Goal: Task Accomplishment & Management: Use online tool/utility

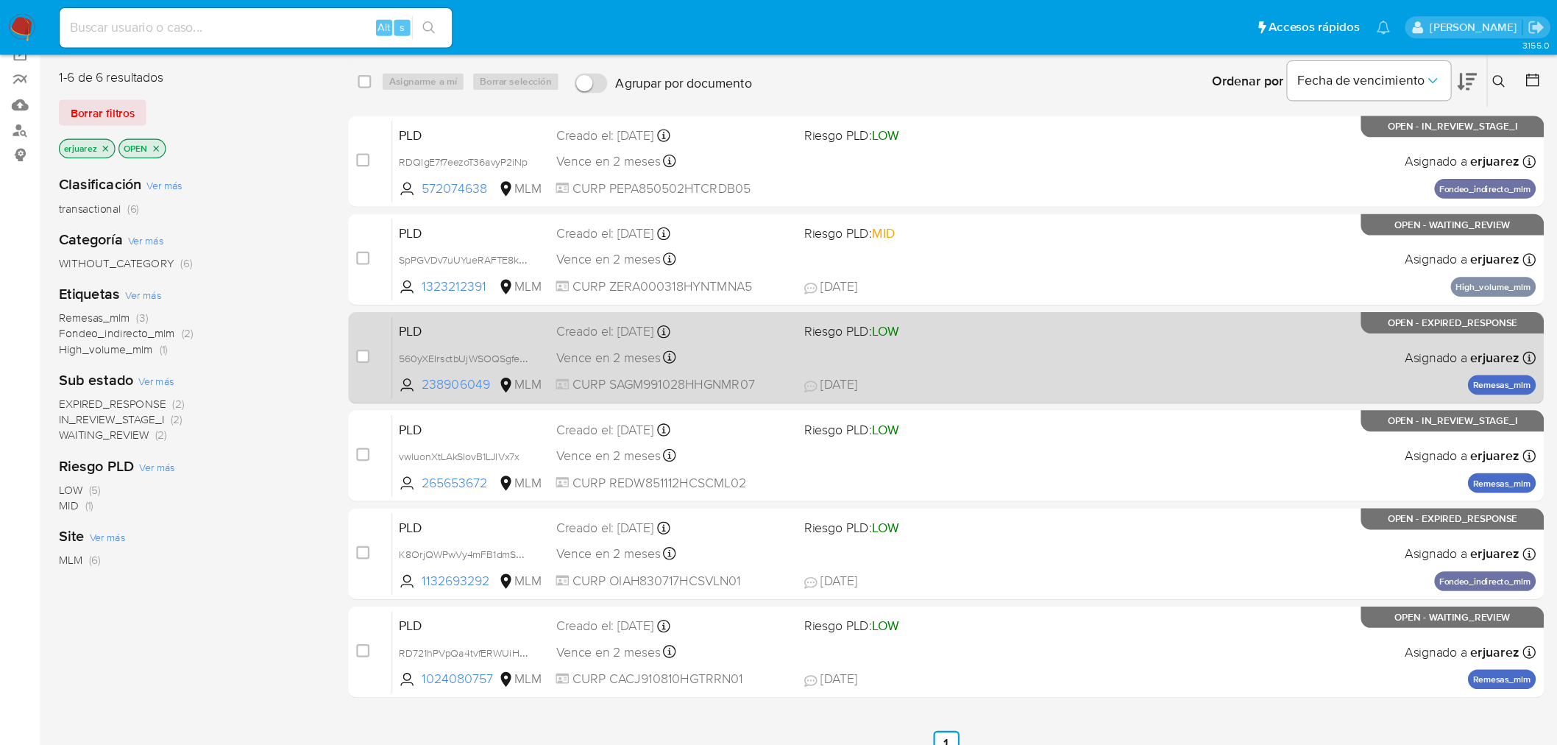
scroll to position [98, 0]
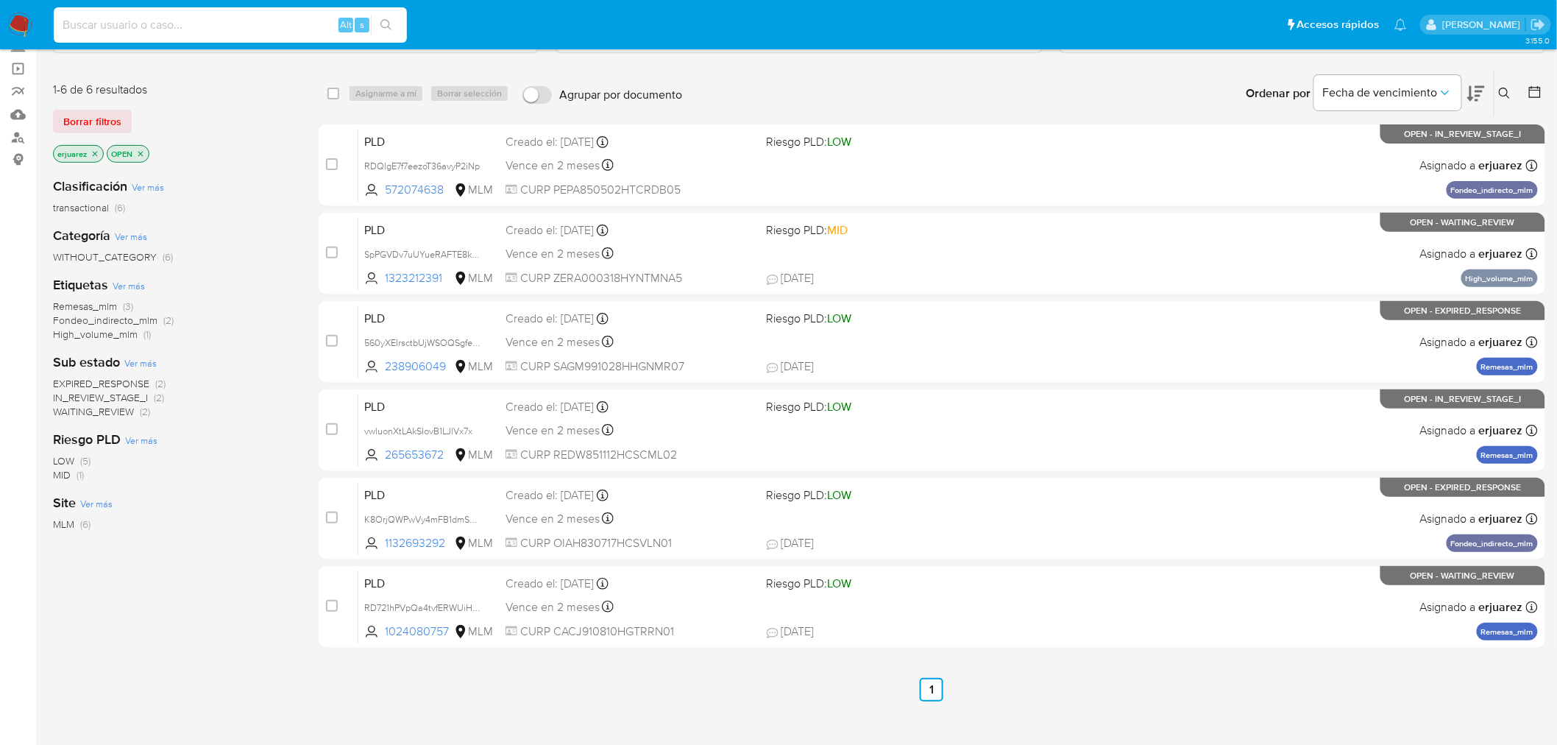
click at [207, 28] on input at bounding box center [230, 24] width 353 height 19
paste input "37fw49MAgGFek8O4bdWizWaA"
type input "37fw49MAgGFek8O4bdWizWaA"
click at [391, 25] on icon "search-icon" at bounding box center [386, 25] width 12 height 12
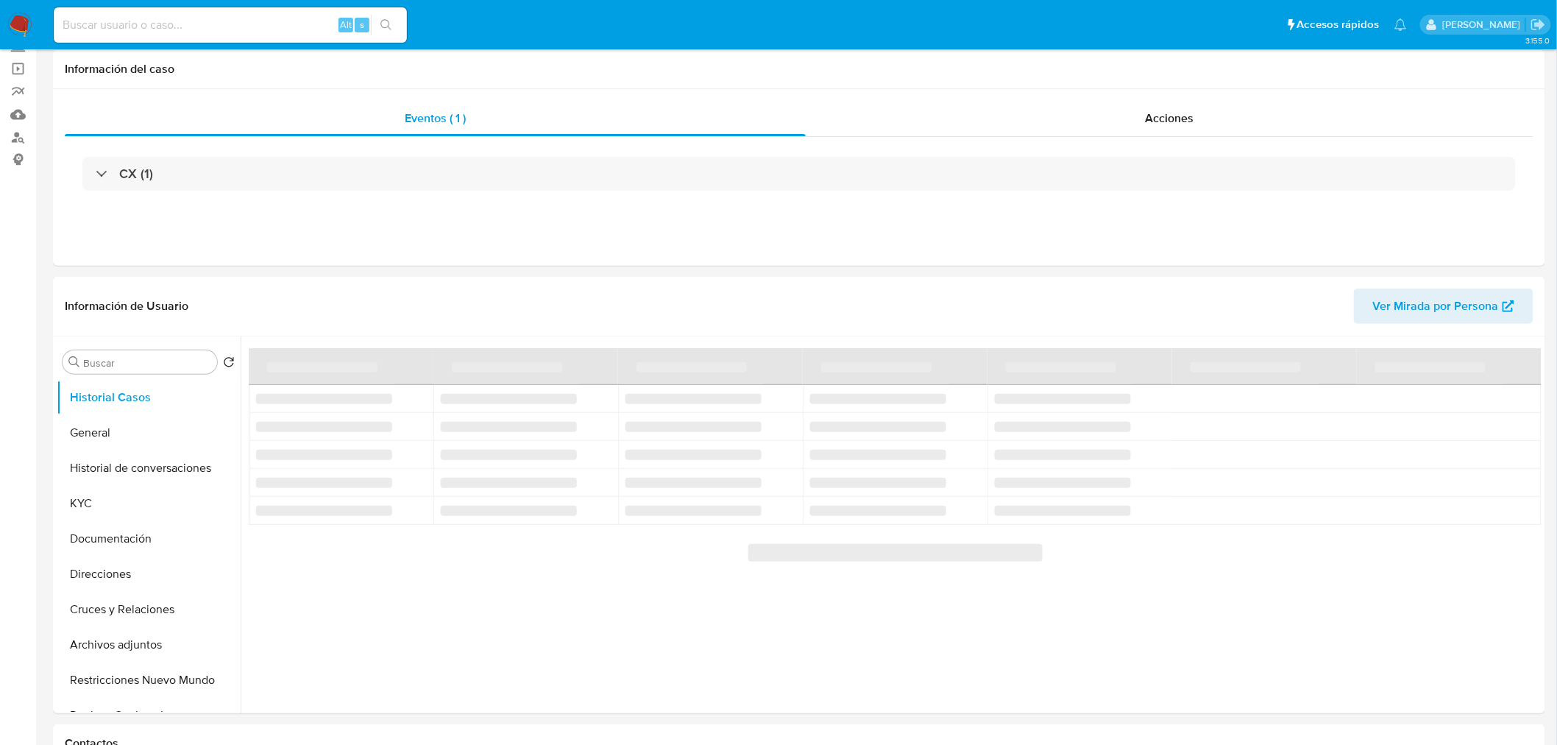
select select "10"
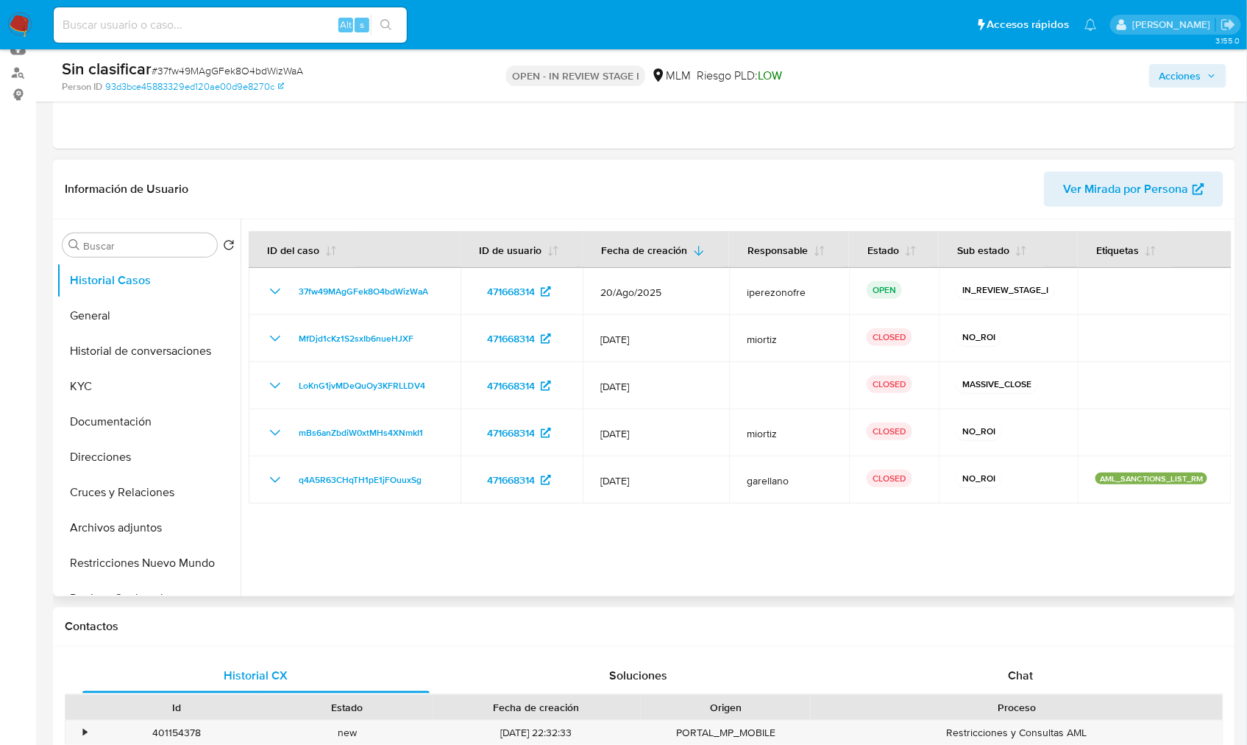
scroll to position [163, 0]
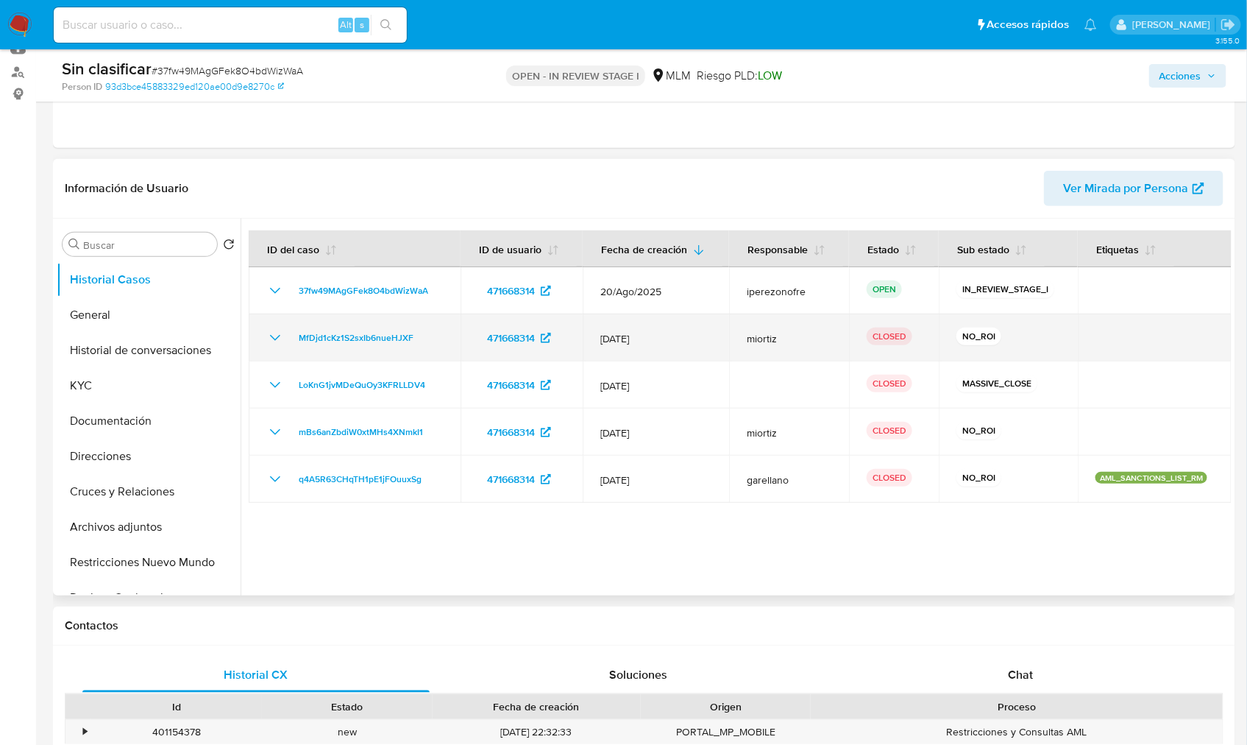
click at [263, 334] on td "MfDjd1cKz1S2sxIb6nueHJXF" at bounding box center [355, 337] width 212 height 47
click at [280, 343] on icon "Mostrar/Ocultar" at bounding box center [275, 338] width 18 height 18
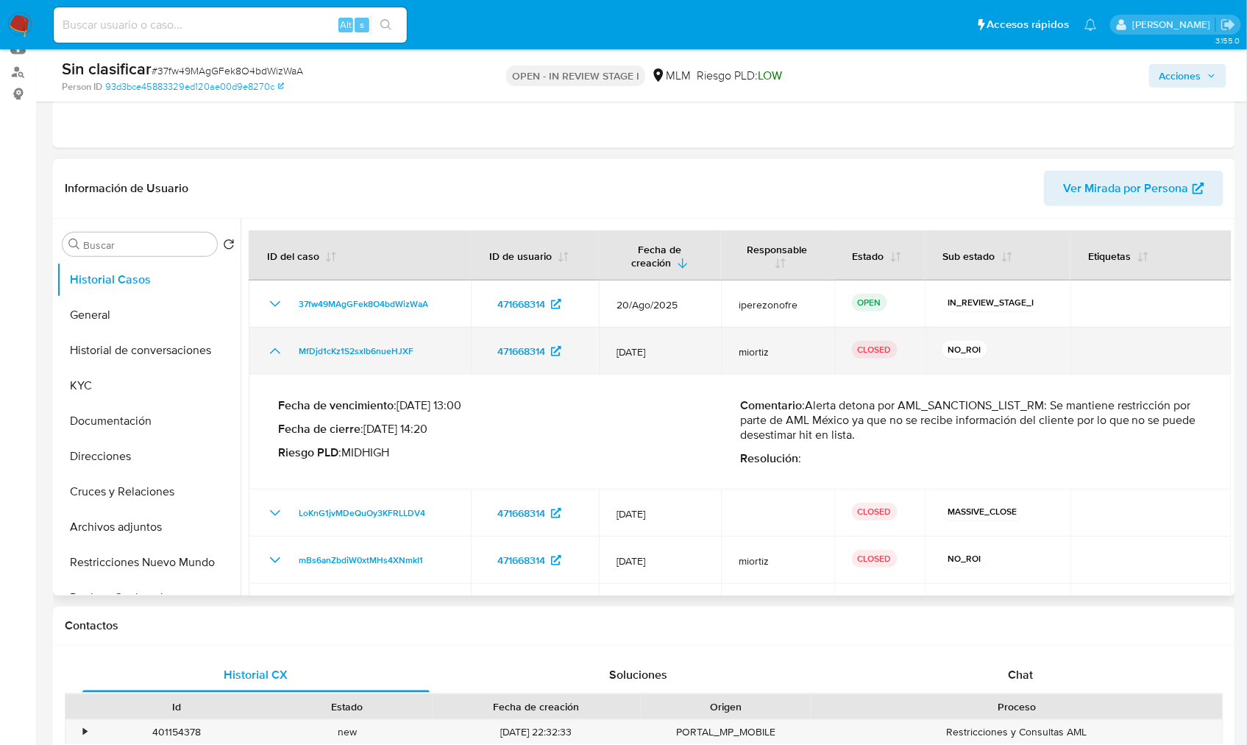
click at [277, 339] on td "MfDjd1cKz1S2sxIb6nueHJXF" at bounding box center [360, 350] width 222 height 47
click at [277, 347] on icon "Mostrar/Ocultar" at bounding box center [275, 351] width 18 height 18
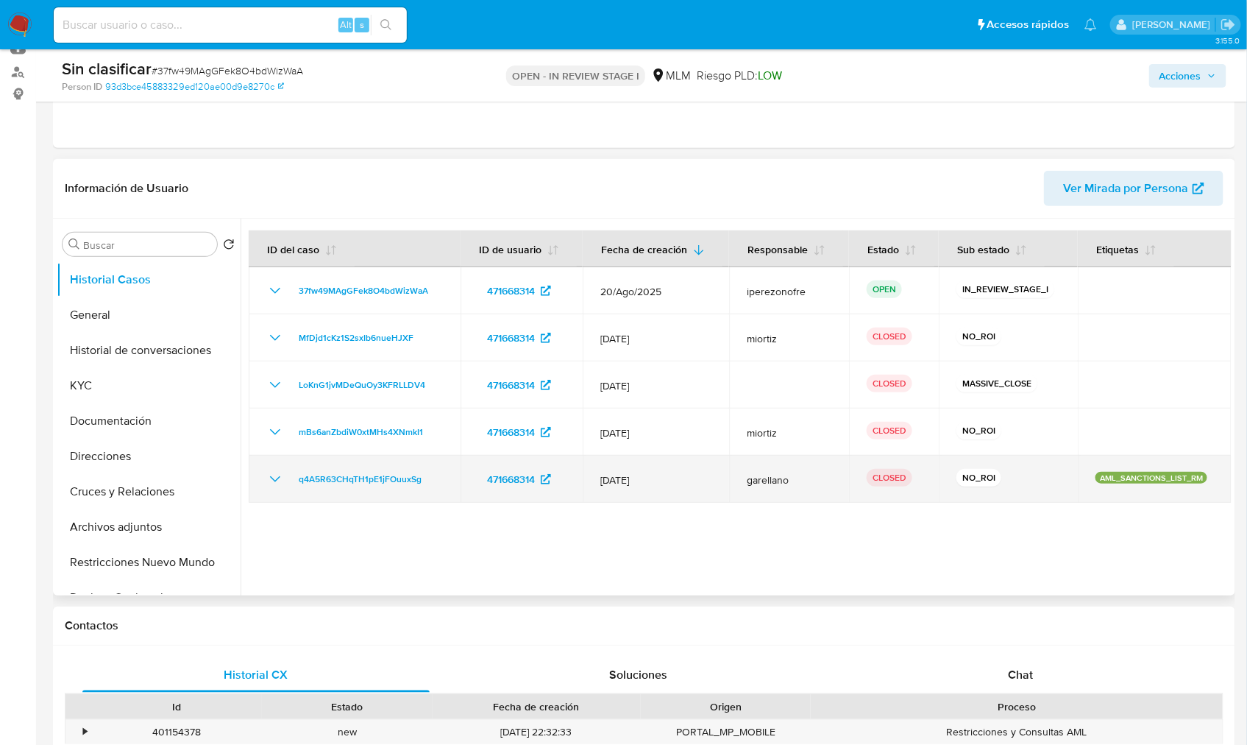
click at [280, 466] on td "q4A5R63CHqTH1pE1jFOuuxSg" at bounding box center [355, 478] width 212 height 47
click at [274, 471] on icon "Mostrar/Ocultar" at bounding box center [275, 479] width 18 height 18
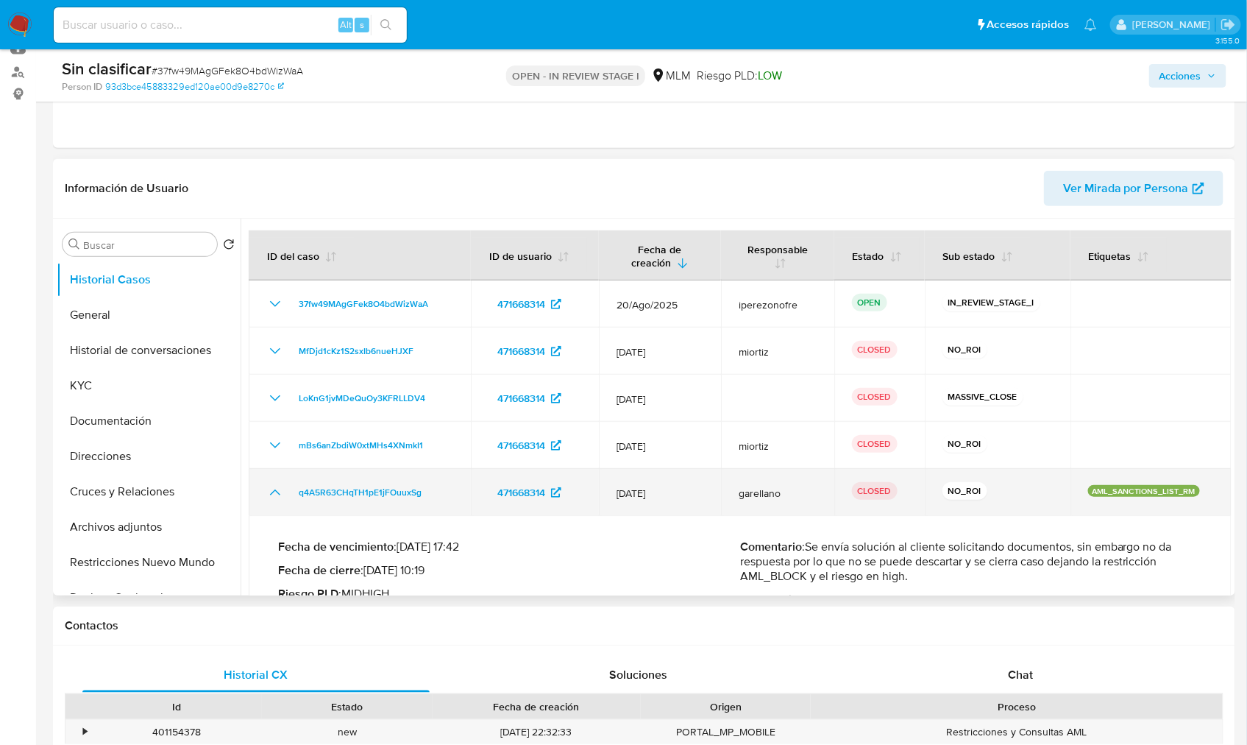
click at [274, 471] on td "q4A5R63CHqTH1pE1jFOuuxSg" at bounding box center [360, 492] width 222 height 47
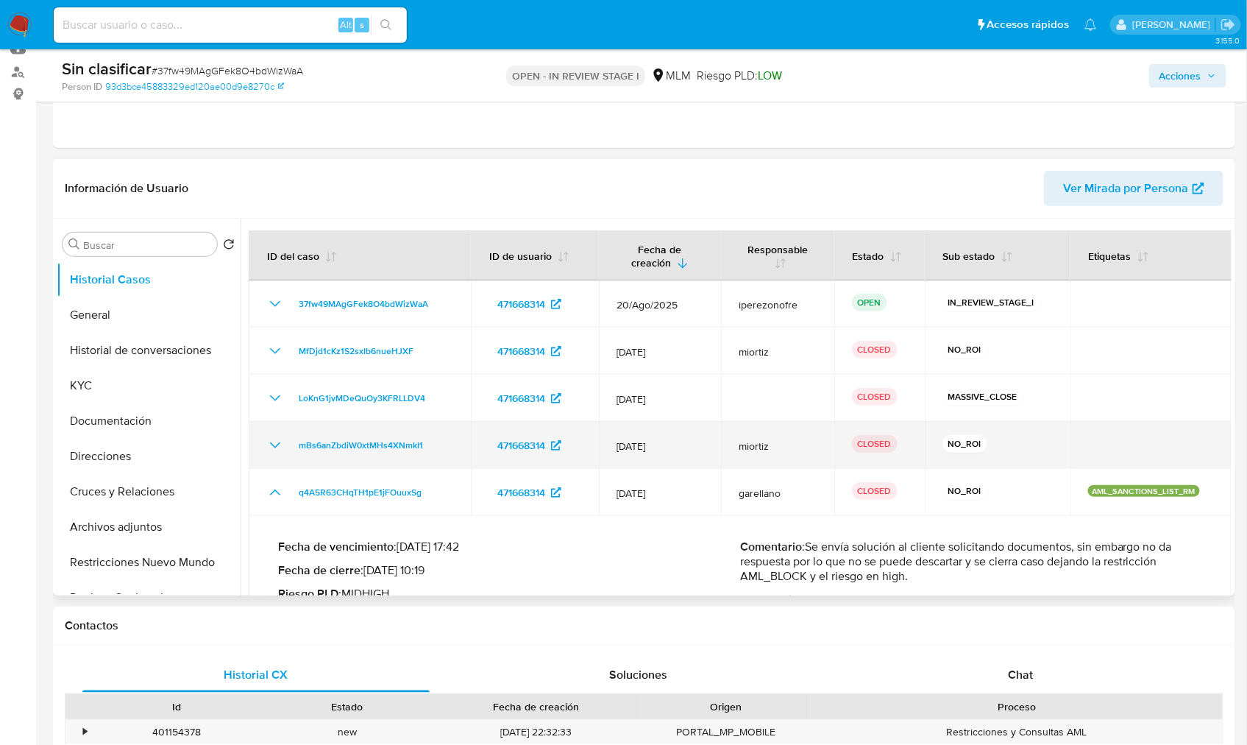
click at [277, 450] on icon "Mostrar/Ocultar" at bounding box center [275, 445] width 18 height 18
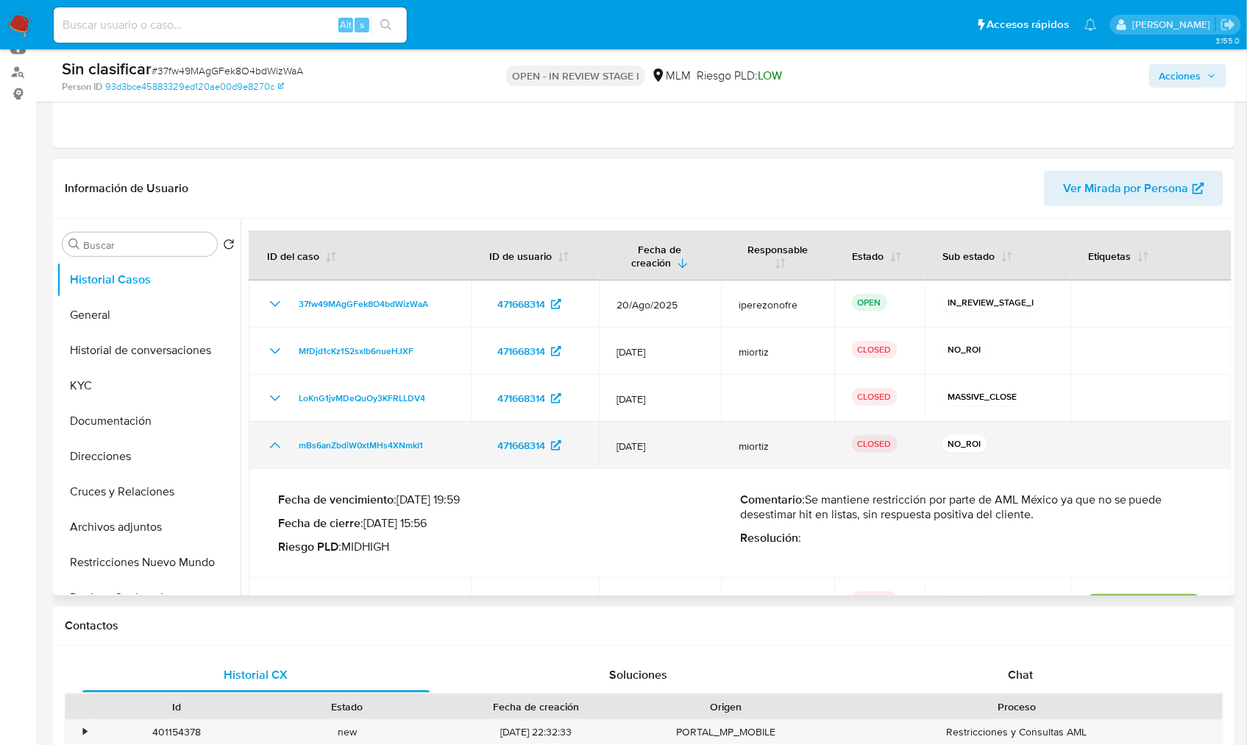
click at [277, 443] on icon "Mostrar/Ocultar" at bounding box center [275, 445] width 18 height 18
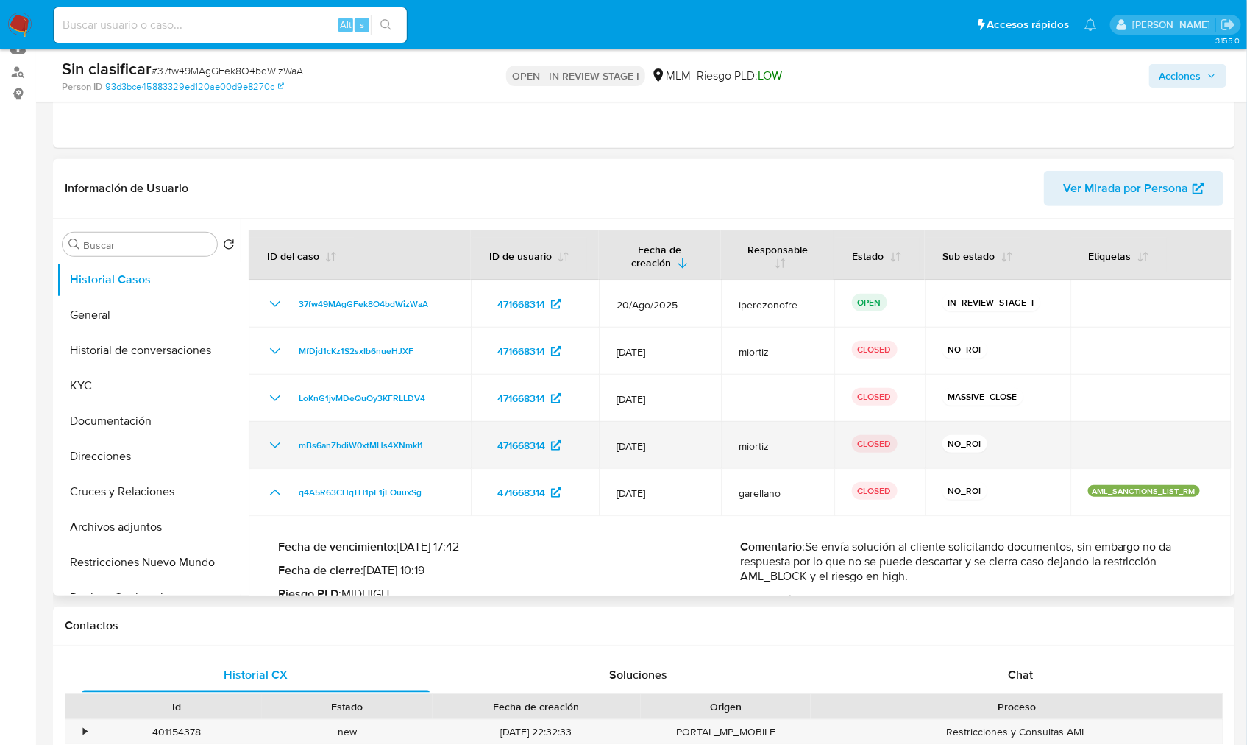
click at [274, 450] on icon "Mostrar/Ocultar" at bounding box center [275, 445] width 18 height 18
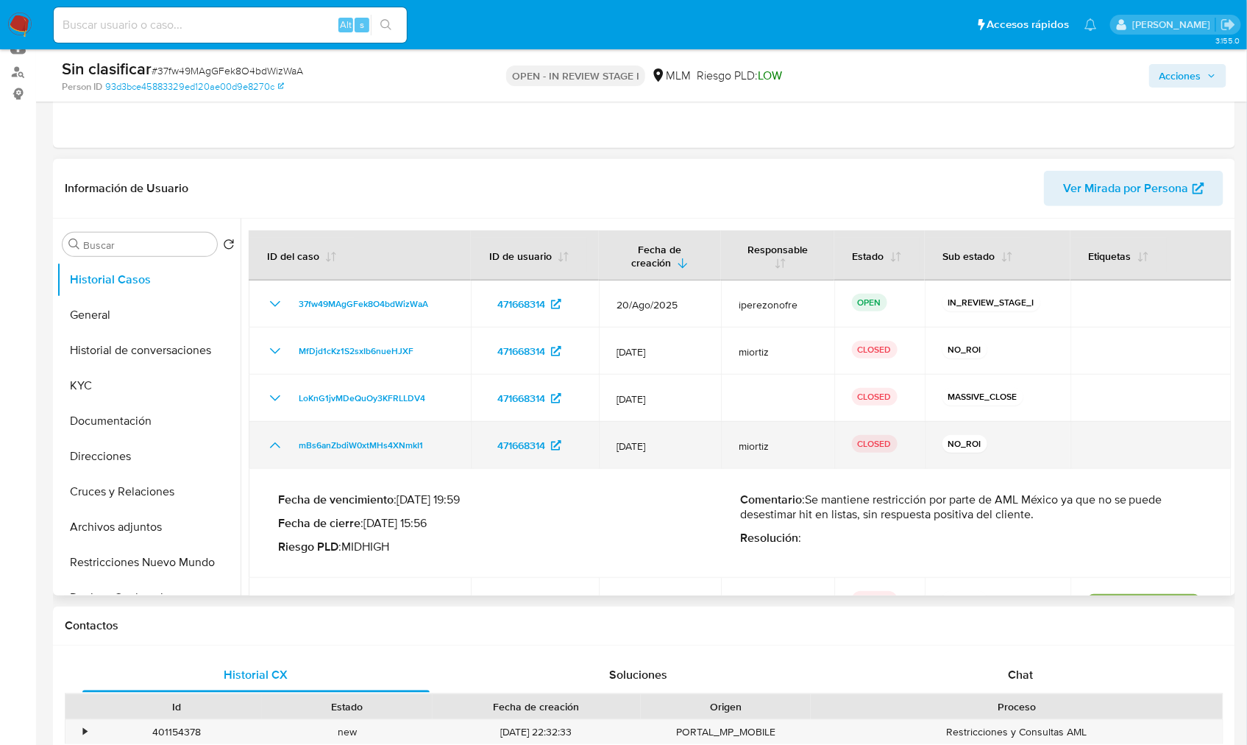
click at [274, 450] on icon "Mostrar/Ocultar" at bounding box center [275, 445] width 18 height 18
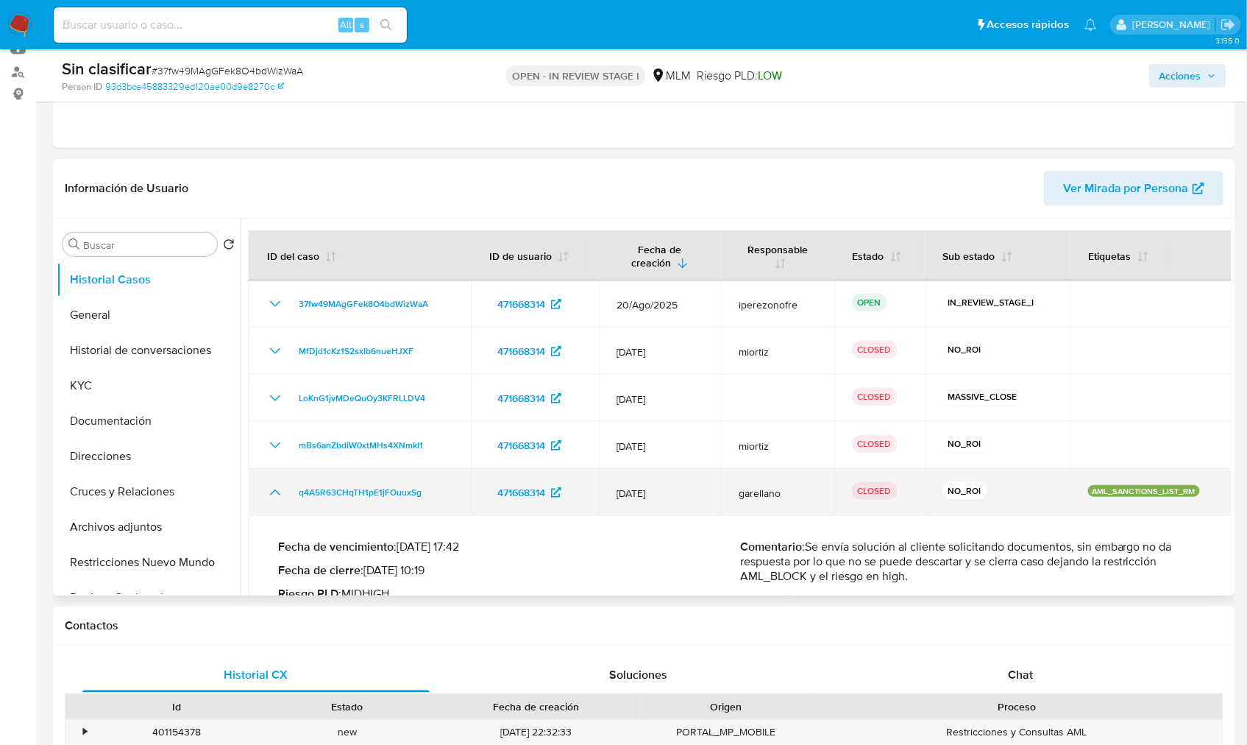
click at [283, 494] on icon "Mostrar/Ocultar" at bounding box center [275, 492] width 18 height 18
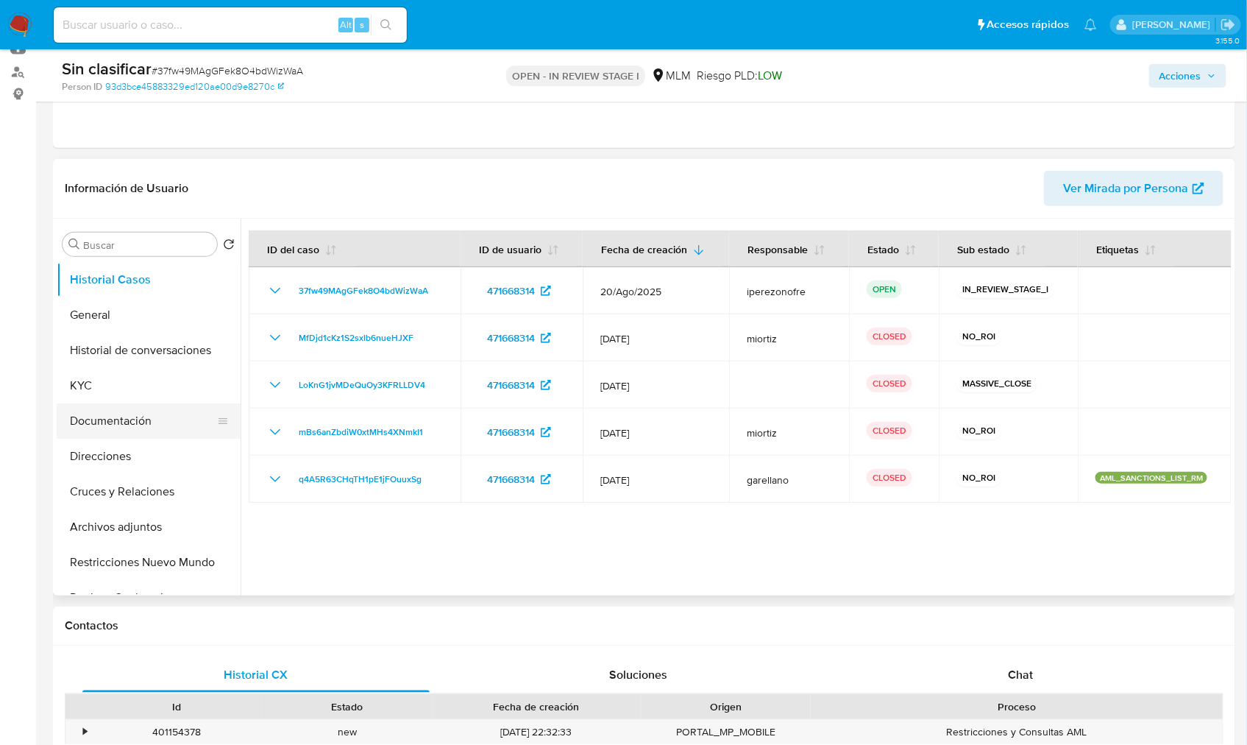
click at [134, 403] on button "Documentación" at bounding box center [143, 420] width 172 height 35
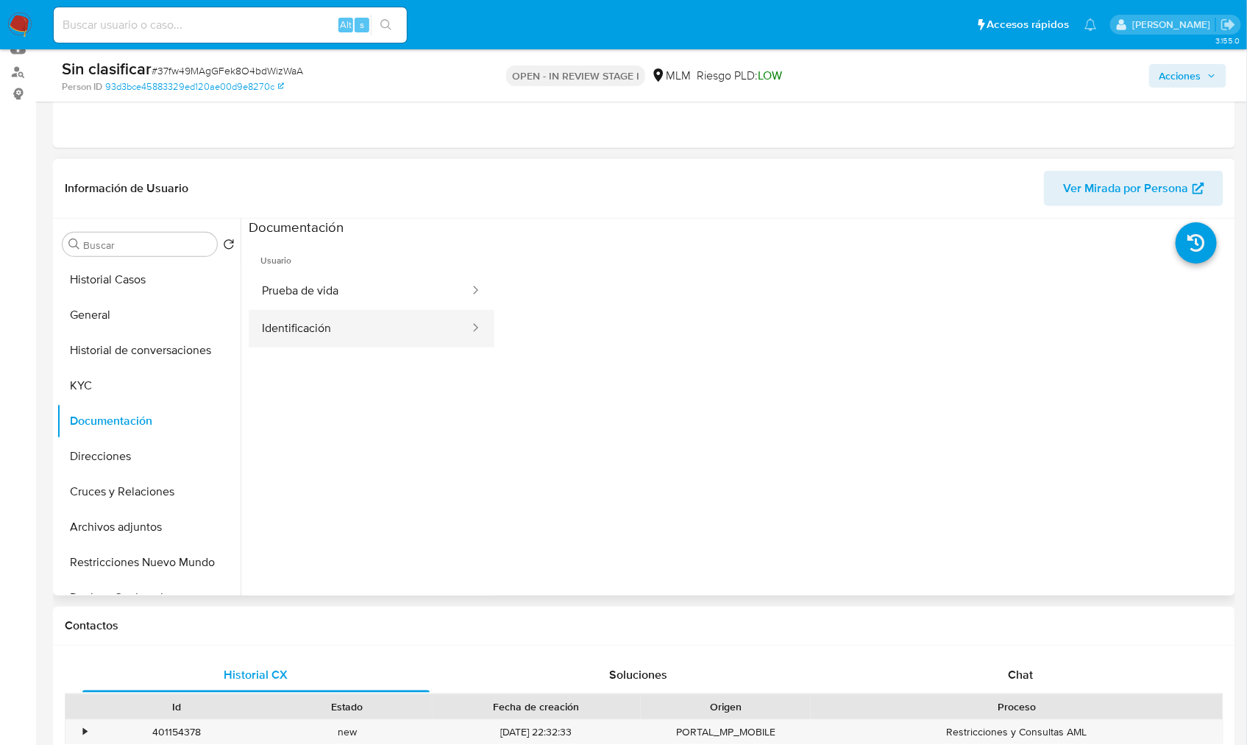
click at [348, 330] on button "Identificación" at bounding box center [360, 329] width 222 height 38
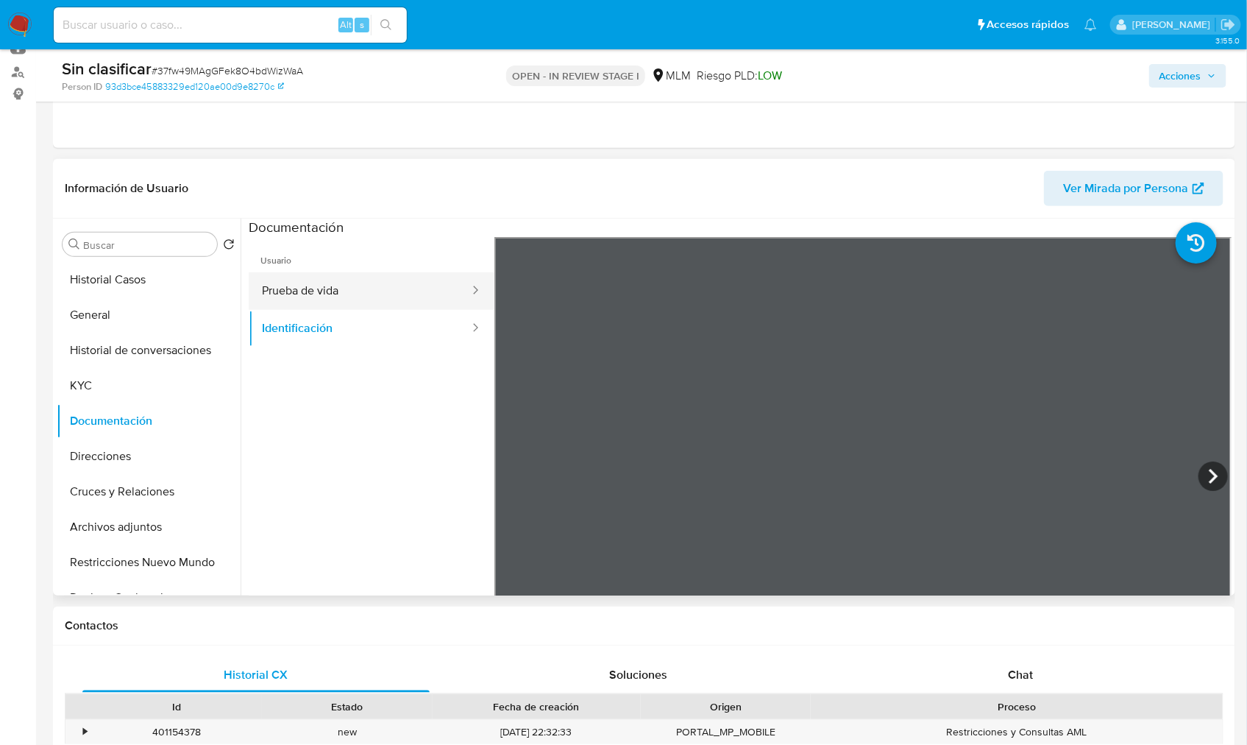
click at [347, 299] on button "Prueba de vida" at bounding box center [360, 291] width 222 height 38
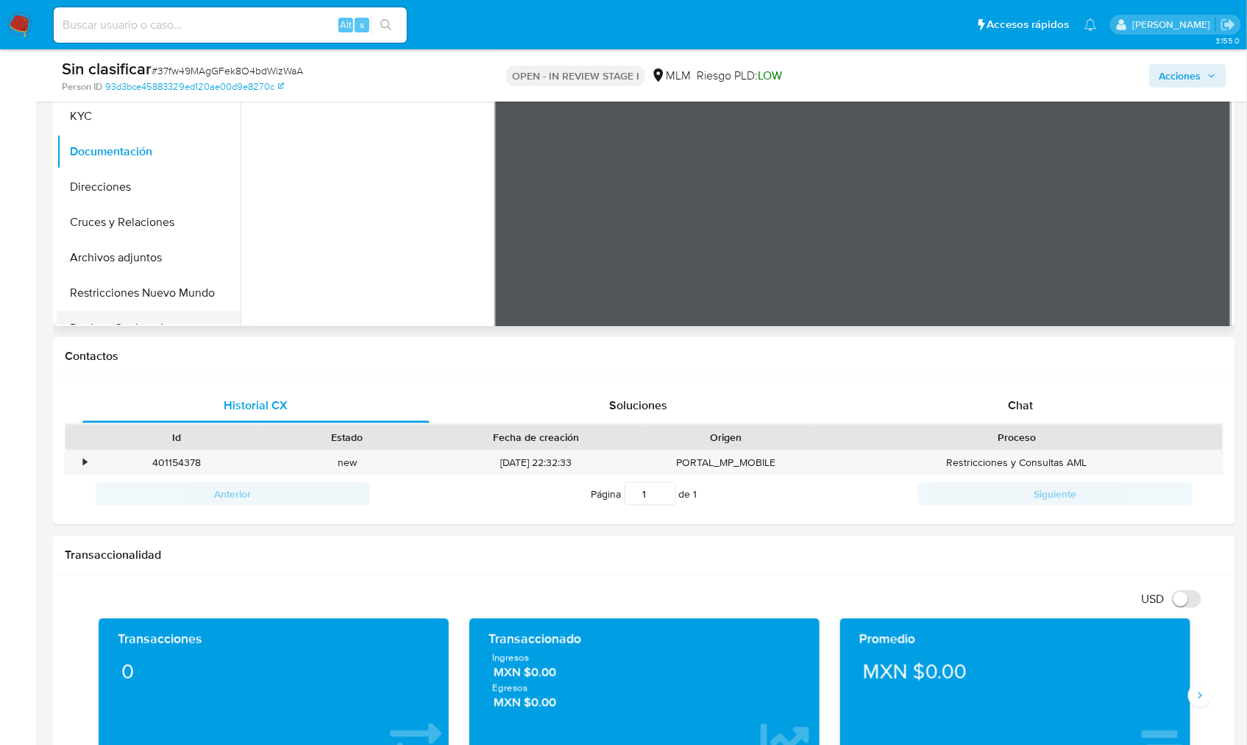
scroll to position [0, 0]
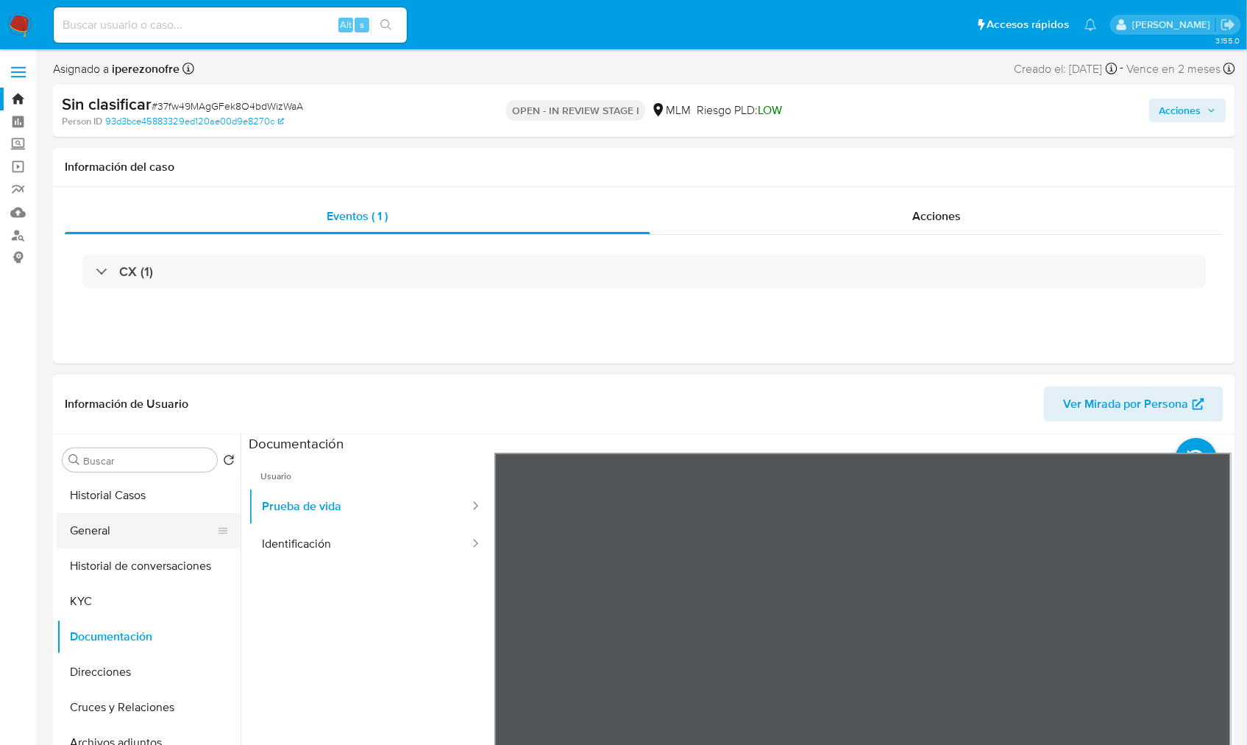
click at [110, 534] on button "General" at bounding box center [143, 530] width 172 height 35
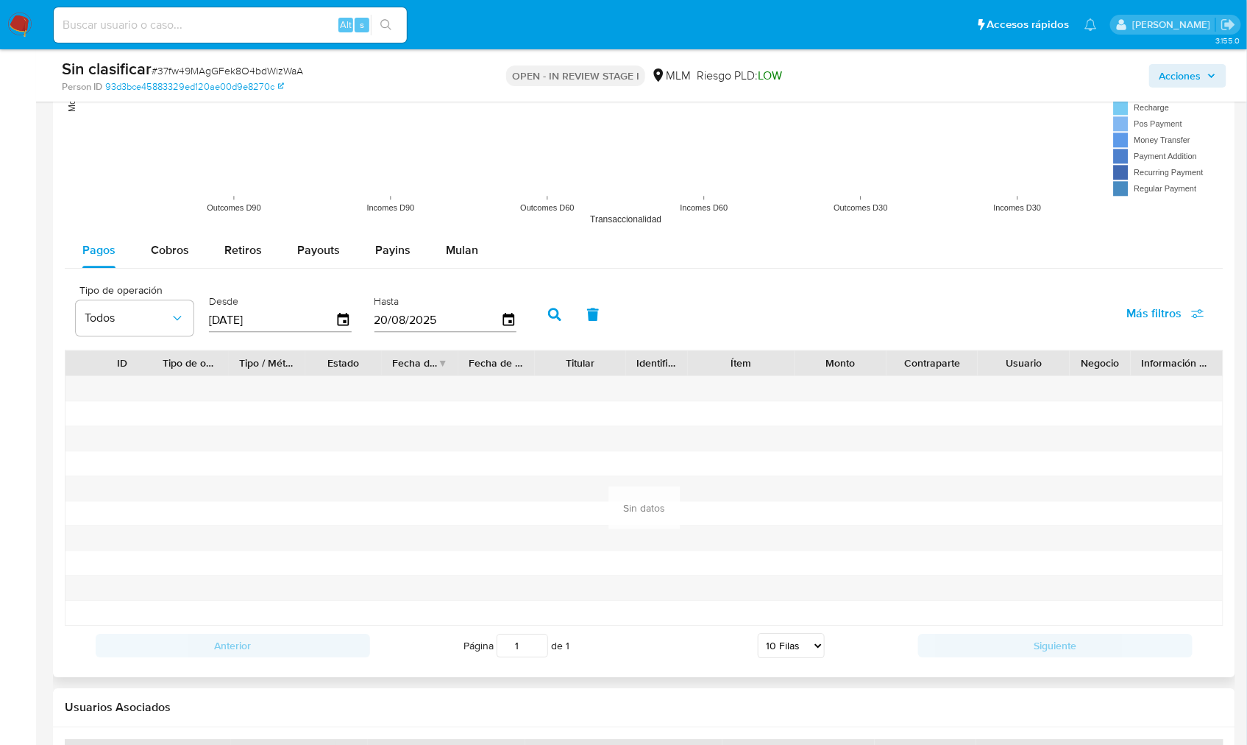
scroll to position [1577, 0]
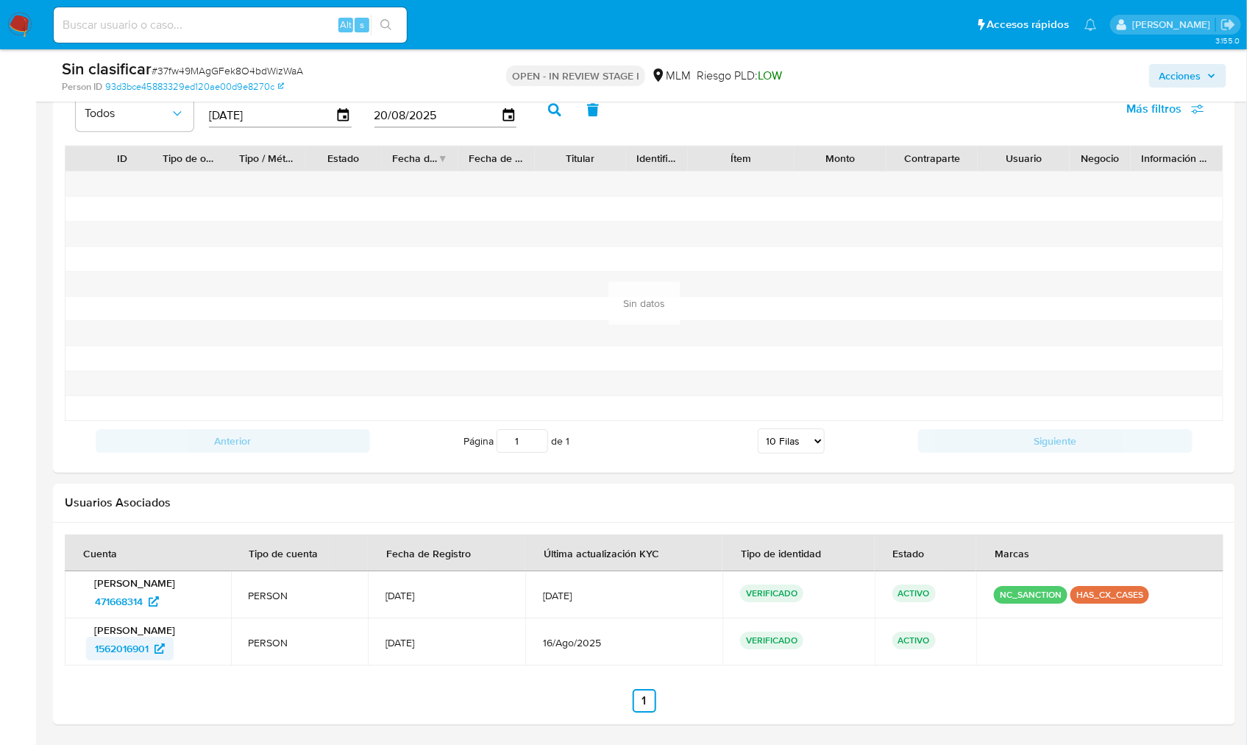
click at [135, 536] on span "1562016901" at bounding box center [122, 648] width 54 height 24
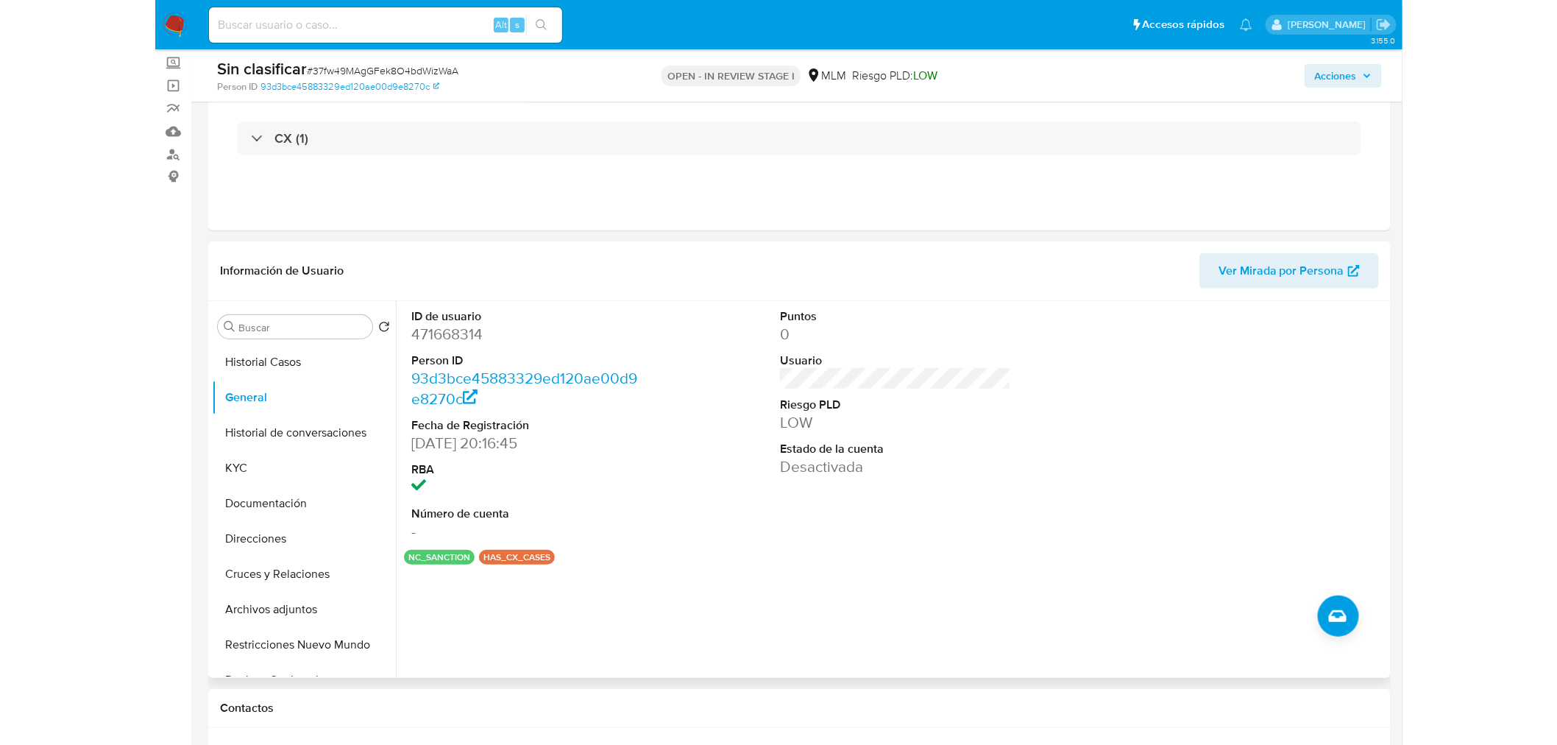
scroll to position [82, 0]
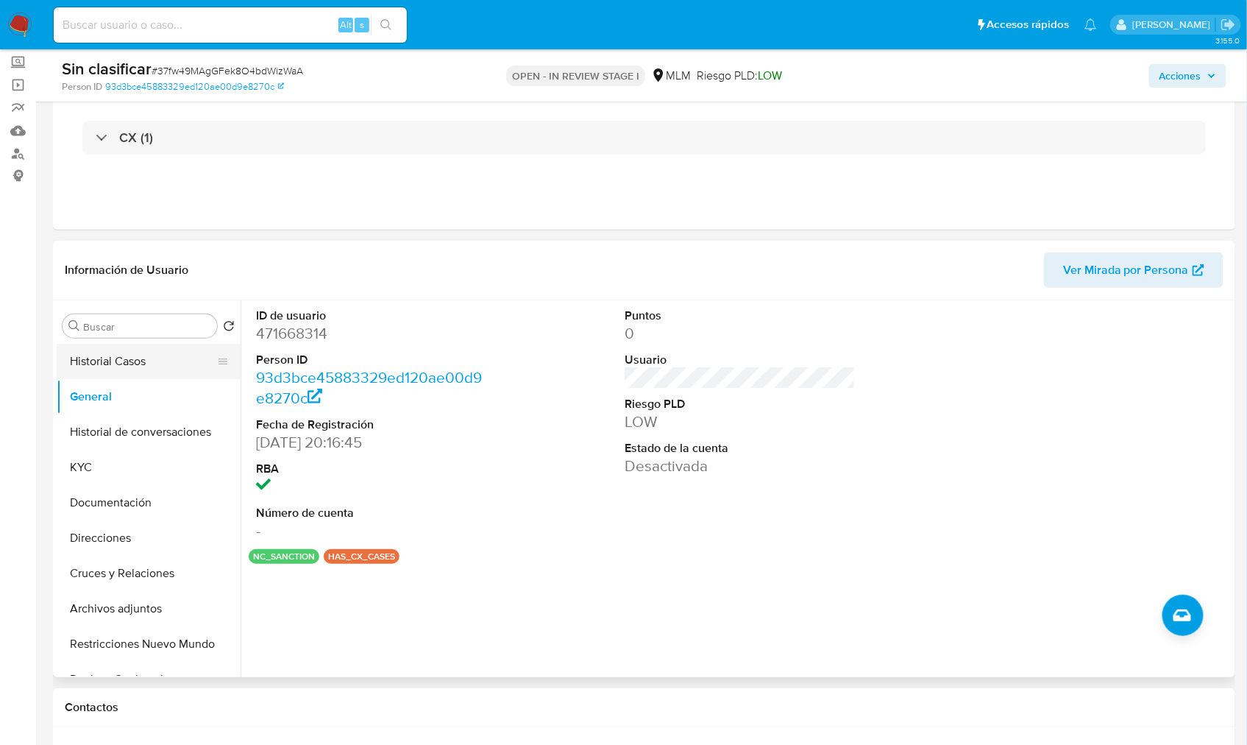
click at [152, 357] on button "Historial Casos" at bounding box center [143, 361] width 172 height 35
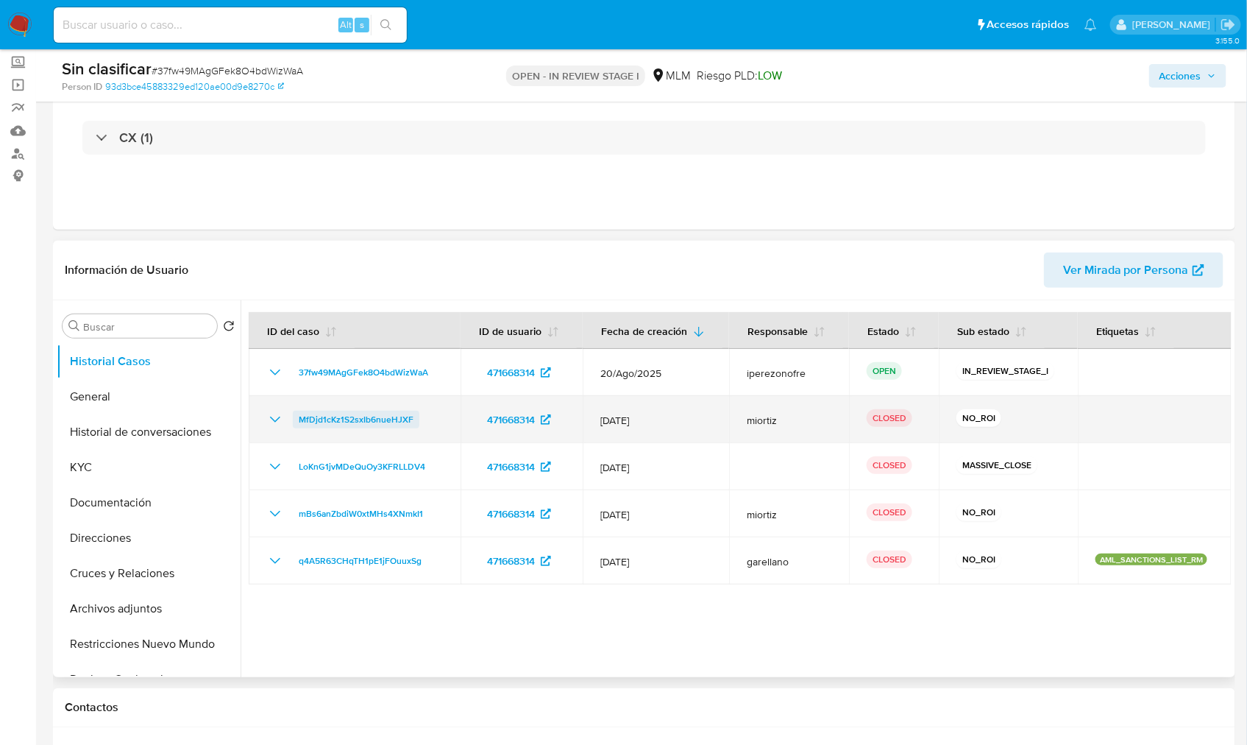
click at [347, 423] on span "MfDjd1cKz1S2sxIb6nueHJXF" at bounding box center [356, 420] width 115 height 18
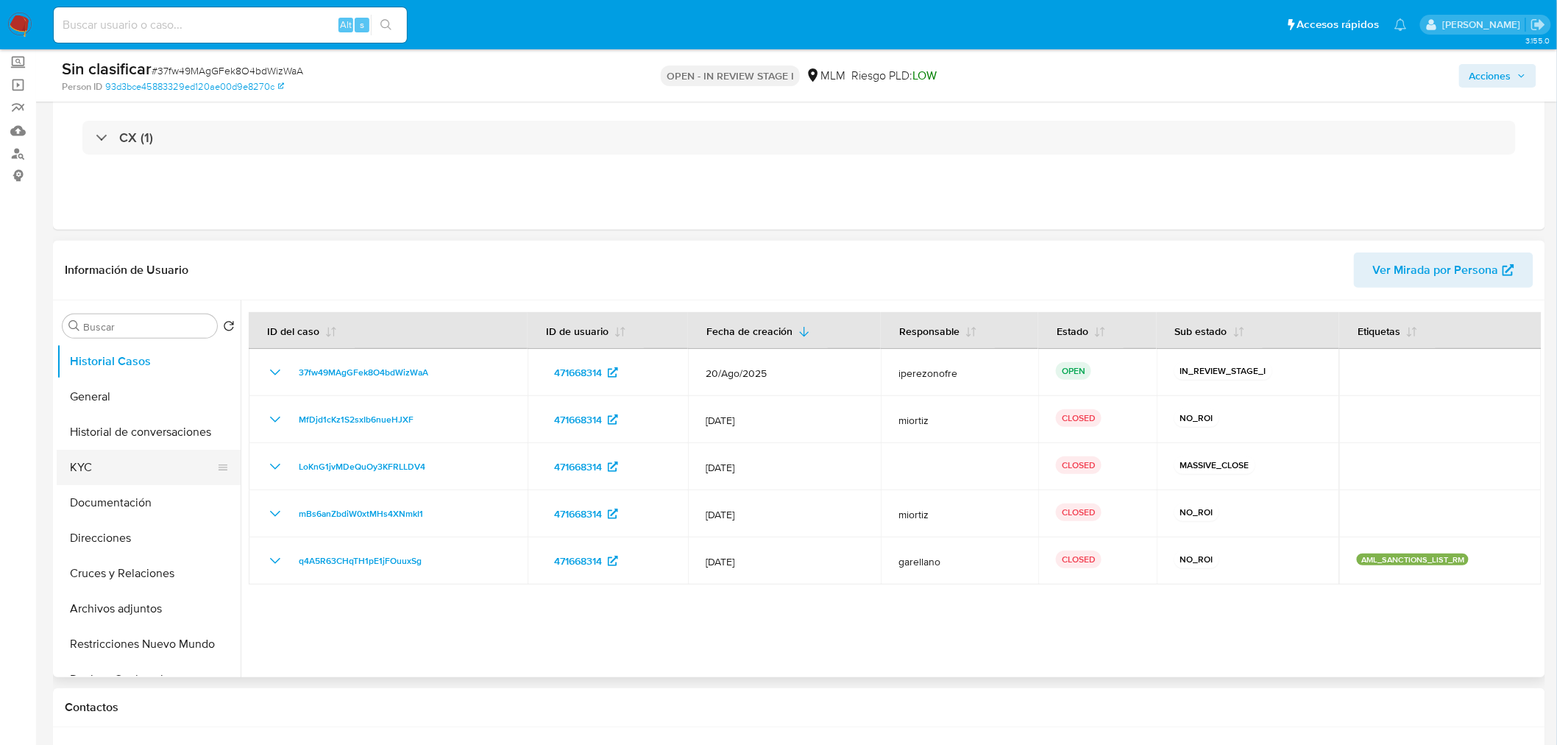
click at [86, 475] on button "KYC" at bounding box center [143, 467] width 172 height 35
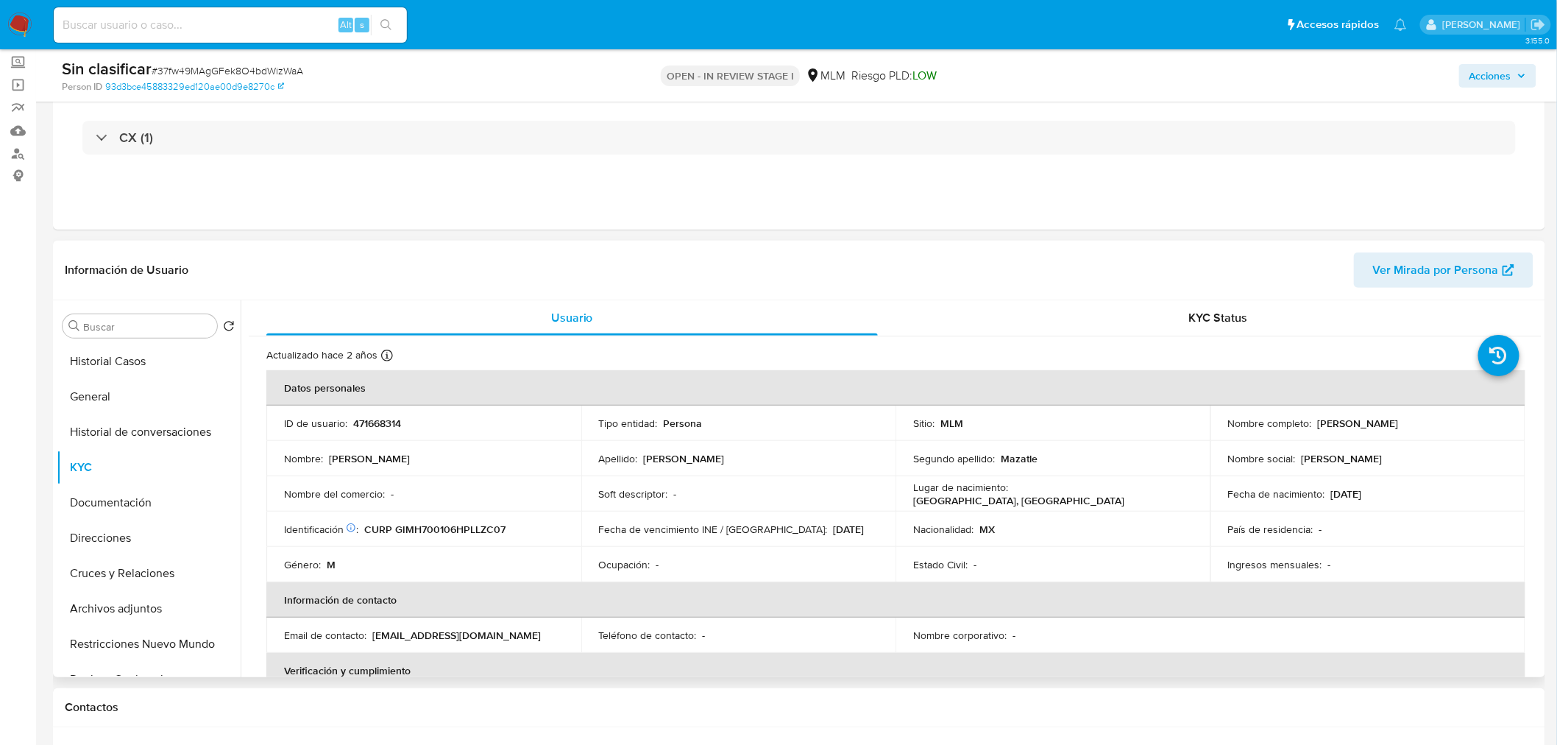
drag, startPoint x: 1313, startPoint y: 422, endPoint x: 1435, endPoint y: 424, distance: 122.2
click at [1129, 424] on div "Nombre completo : Hector Gil Mazatle" at bounding box center [1368, 422] width 280 height 13
copy p "Hector Gil Mazatle"
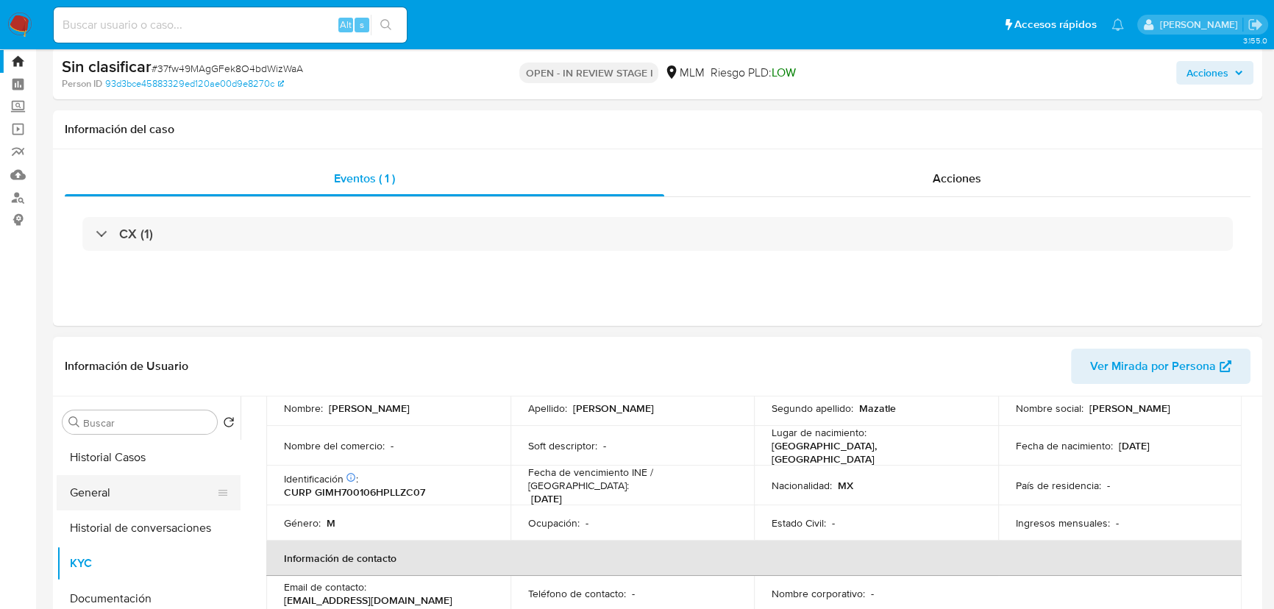
scroll to position [15, 0]
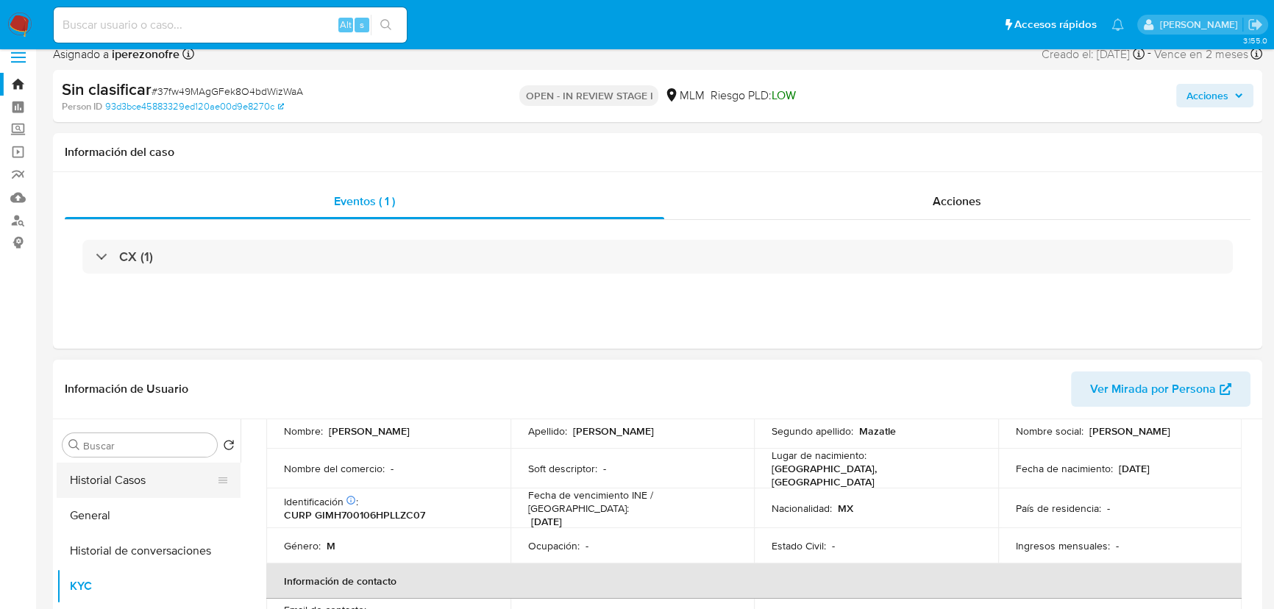
drag, startPoint x: 132, startPoint y: 485, endPoint x: 161, endPoint y: 477, distance: 29.8
click at [135, 485] on button "Historial Casos" at bounding box center [143, 480] width 172 height 35
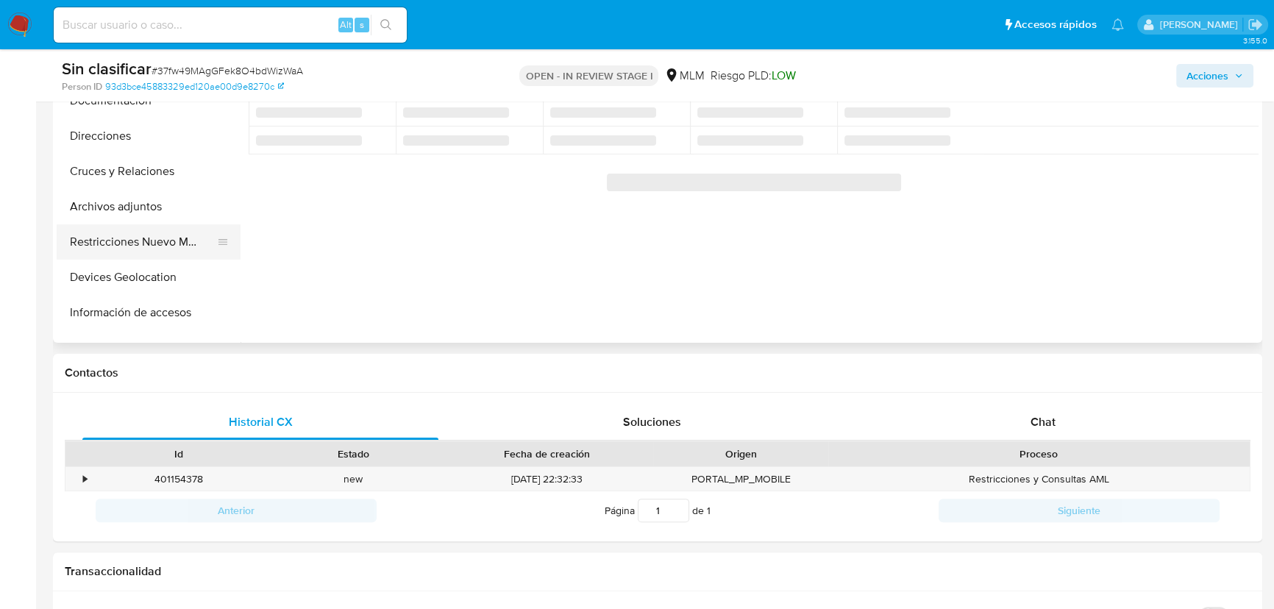
scroll to position [133, 0]
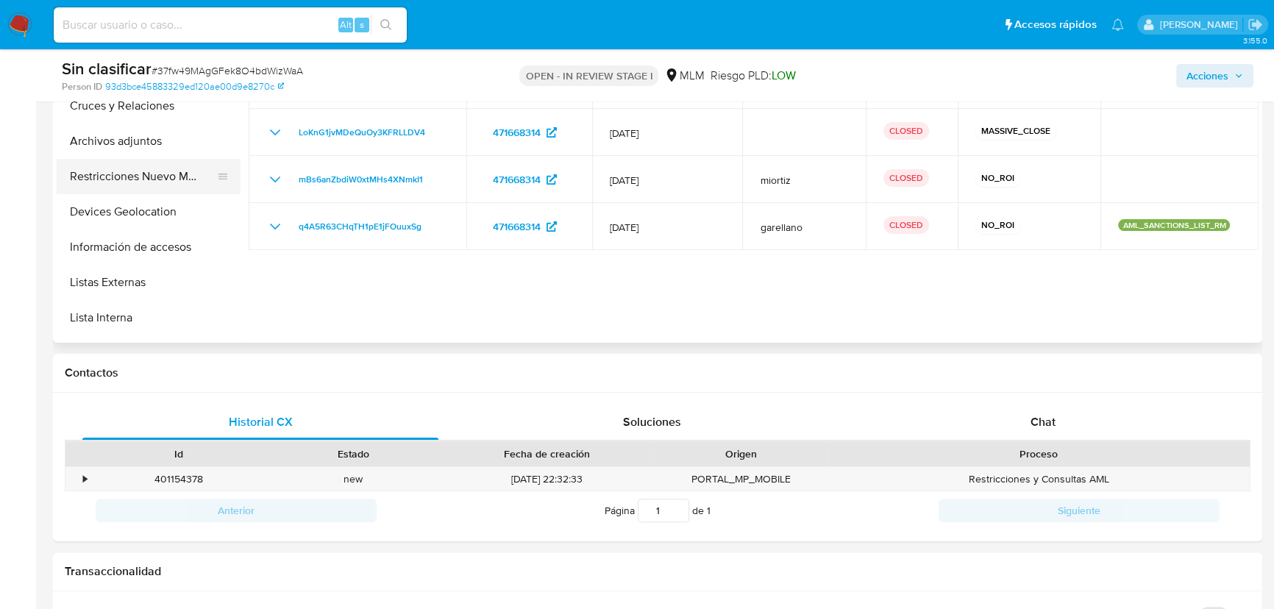
click at [174, 175] on button "Restricciones Nuevo Mundo" at bounding box center [143, 176] width 172 height 35
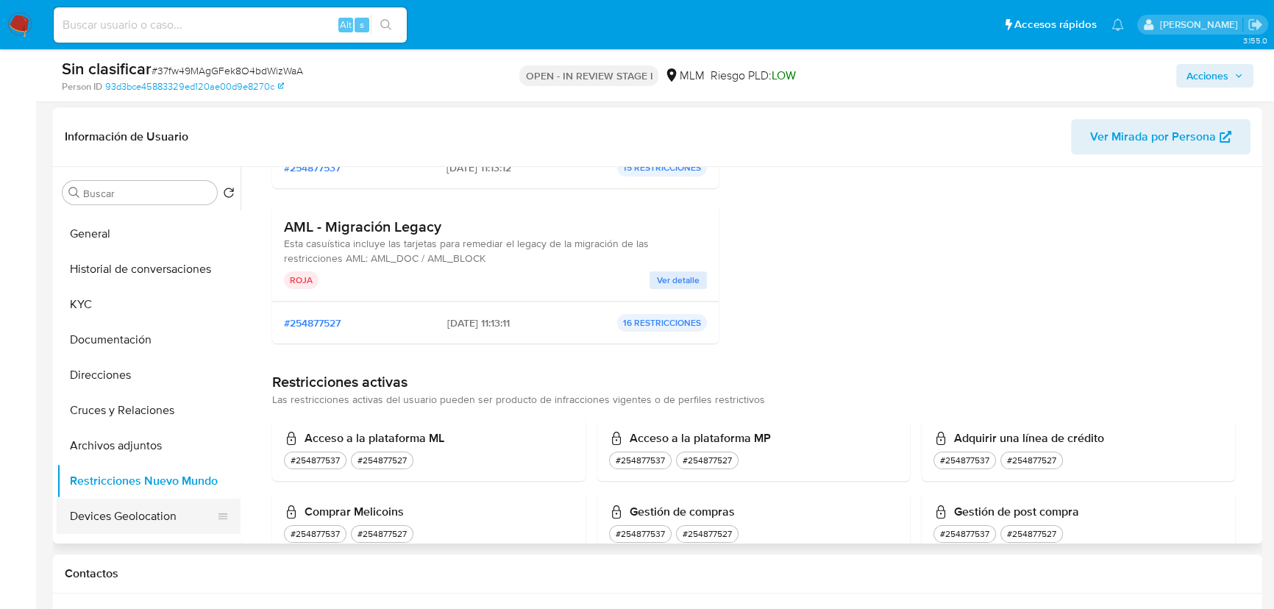
scroll to position [0, 0]
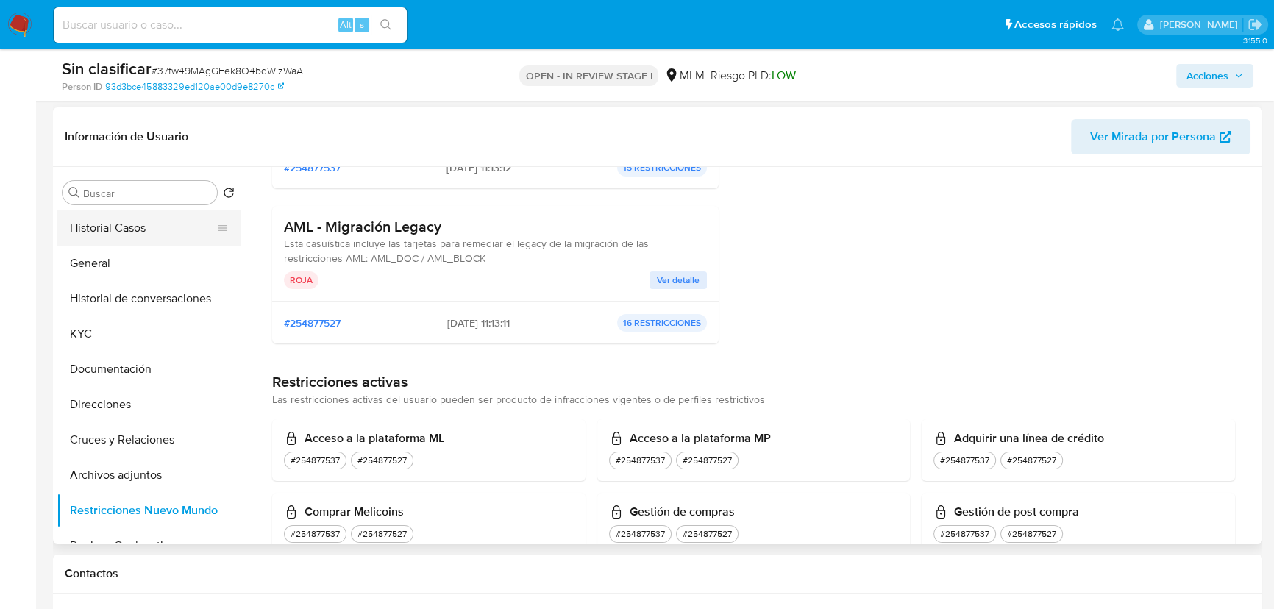
click at [173, 230] on button "Historial Casos" at bounding box center [143, 227] width 172 height 35
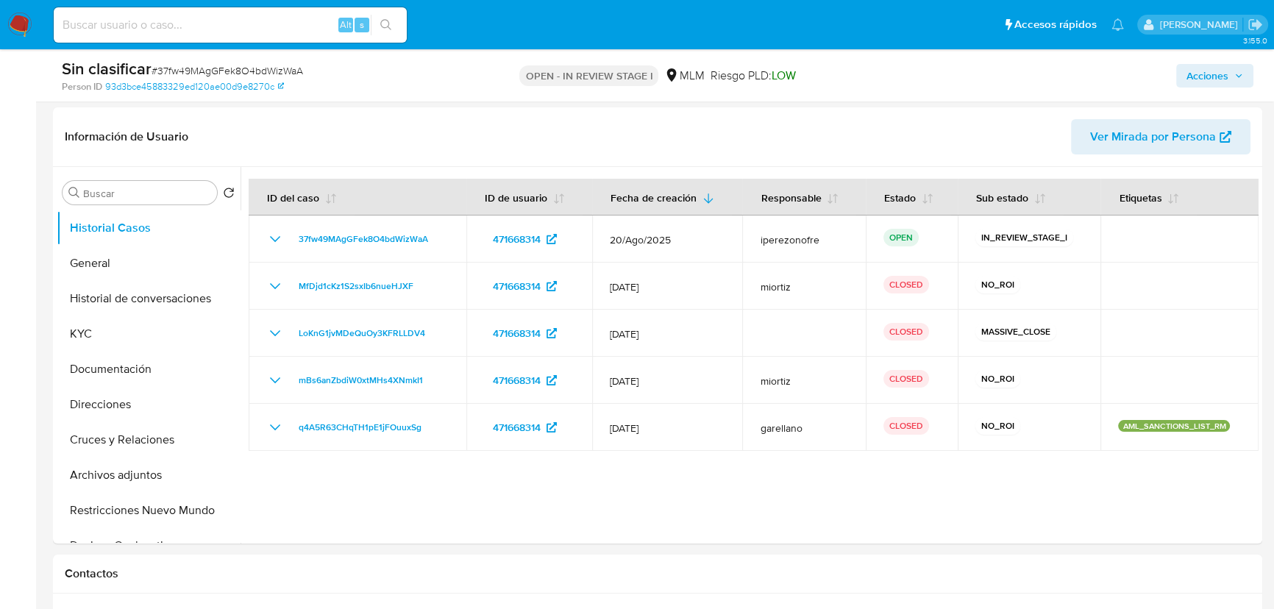
click at [30, 10] on nav "Pausado Ver notificaciones Alt s Accesos rápidos Presiona las siguientes teclas…" at bounding box center [637, 24] width 1274 height 49
click at [12, 22] on img at bounding box center [19, 25] width 25 height 25
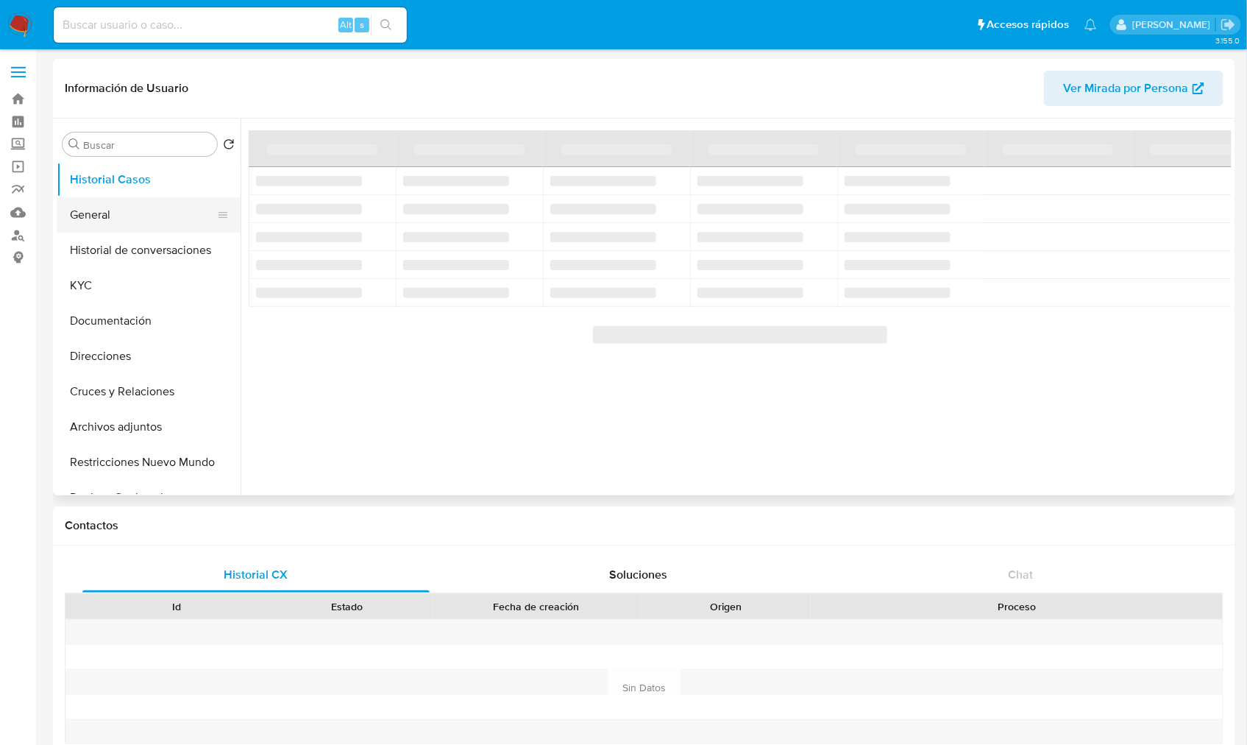
select select "10"
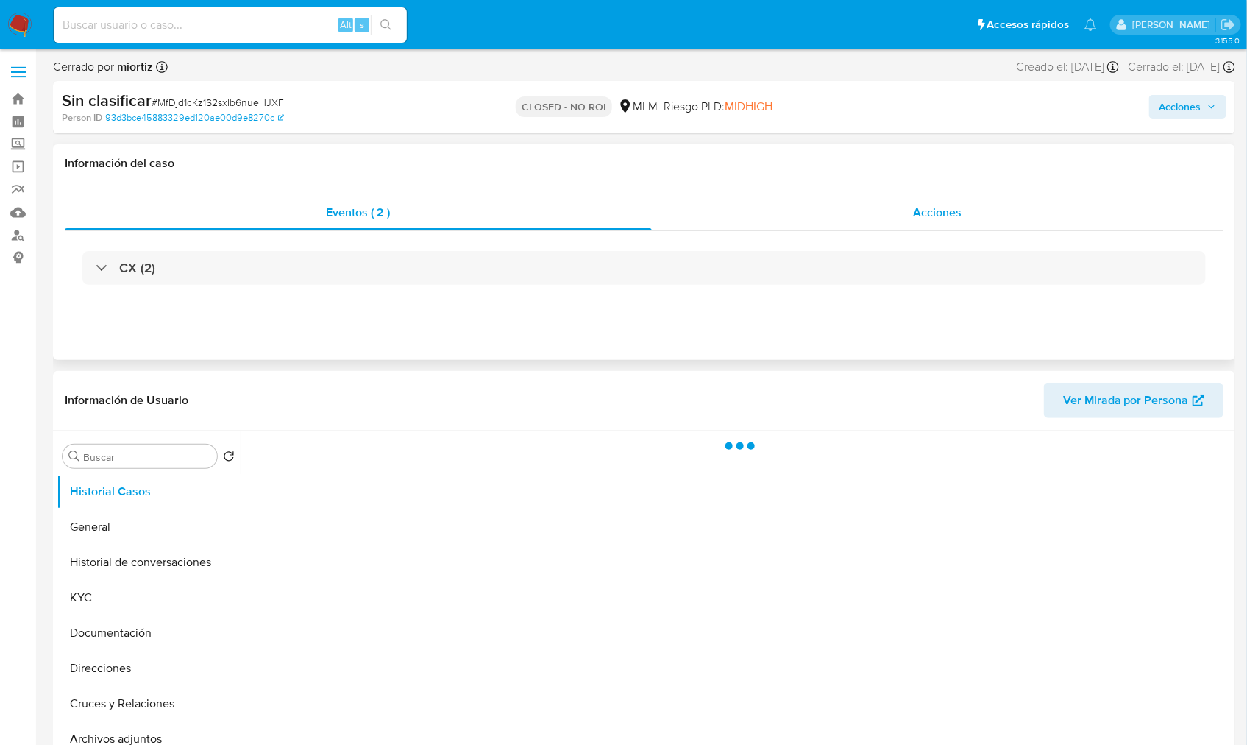
click at [933, 221] on div "Acciones" at bounding box center [938, 212] width 572 height 35
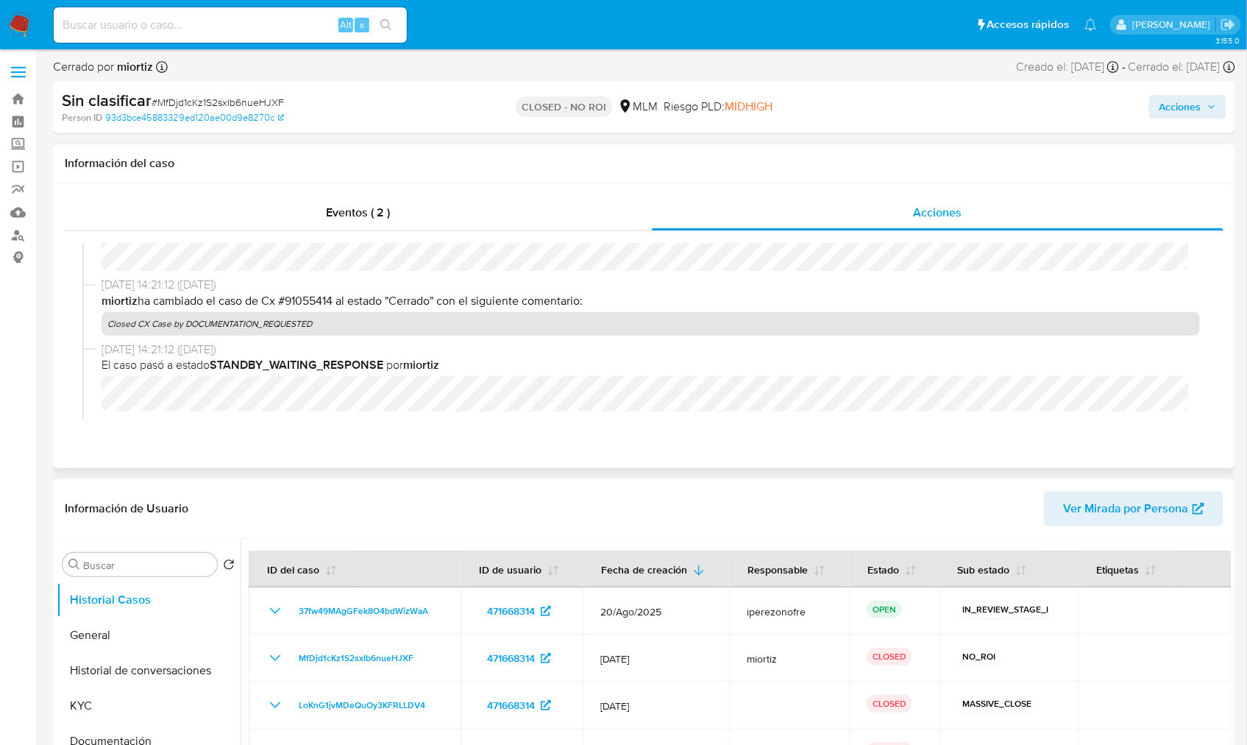
scroll to position [386, 0]
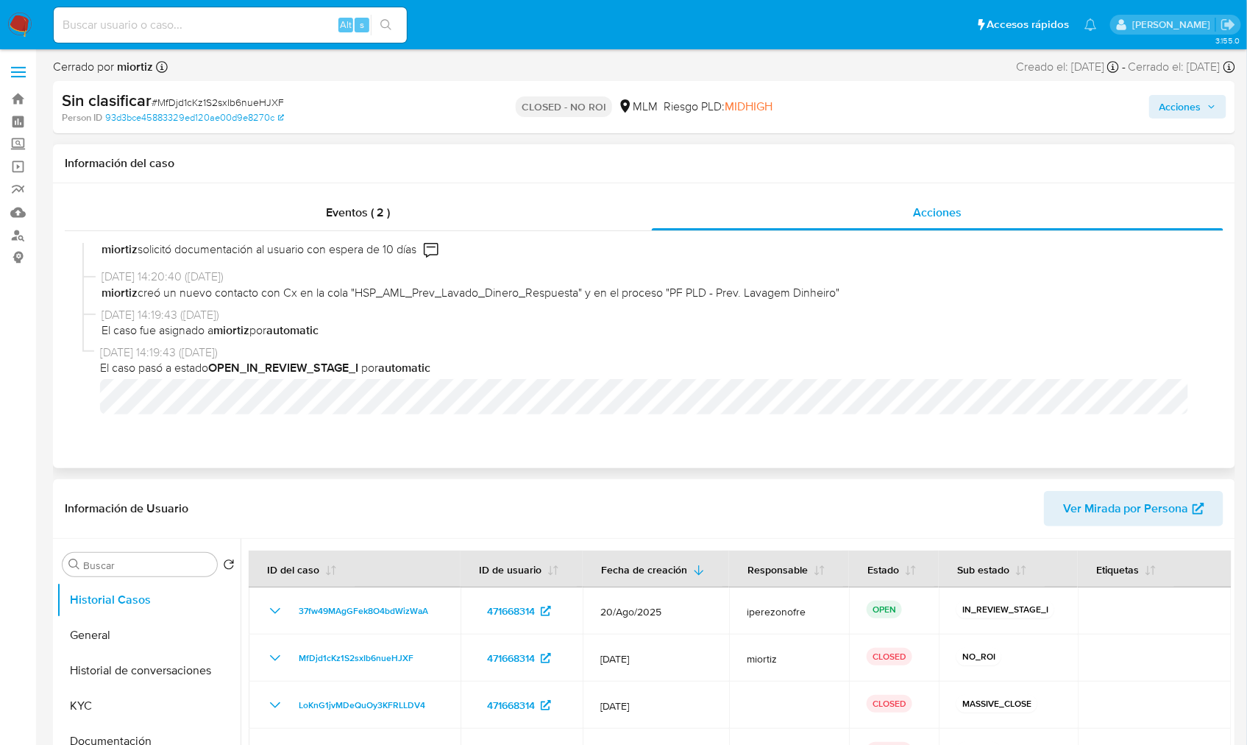
select select "10"
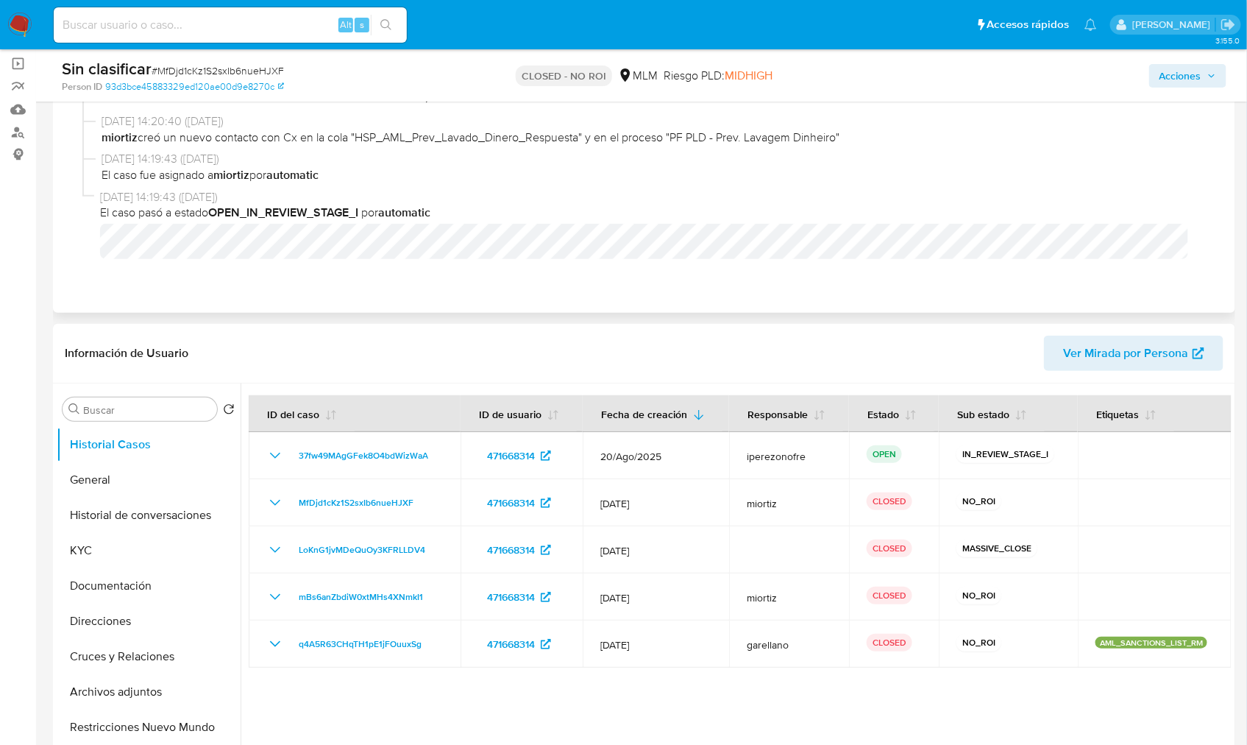
scroll to position [245, 0]
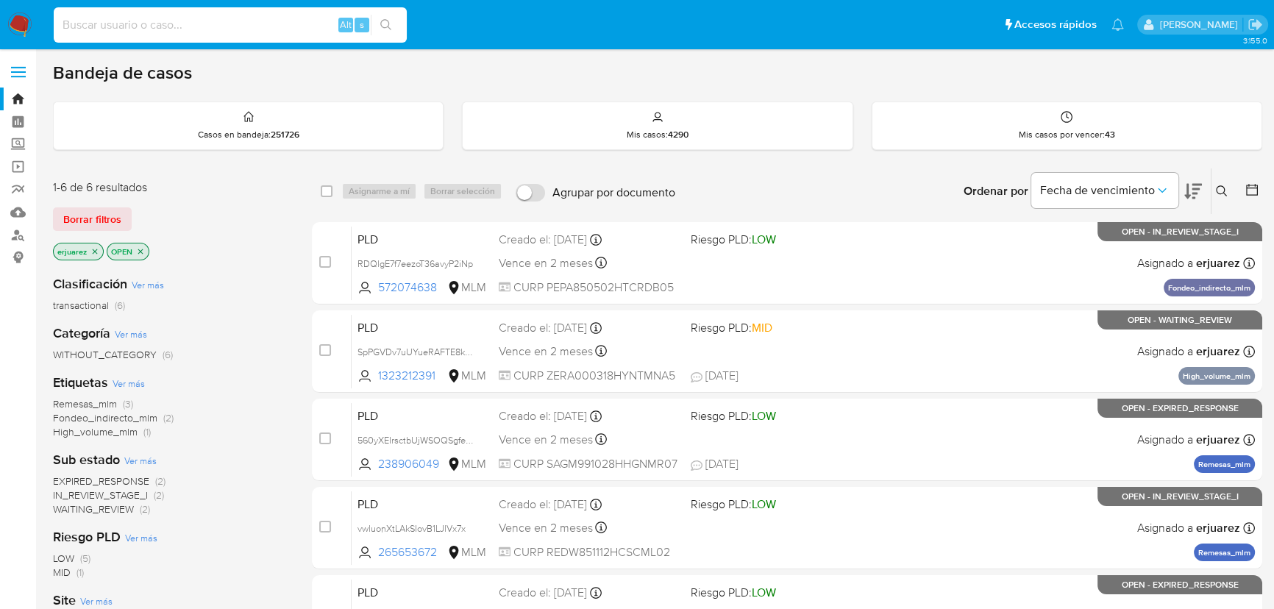
drag, startPoint x: 138, startPoint y: 16, endPoint x: 264, endPoint y: 29, distance: 127.2
click at [140, 18] on input at bounding box center [230, 24] width 353 height 19
paste input "2264632888"
type input "2264632888"
click at [380, 29] on icon "search-icon" at bounding box center [386, 25] width 12 height 12
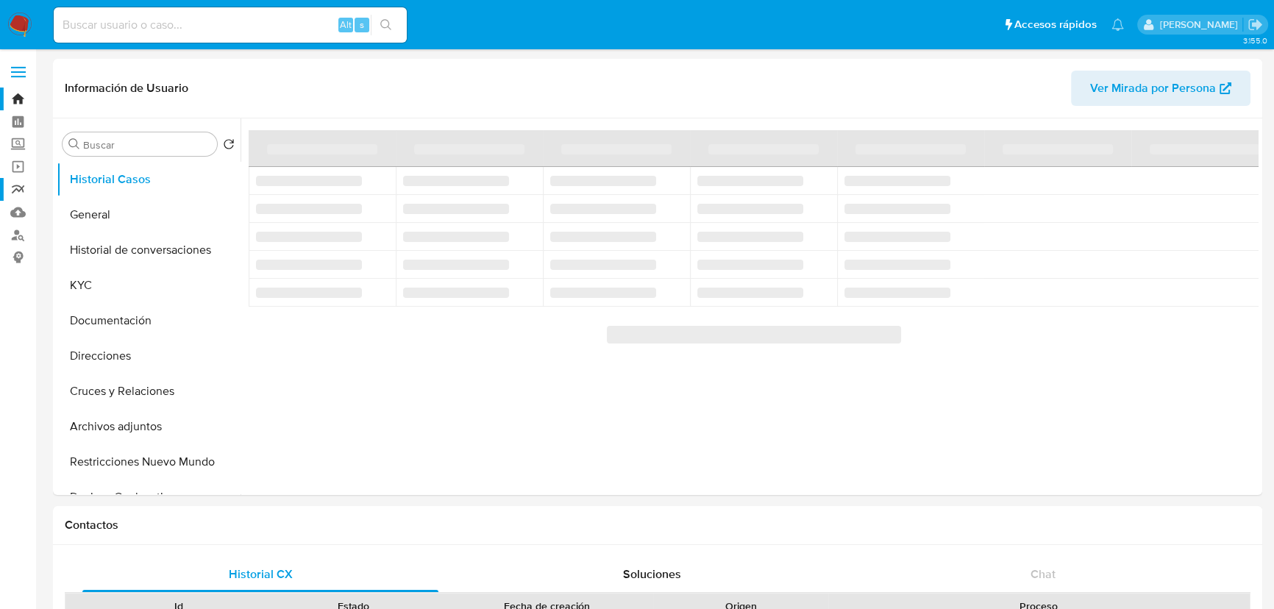
select select "10"
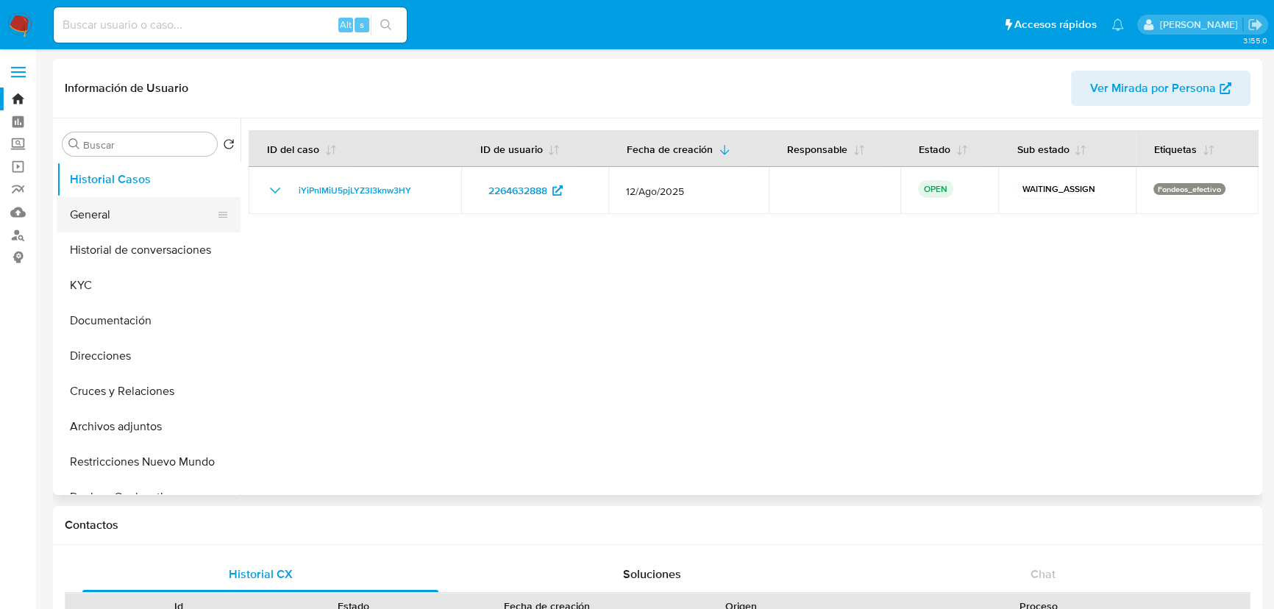
click at [155, 218] on button "General" at bounding box center [143, 214] width 172 height 35
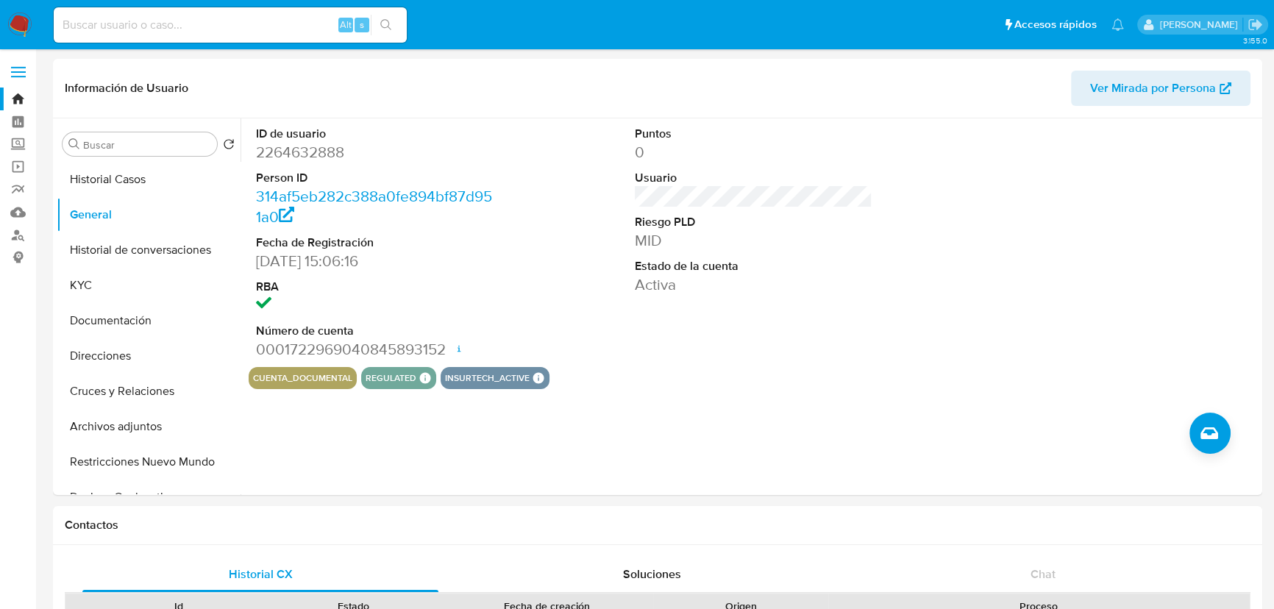
drag, startPoint x: 221, startPoint y: 23, endPoint x: 258, endPoint y: 29, distance: 37.4
click at [221, 26] on input at bounding box center [230, 24] width 353 height 19
paste input "622600362"
type input "622600362"
click at [390, 27] on icon "search-icon" at bounding box center [386, 25] width 12 height 12
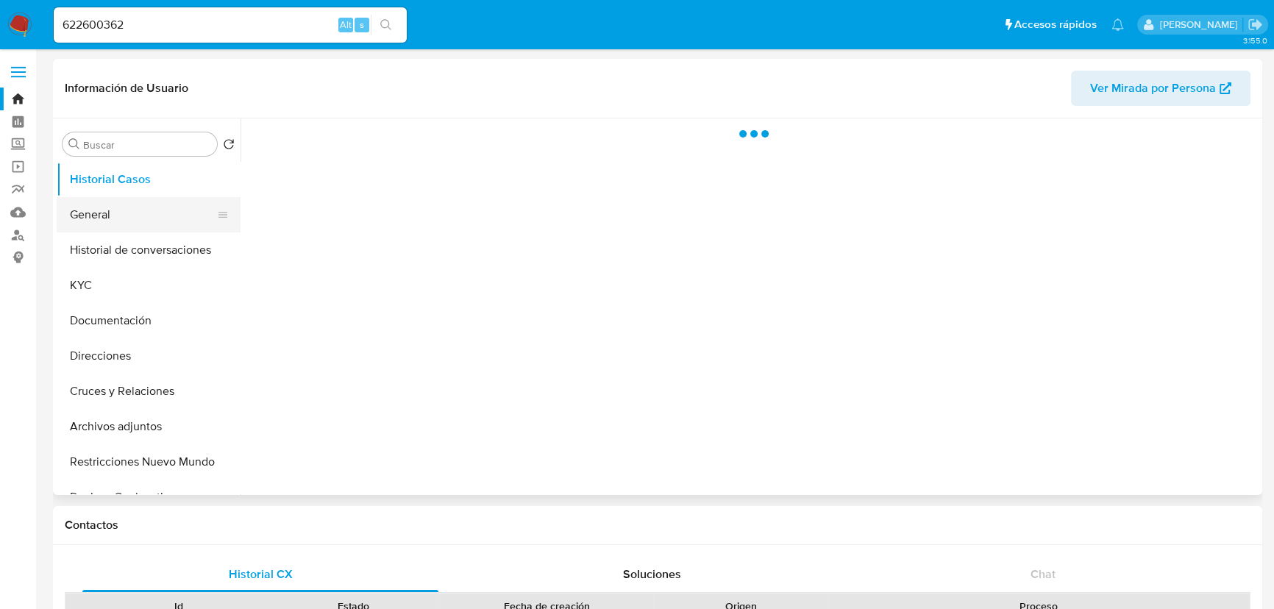
click at [114, 221] on button "General" at bounding box center [143, 214] width 172 height 35
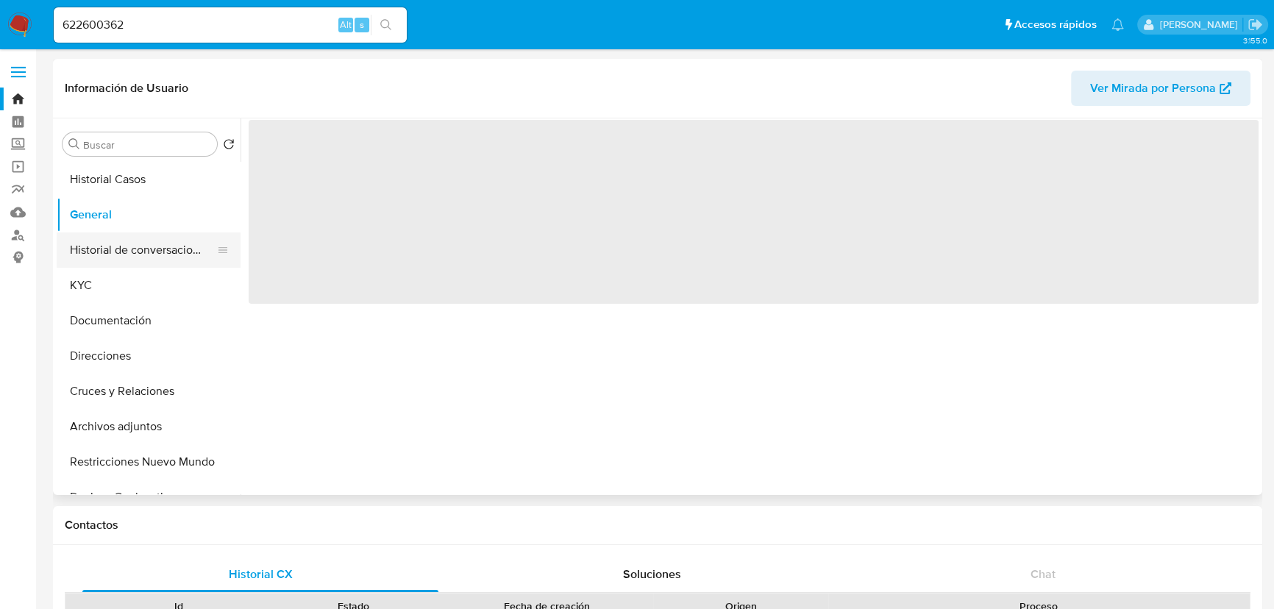
select select "10"
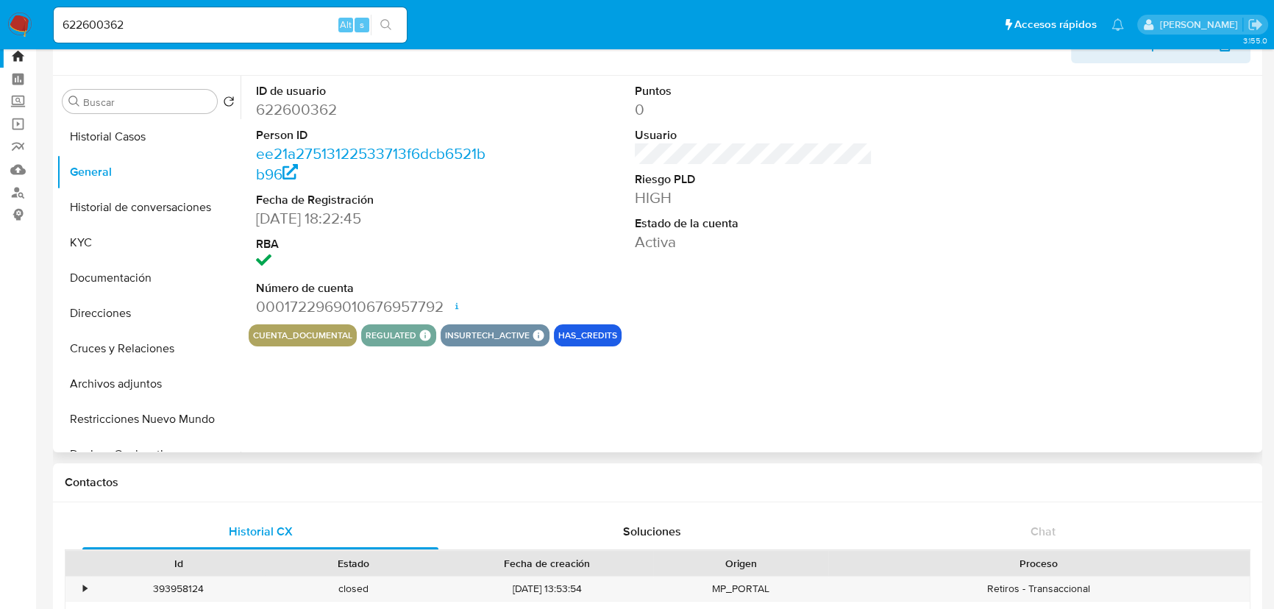
scroll to position [66, 0]
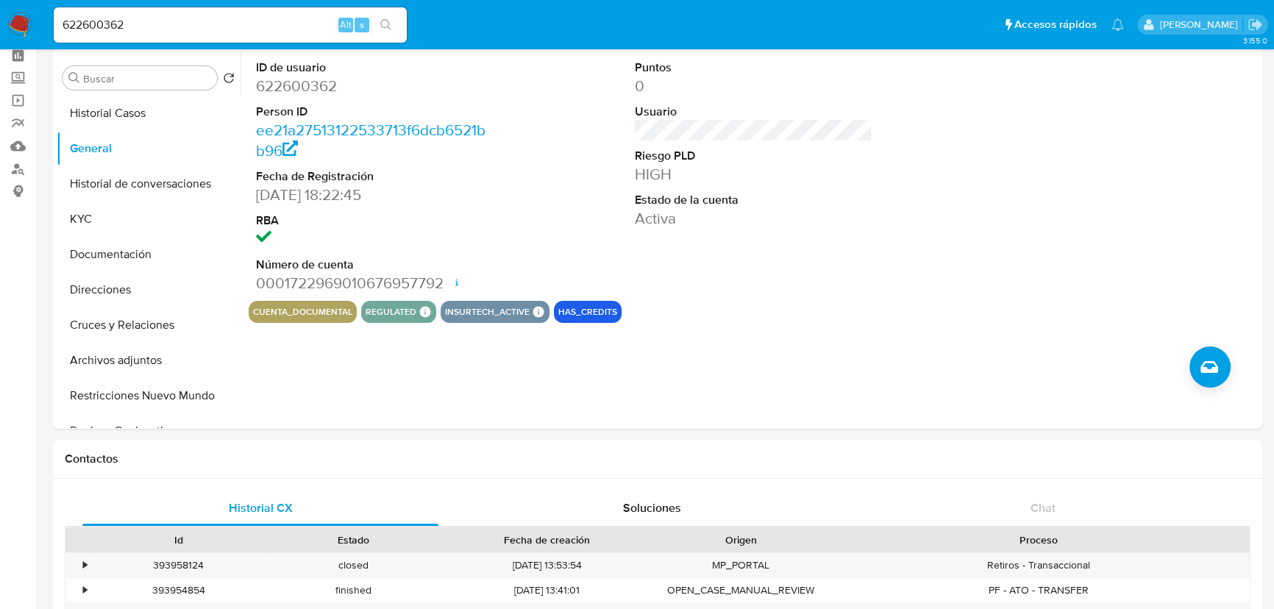
drag, startPoint x: 138, startPoint y: 26, endPoint x: 39, endPoint y: 13, distance: 99.4
click at [39, 13] on nav "Pausado Ver notificaciones 622600362 Alt s Accesos rápidos Presiona las siguien…" at bounding box center [637, 24] width 1274 height 49
paste input "112570072"
type input "1125700722"
click at [390, 21] on icon "search-icon" at bounding box center [386, 25] width 12 height 12
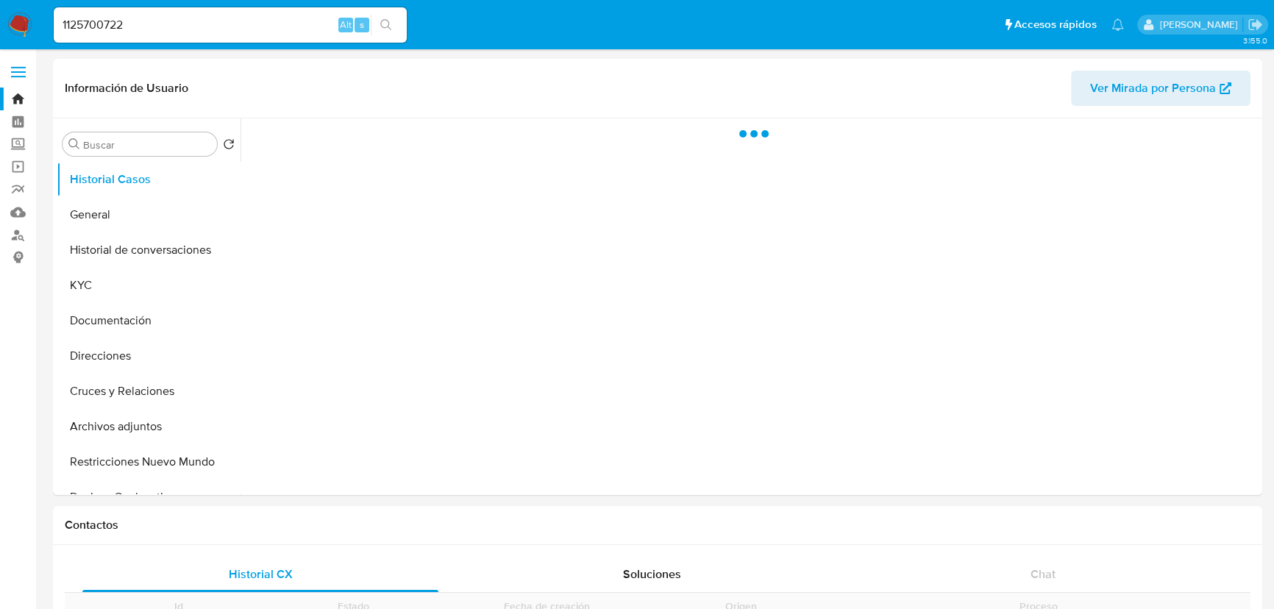
click at [390, 21] on icon "search-icon" at bounding box center [386, 25] width 12 height 12
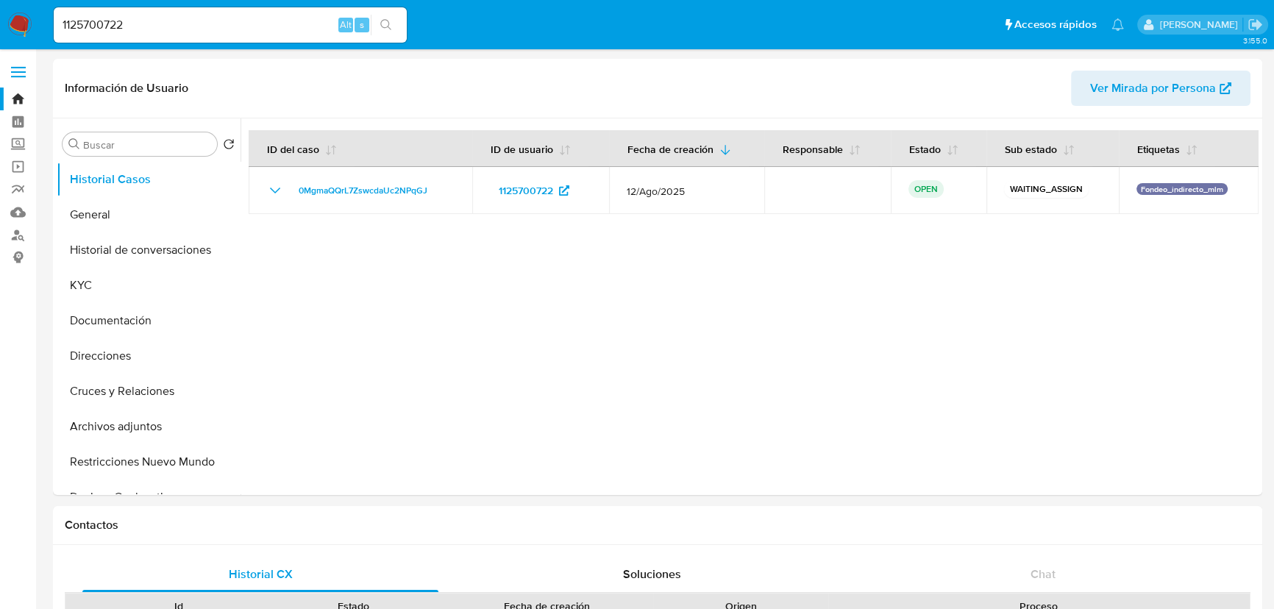
select select "10"
click at [155, 215] on button "General" at bounding box center [143, 214] width 172 height 35
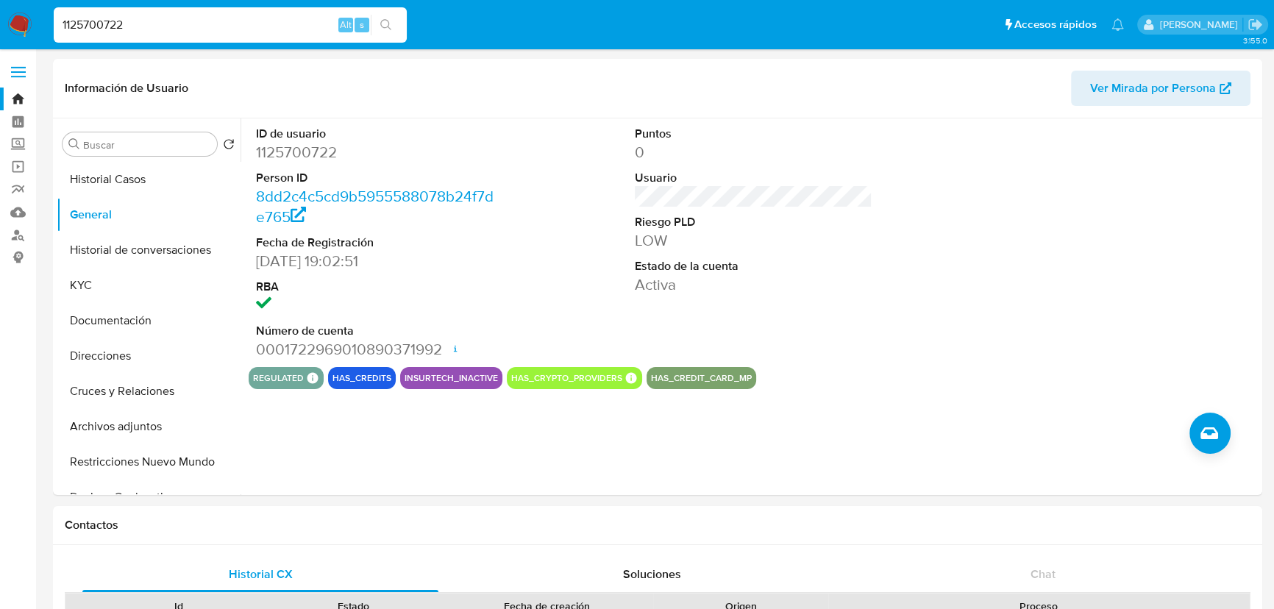
drag, startPoint x: 25, startPoint y: 27, endPoint x: -191, endPoint y: 27, distance: 216.3
paste input "2290765753"
type input "2290765753"
click at [381, 21] on icon "search-icon" at bounding box center [385, 24] width 11 height 11
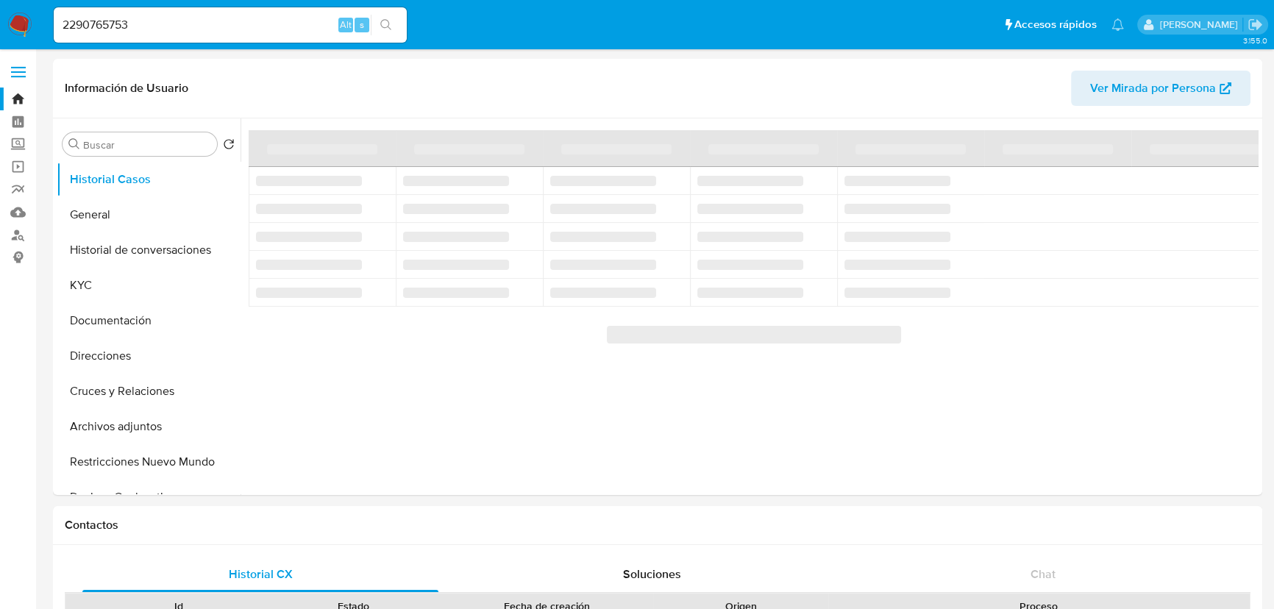
select select "10"
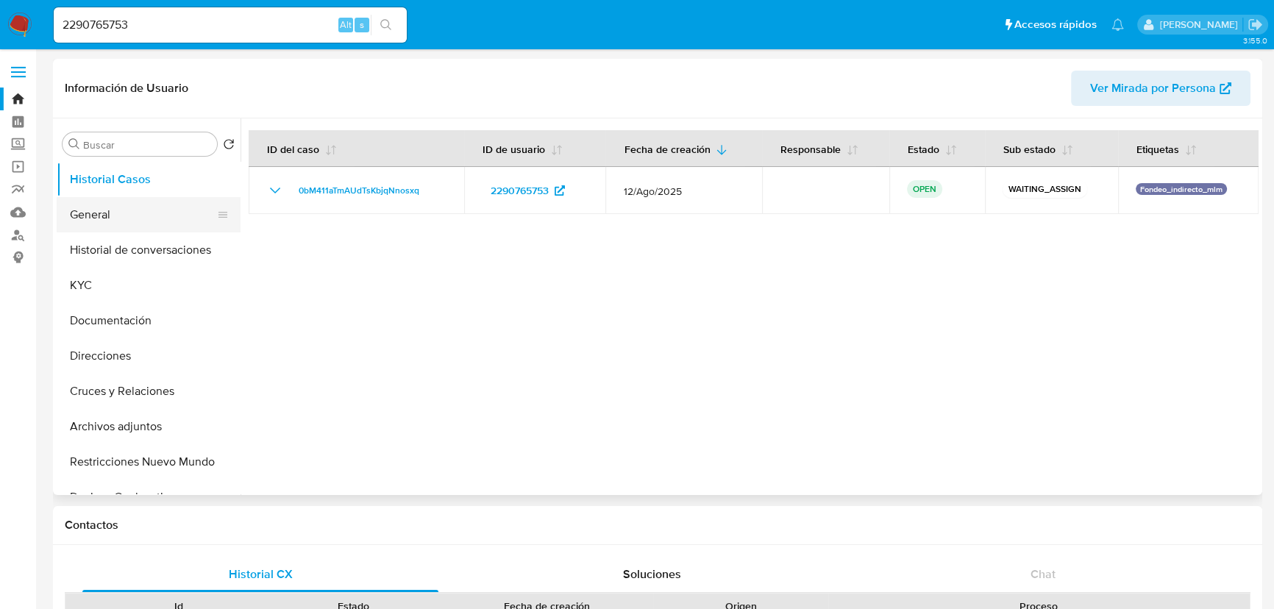
click at [118, 224] on button "General" at bounding box center [143, 214] width 172 height 35
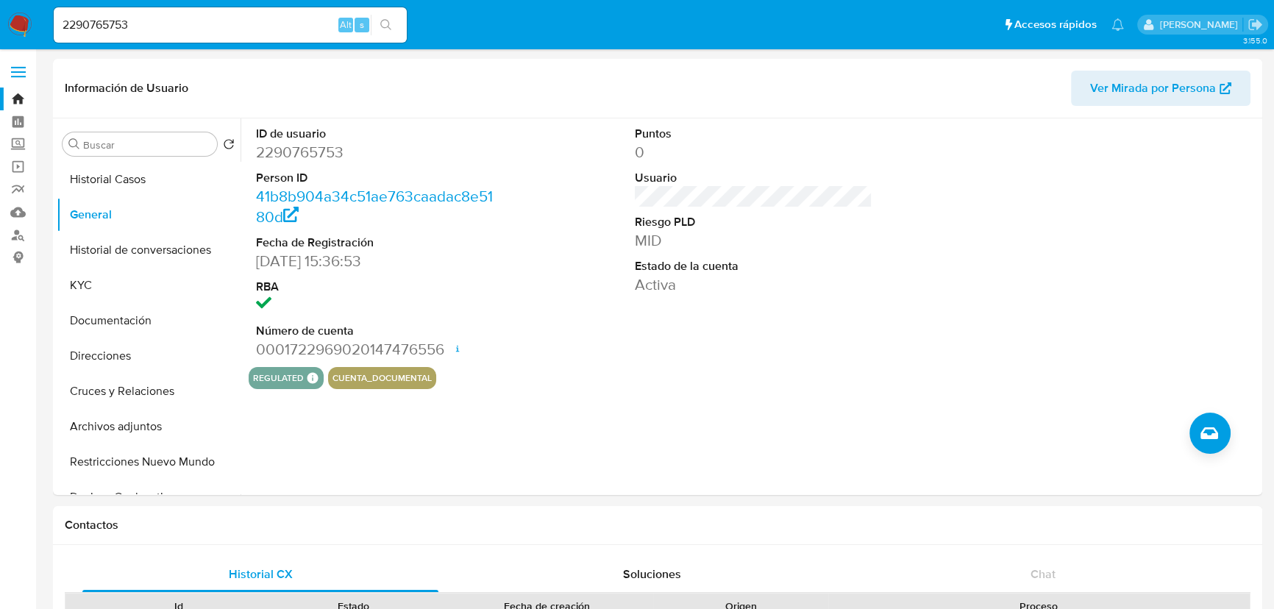
drag, startPoint x: -6, startPoint y: 18, endPoint x: -52, endPoint y: 15, distance: 45.7
paste input "308830372"
type input "2308830372"
click at [383, 26] on icon "search-icon" at bounding box center [385, 24] width 11 height 11
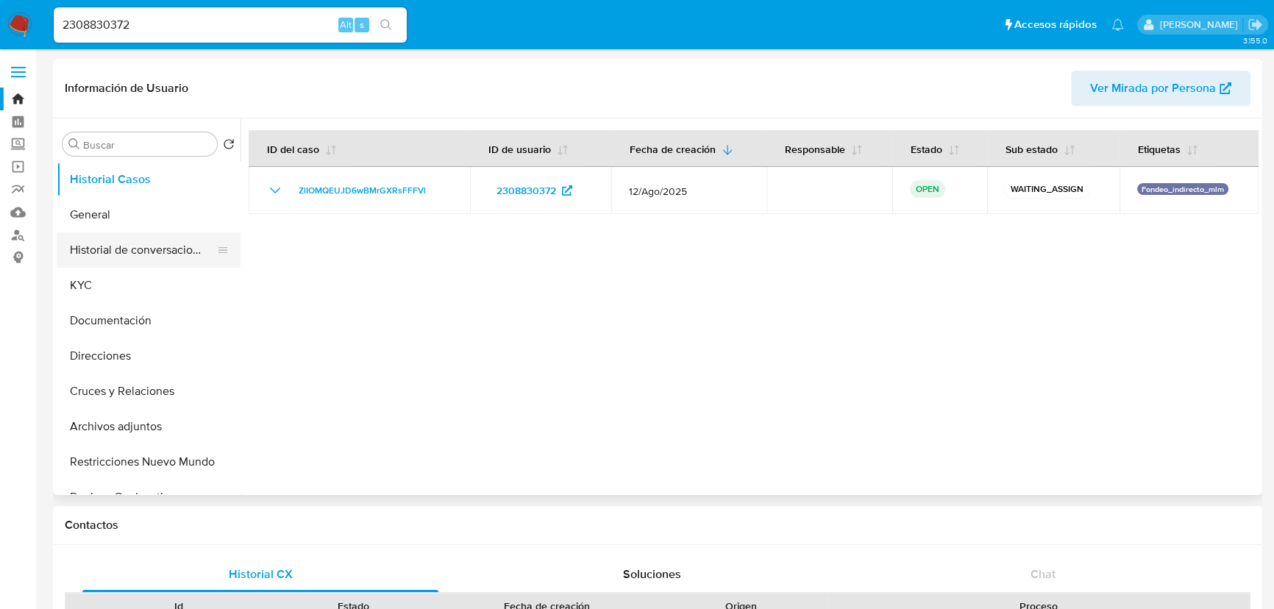
select select "10"
click at [118, 221] on button "General" at bounding box center [143, 214] width 172 height 35
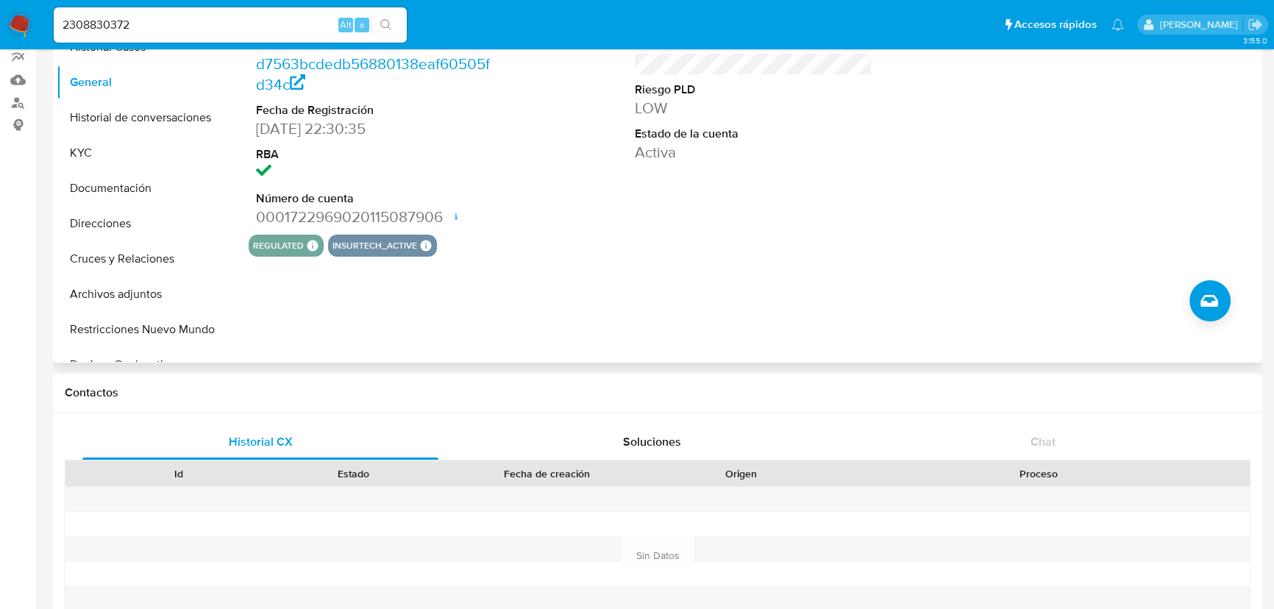
scroll to position [133, 0]
drag, startPoint x: 144, startPoint y: 27, endPoint x: 291, endPoint y: 72, distance: 153.8
paste input "334196953"
type input "334196953"
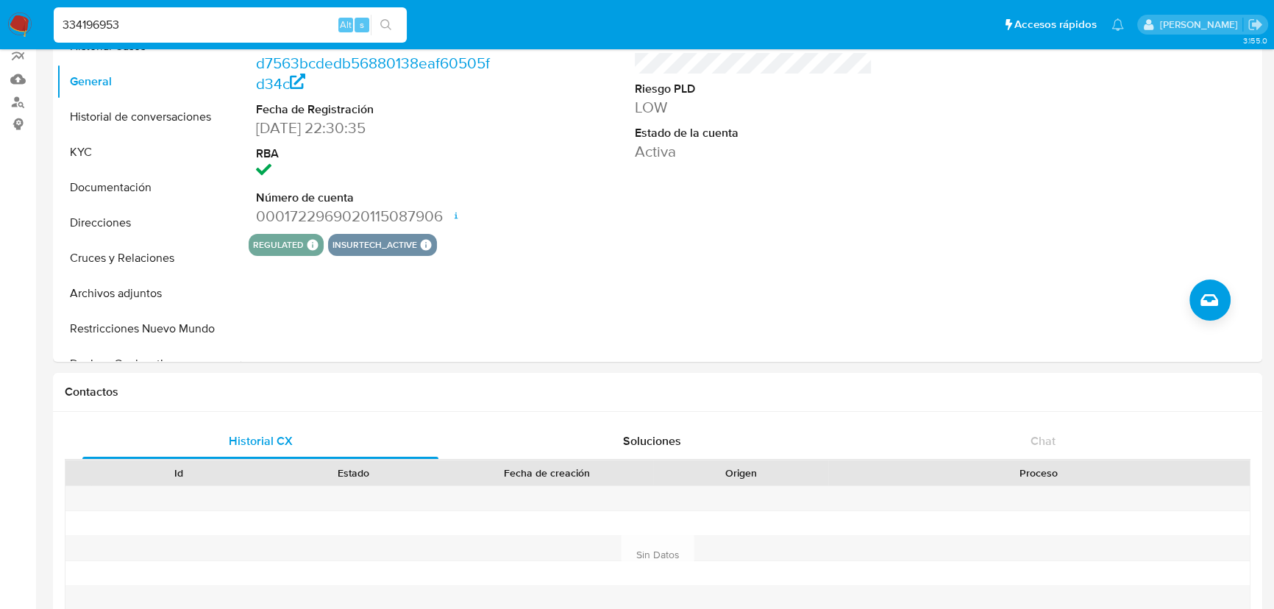
click at [383, 24] on icon "search-icon" at bounding box center [386, 25] width 12 height 12
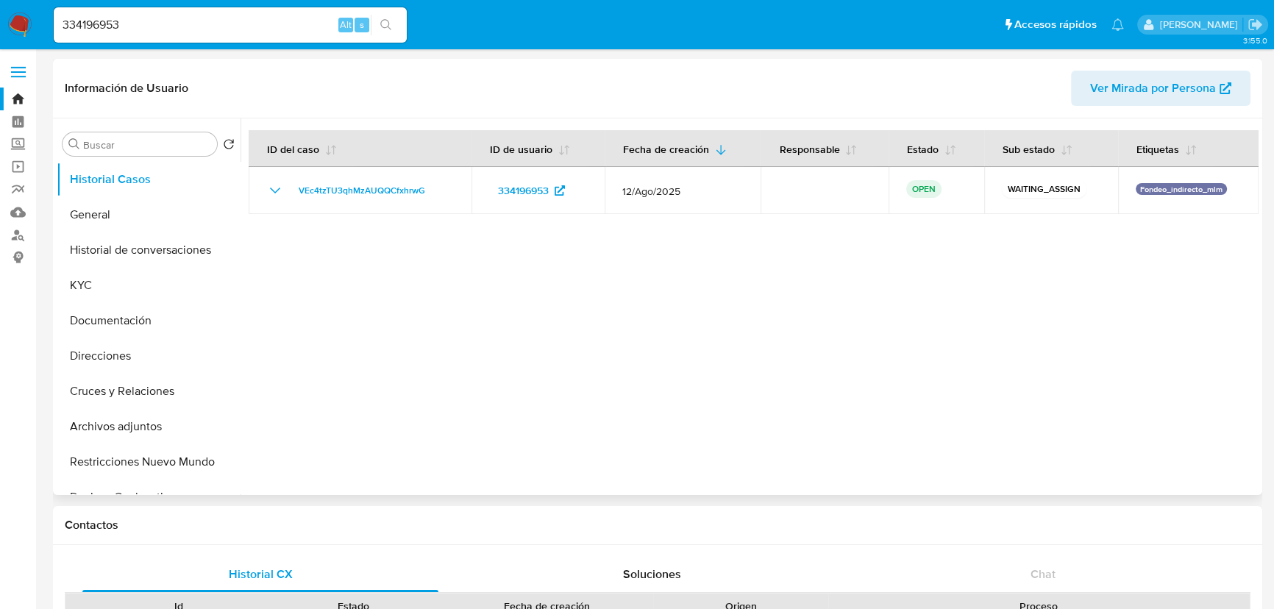
select select "10"
click at [94, 220] on button "General" at bounding box center [143, 214] width 172 height 35
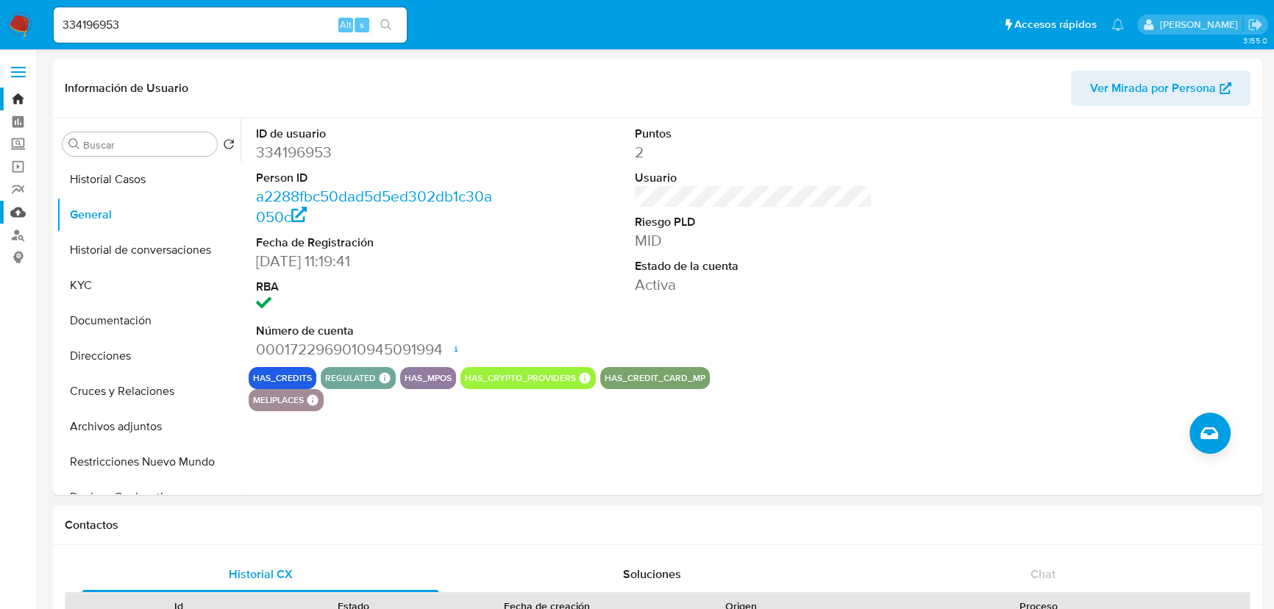
click at [18, 213] on link "Mulan" at bounding box center [87, 212] width 175 height 23
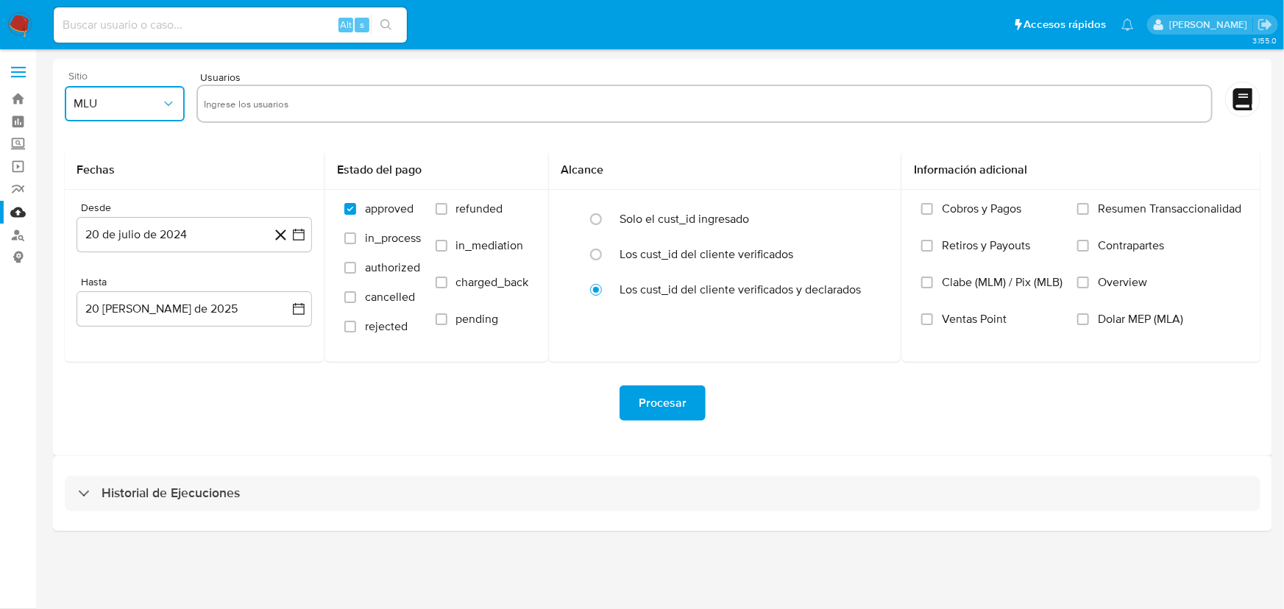
click at [127, 107] on span "MLU" at bounding box center [118, 103] width 88 height 15
click at [103, 326] on div "MLM" at bounding box center [119, 319] width 93 height 35
click at [250, 107] on input "text" at bounding box center [704, 104] width 1001 height 24
type input "1125700722"
click at [313, 93] on input "text" at bounding box center [751, 104] width 907 height 24
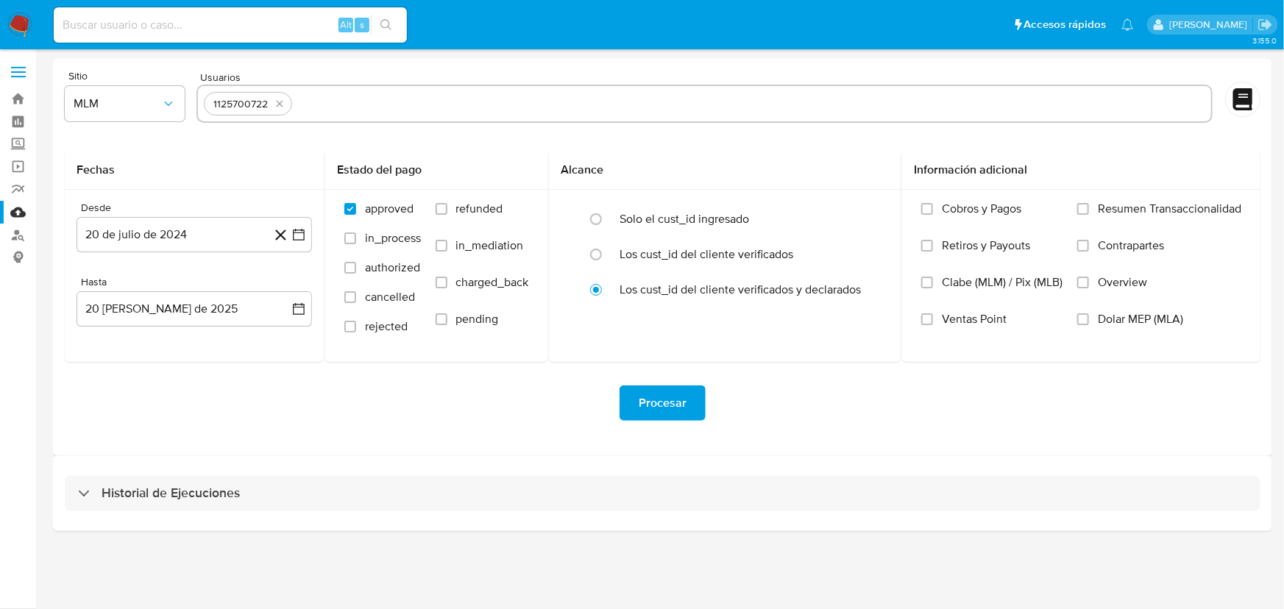
paste input "2290765753"
type input "2290765753"
click at [416, 103] on input "text" at bounding box center [800, 104] width 809 height 24
paste input "2308830372"
type input "2308830372"
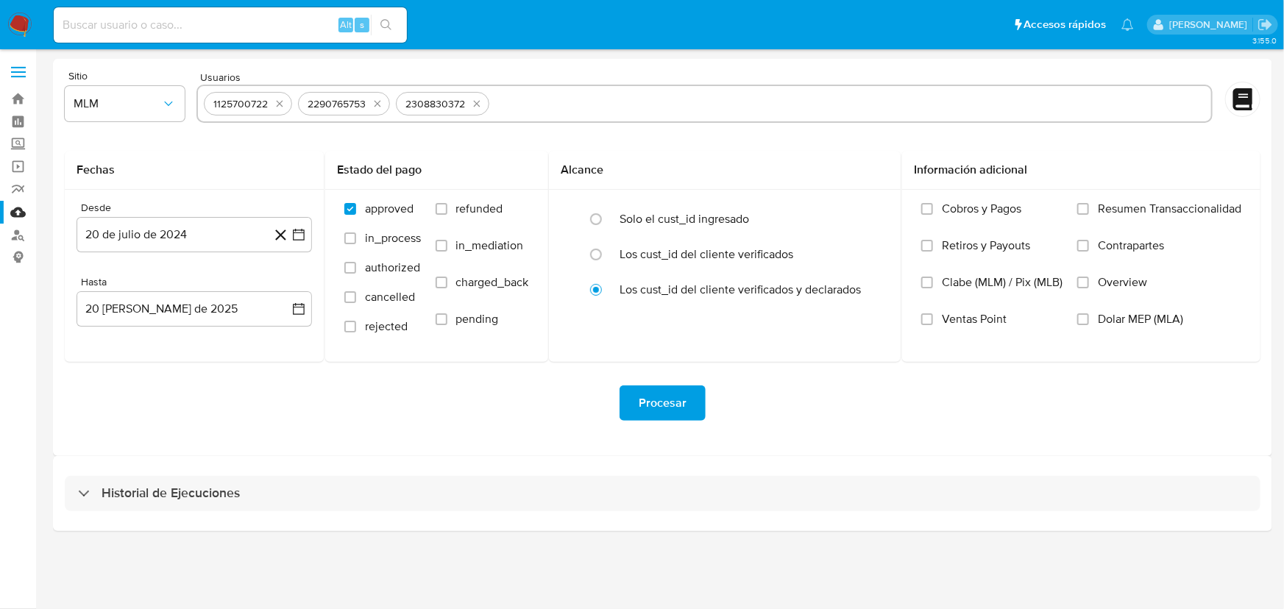
drag, startPoint x: 541, startPoint y: 99, endPoint x: 547, endPoint y: 103, distance: 7.6
click at [545, 103] on input "text" at bounding box center [850, 104] width 710 height 24
paste input "334196953"
type input "334196953"
click at [662, 100] on input "text" at bounding box center [895, 104] width 619 height 24
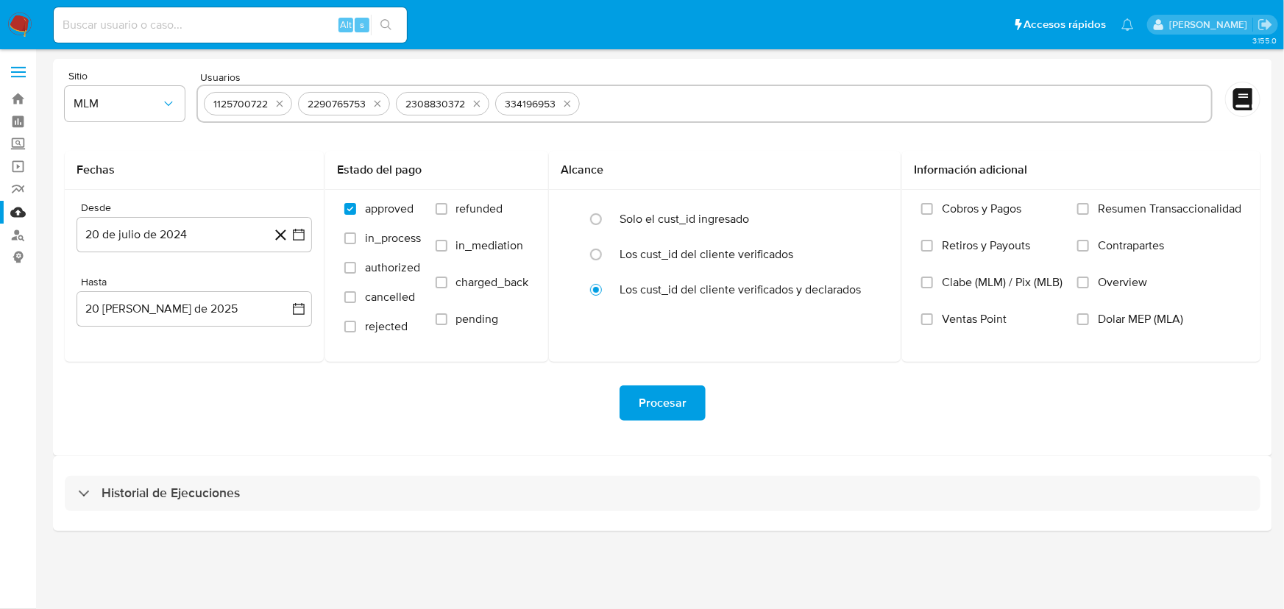
paste input "2264632888"
type input "2264632888"
click at [795, 96] on input "text" at bounding box center [944, 104] width 521 height 24
paste input "622600362"
type input "622600362"
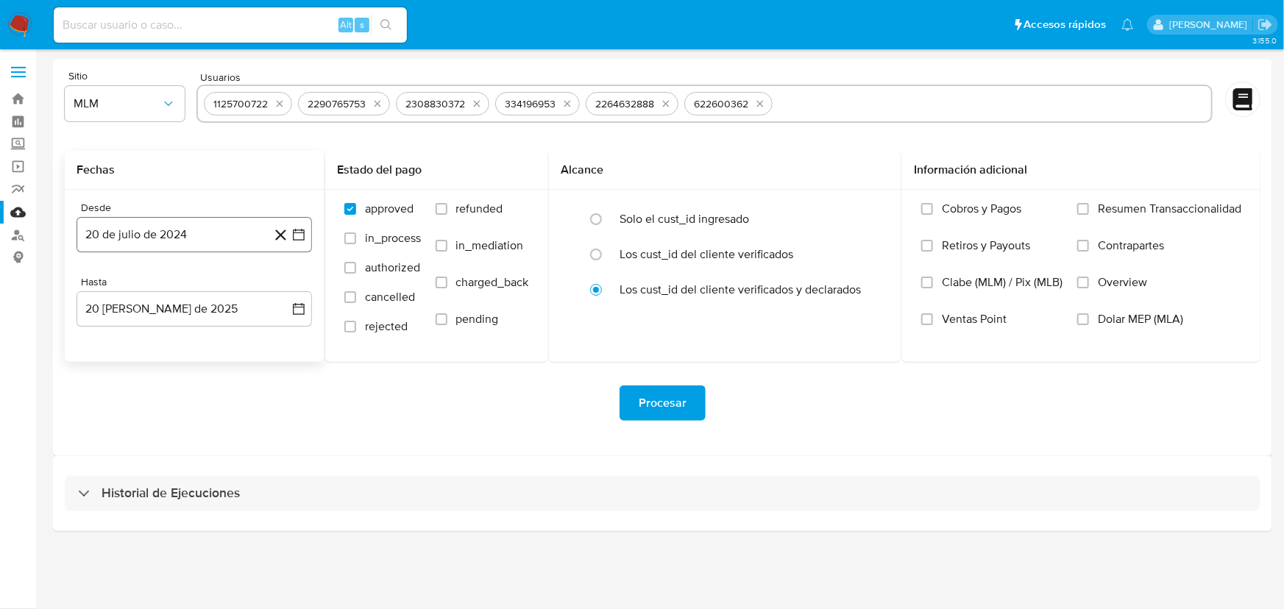
click at [299, 231] on icon "button" at bounding box center [298, 234] width 15 height 15
click at [280, 290] on icon "Mes siguiente" at bounding box center [286, 288] width 18 height 18
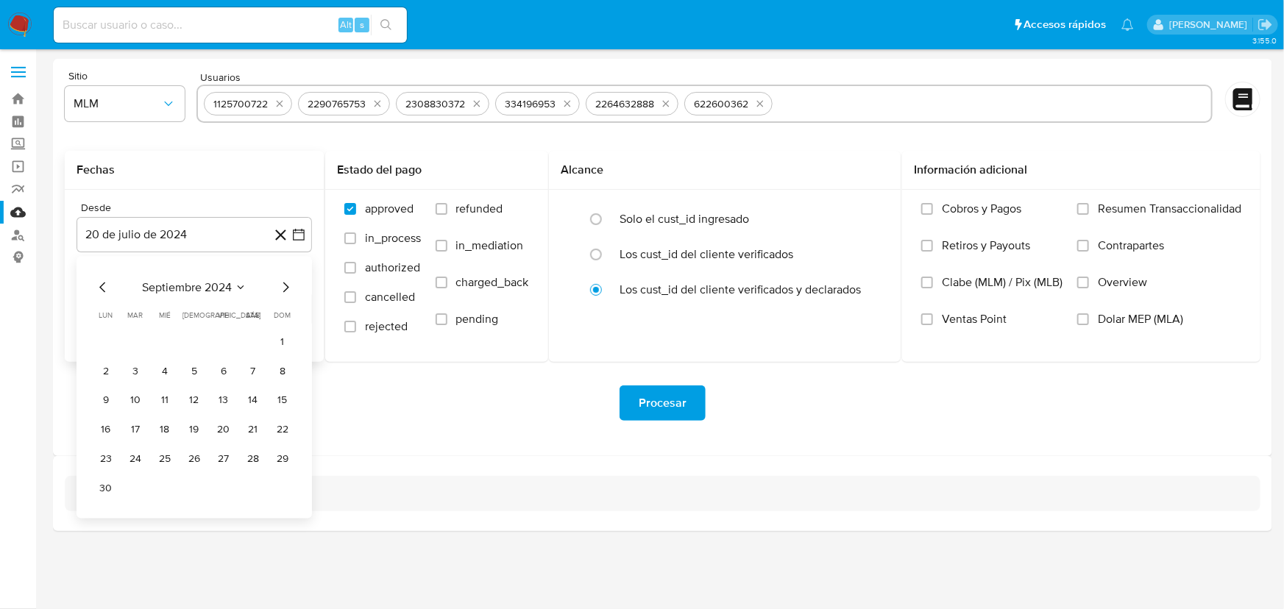
click at [280, 290] on icon "Mes siguiente" at bounding box center [286, 288] width 18 height 18
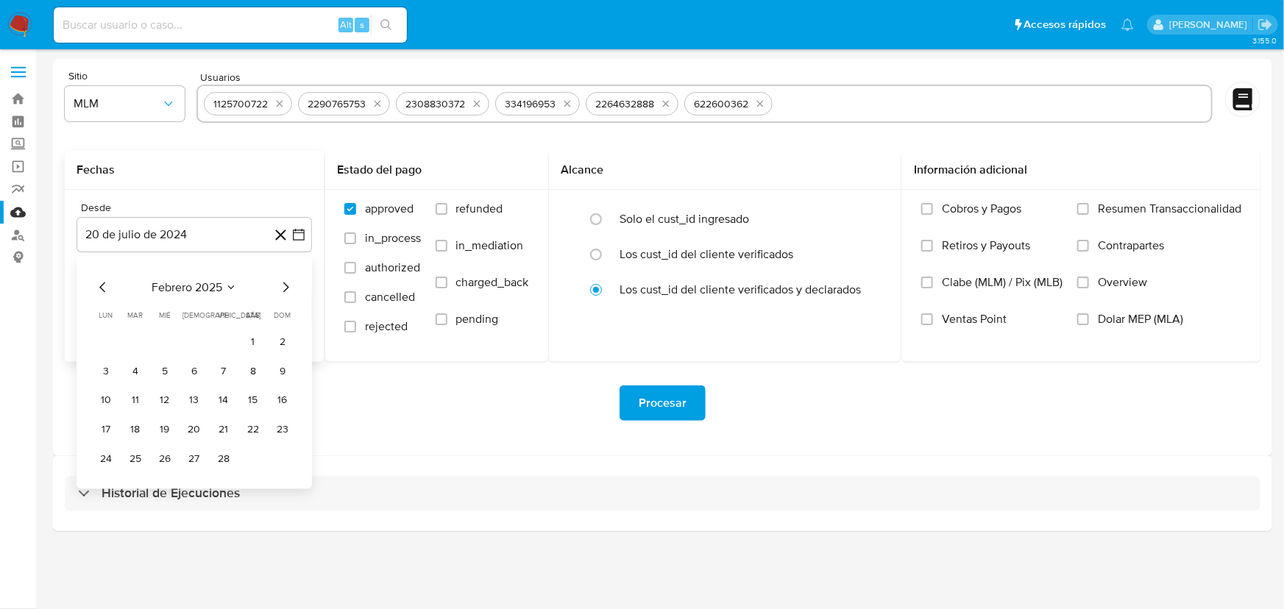
click at [280, 290] on icon "Mes siguiente" at bounding box center [286, 288] width 18 height 18
click at [133, 339] on button "1" at bounding box center [136, 342] width 24 height 24
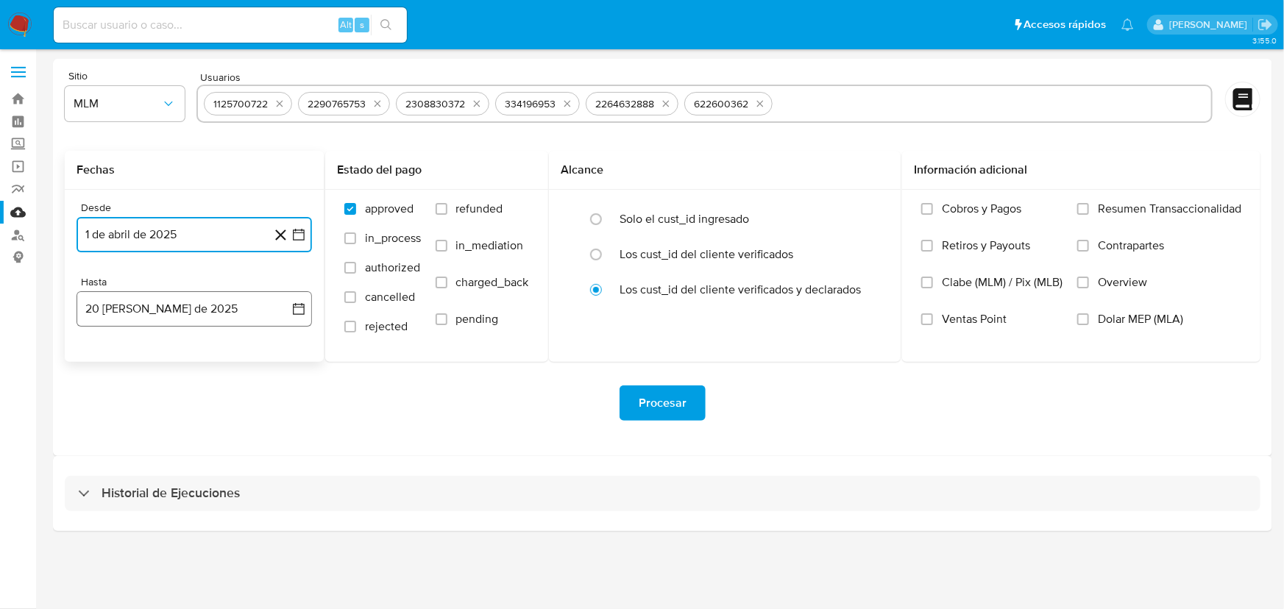
click at [294, 315] on icon "button" at bounding box center [298, 309] width 15 height 15
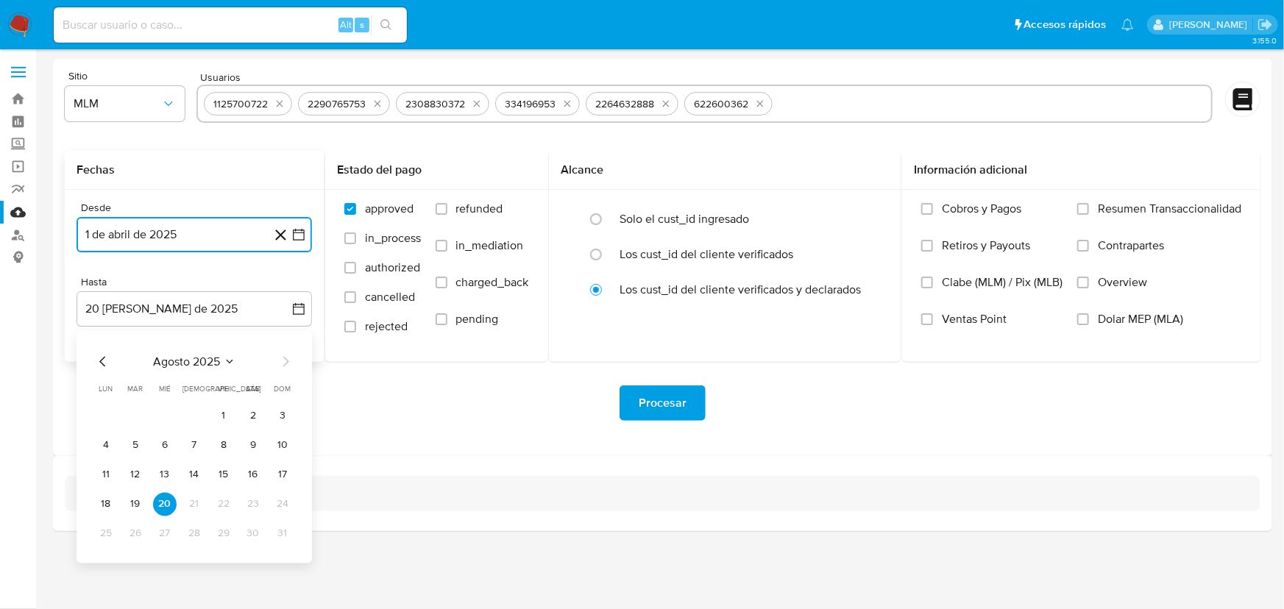
click at [94, 358] on icon "Mes anterior" at bounding box center [103, 362] width 18 height 18
click at [196, 534] on button "31" at bounding box center [194, 534] width 24 height 24
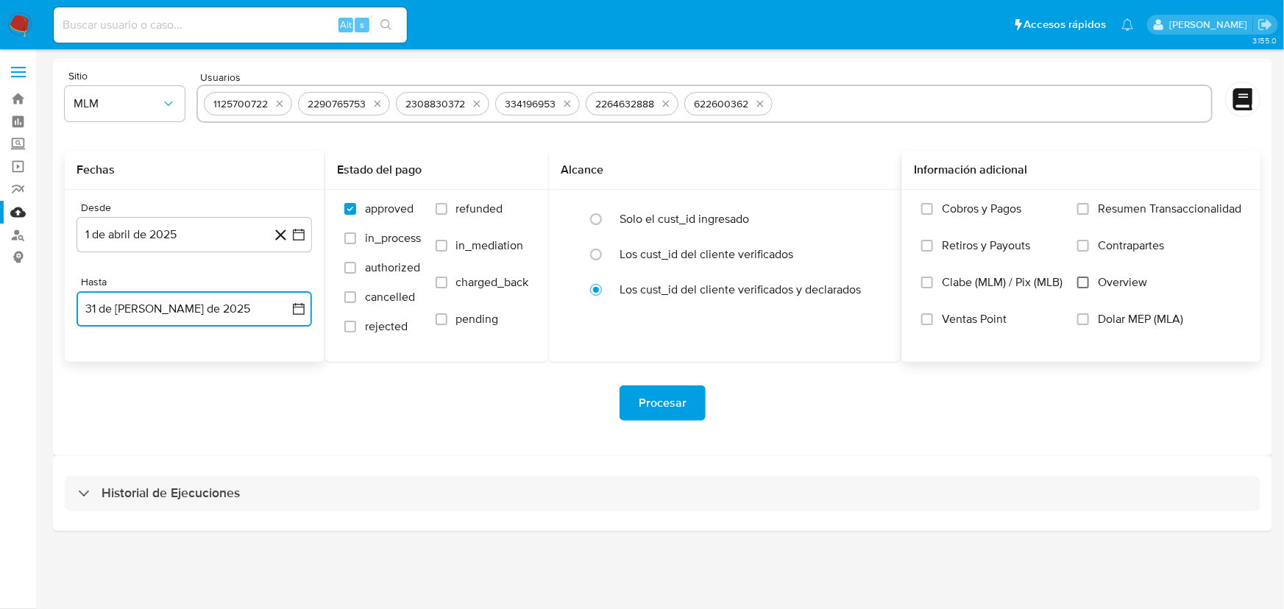
click at [1086, 284] on input "Overview" at bounding box center [1083, 283] width 12 height 12
click at [678, 397] on span "Procesar" at bounding box center [663, 403] width 48 height 32
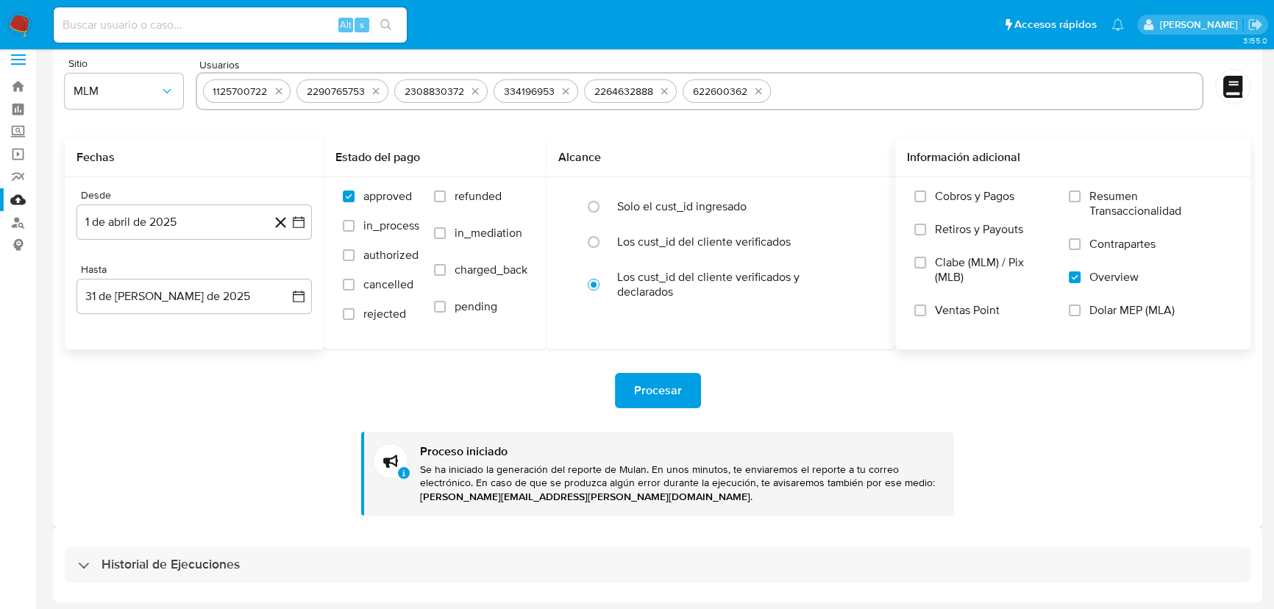
scroll to position [15, 0]
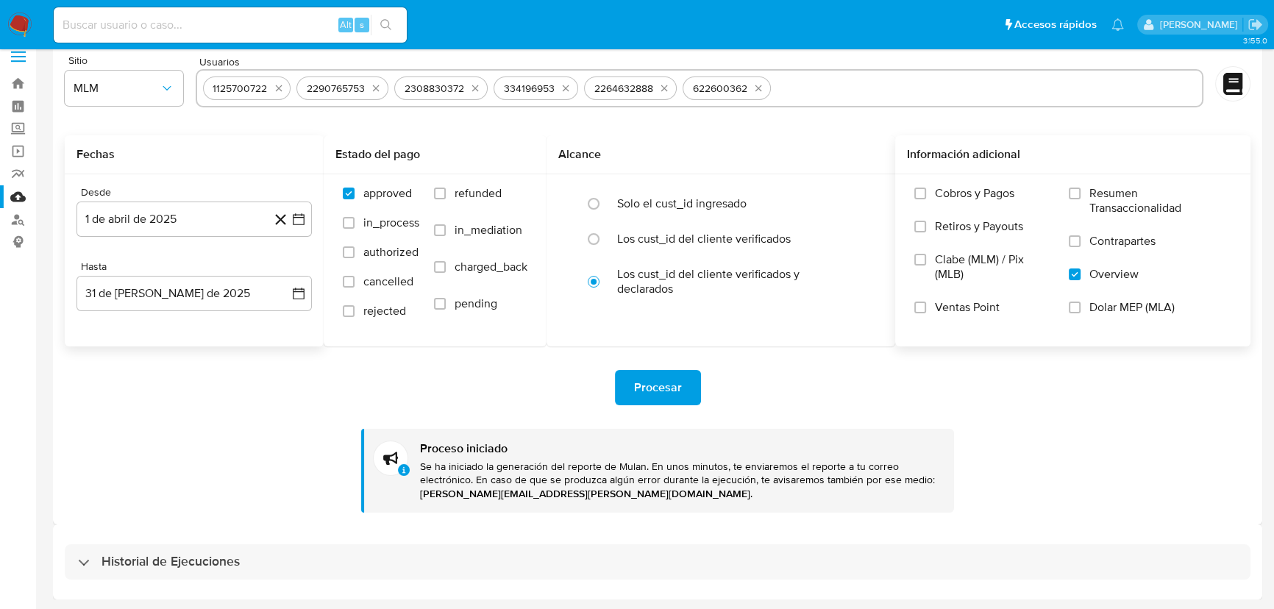
drag, startPoint x: 189, startPoint y: 555, endPoint x: 199, endPoint y: 530, distance: 27.1
click at [191, 555] on h3 "Historial de Ejecuciones" at bounding box center [171, 562] width 138 height 18
select select "10"
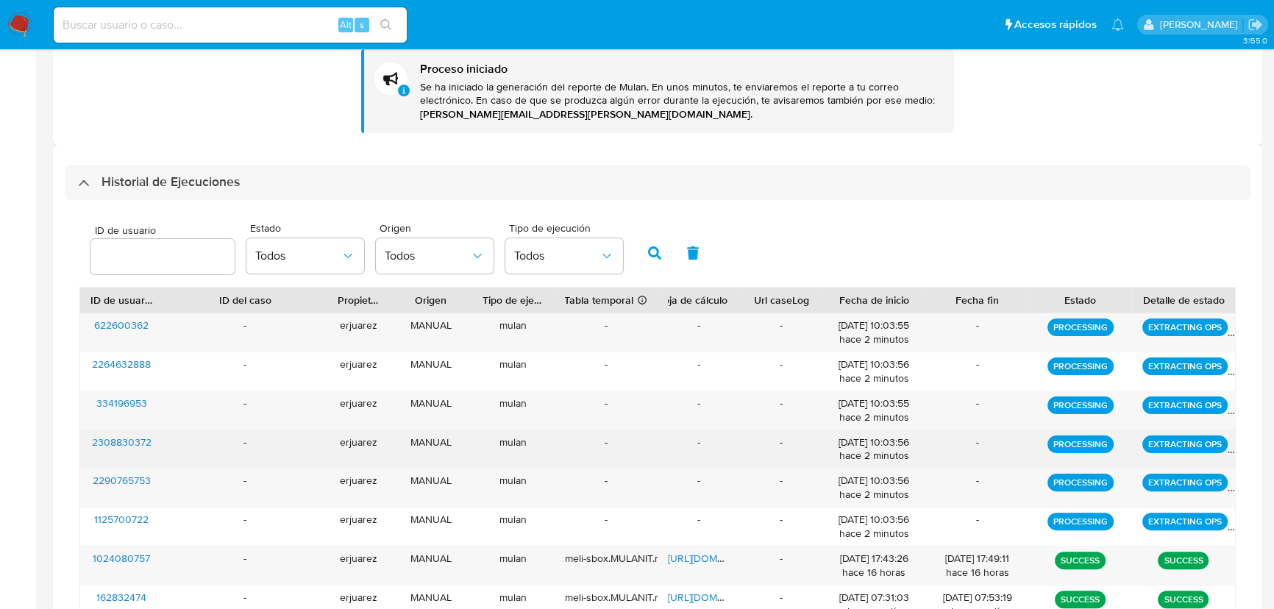
scroll to position [484, 0]
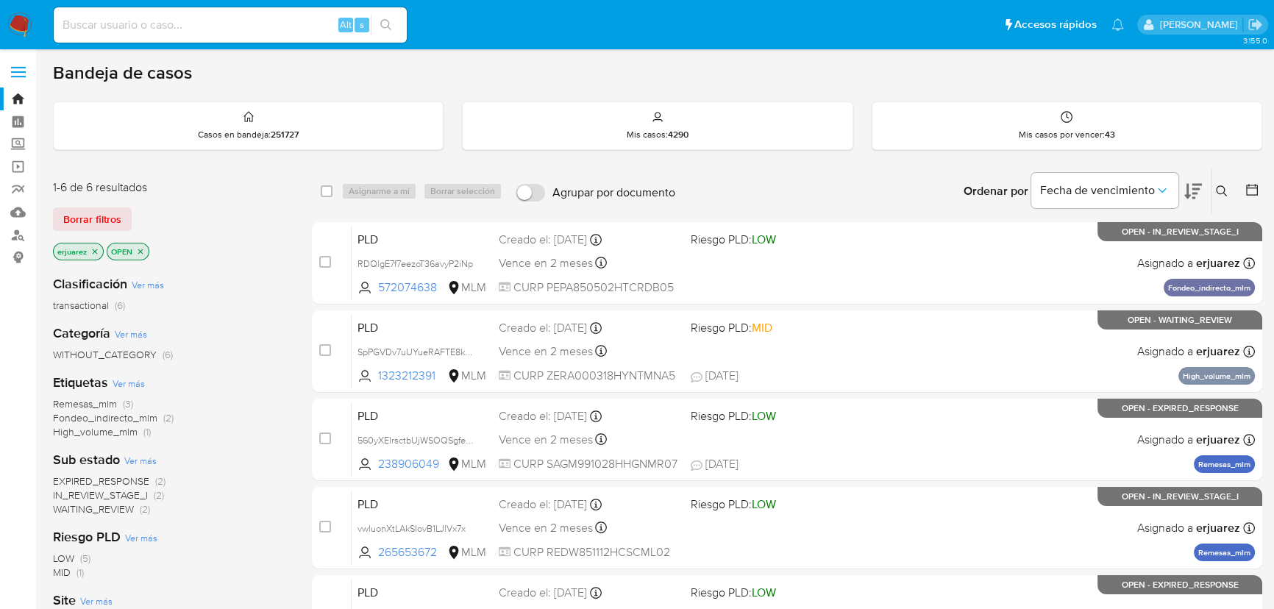
click at [1215, 182] on button at bounding box center [1224, 191] width 24 height 18
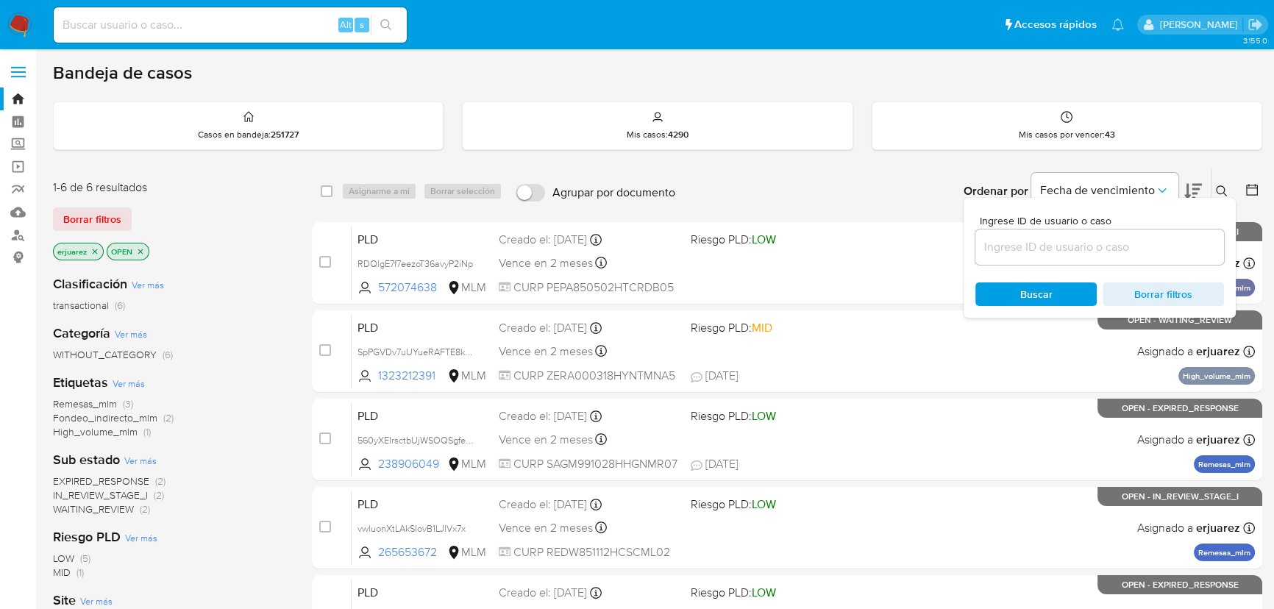
click at [1076, 246] on input at bounding box center [1100, 247] width 249 height 19
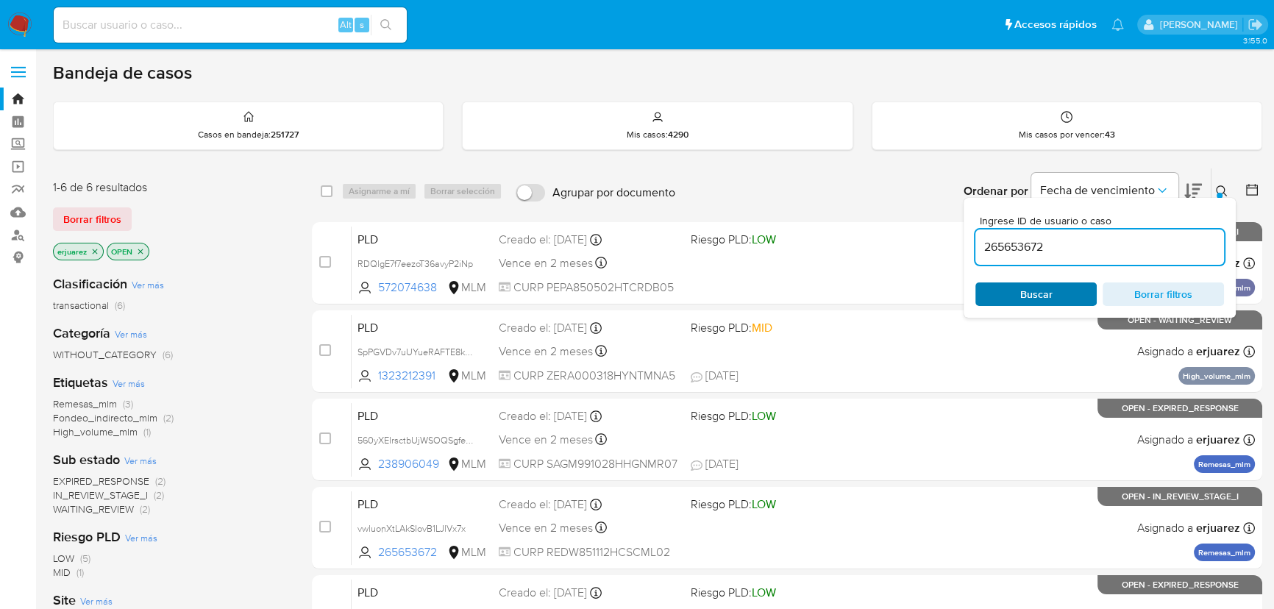
type input "265653672"
click at [1026, 287] on span "Buscar" at bounding box center [1036, 295] width 32 height 24
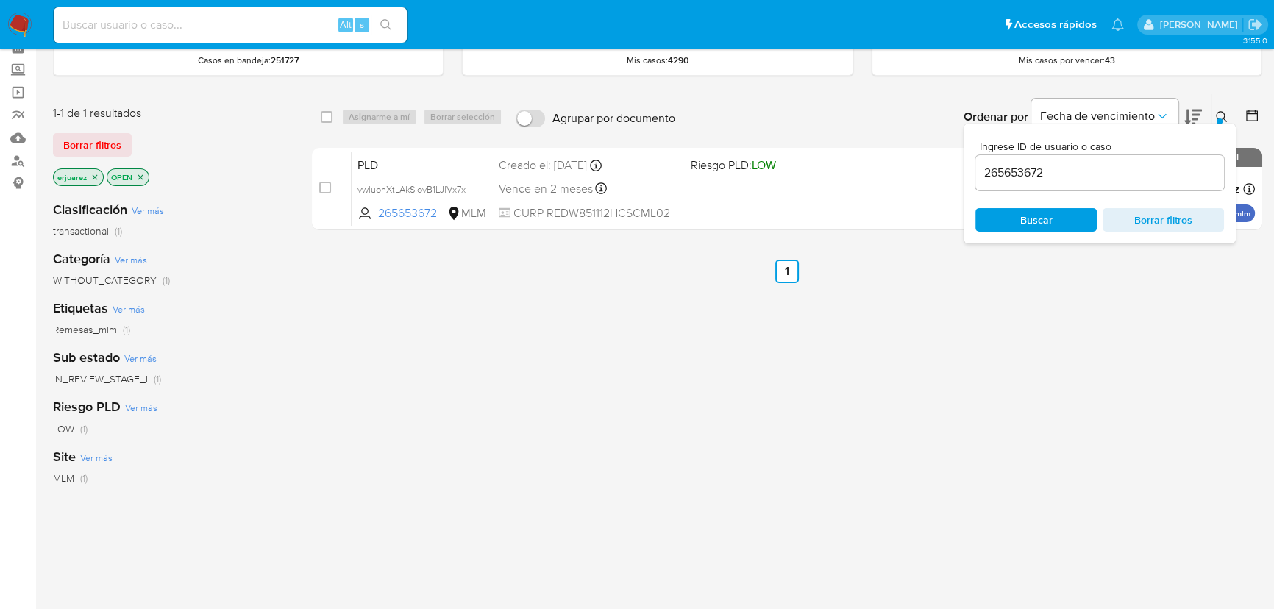
scroll to position [66, 0]
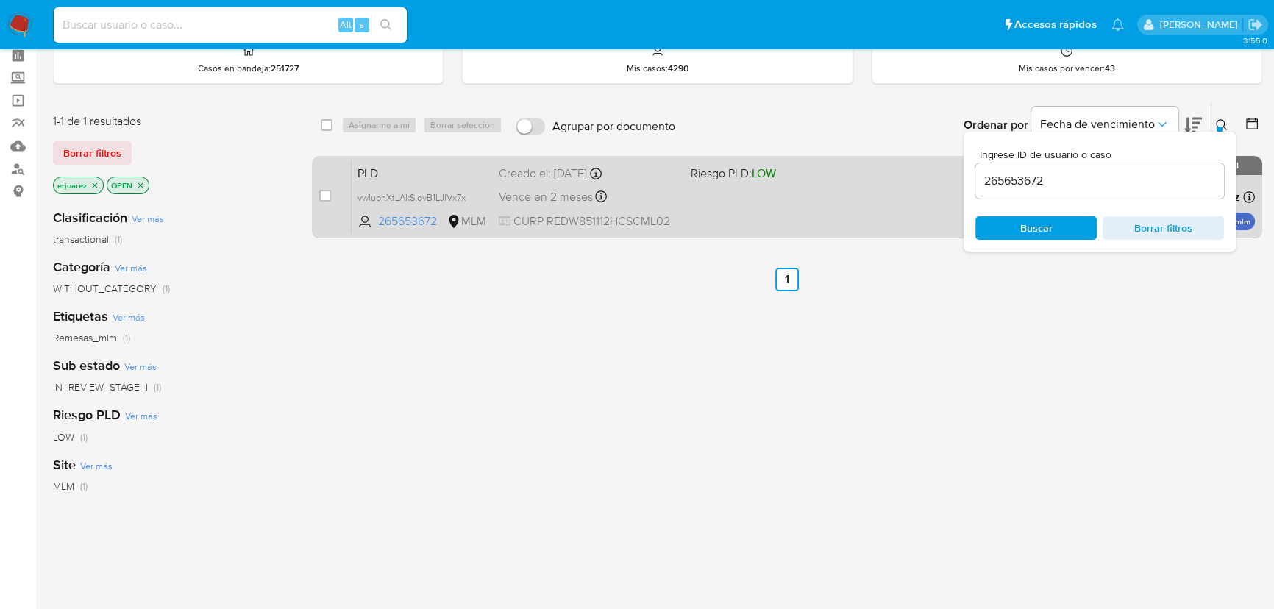
click at [685, 211] on div "PLD vwluonXtLAkSIovB1LJlVx7x 265653672 MLM Riesgo PLD: LOW Creado el: [DATE] Cr…" at bounding box center [803, 197] width 903 height 74
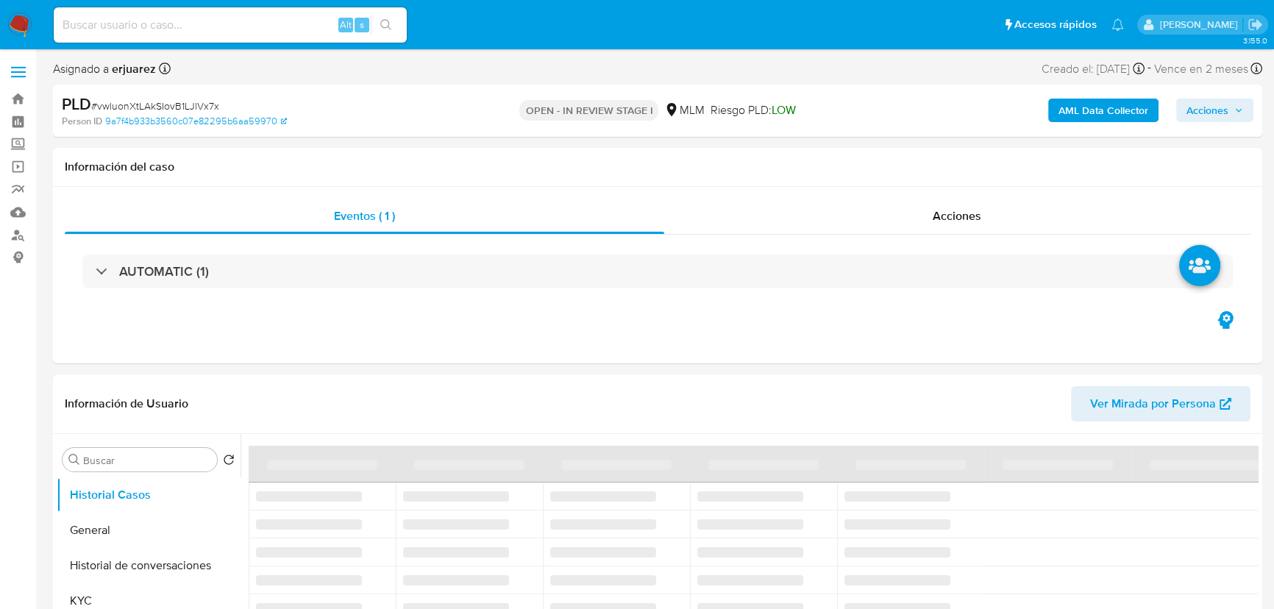
select select "10"
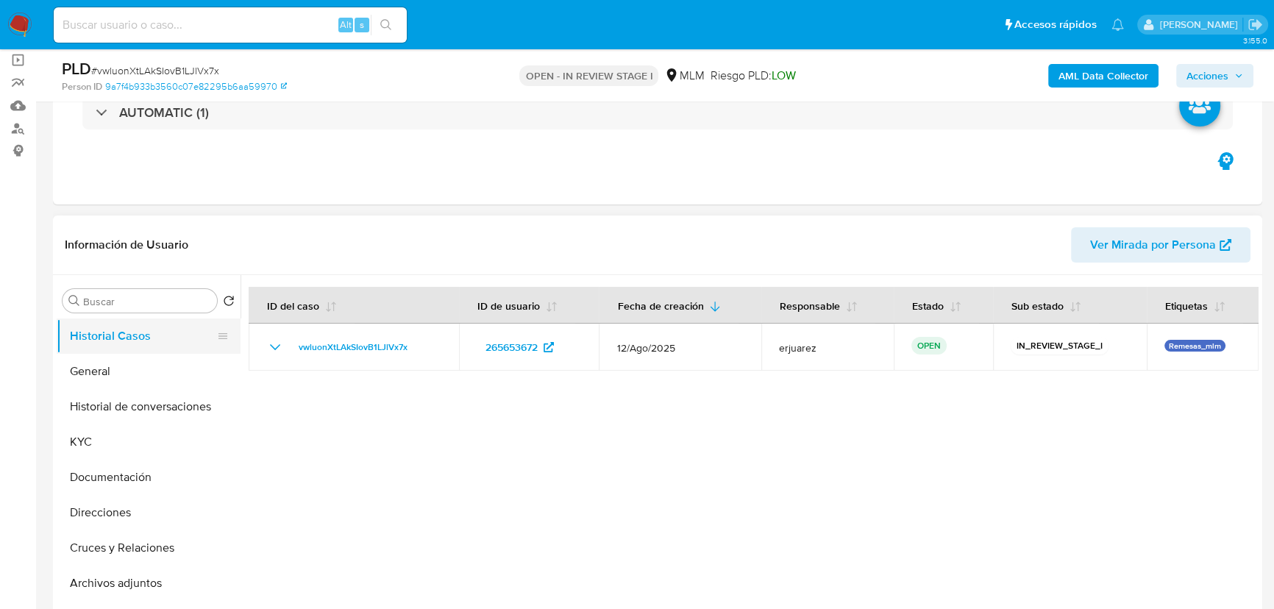
scroll to position [200, 0]
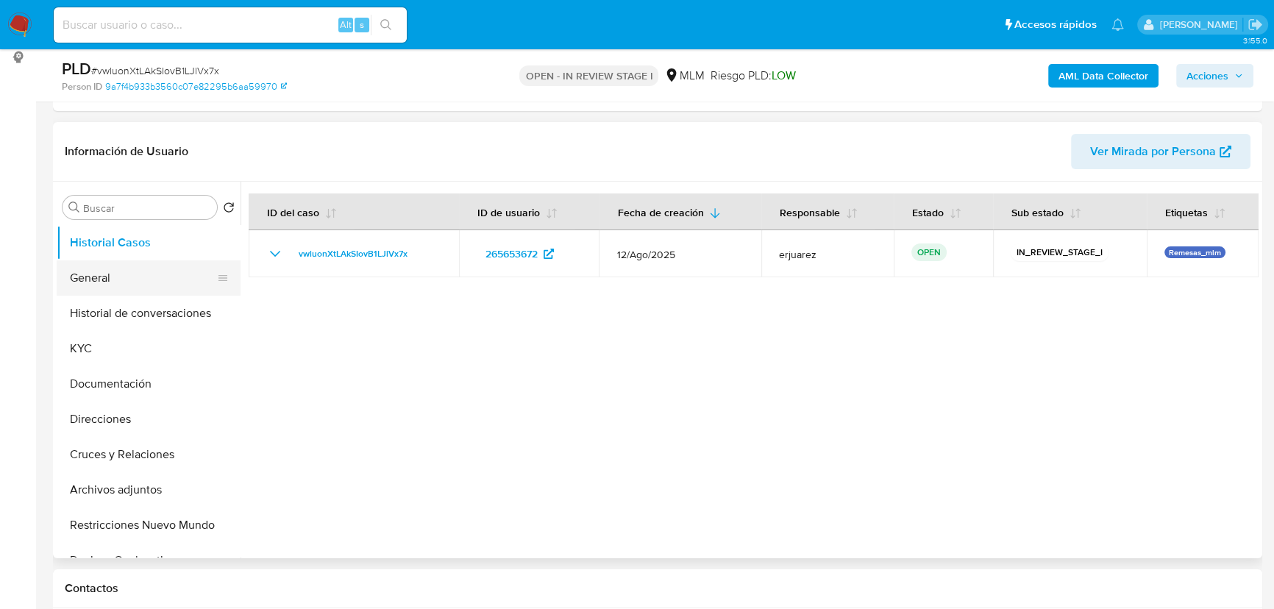
click at [92, 280] on button "General" at bounding box center [143, 277] width 172 height 35
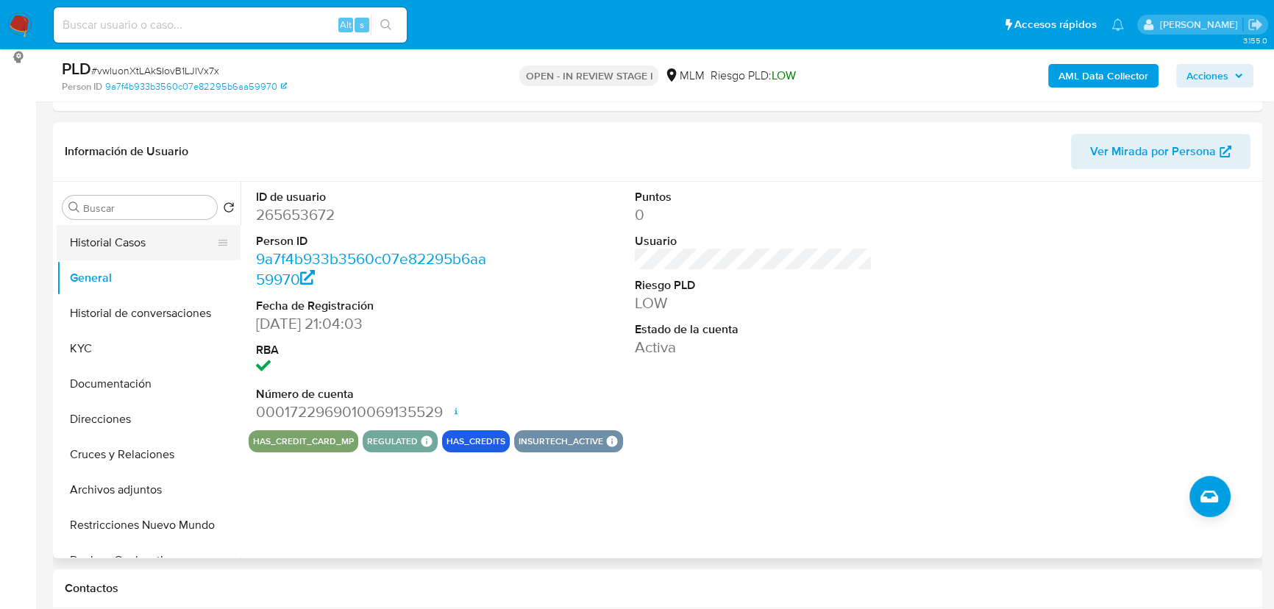
click at [124, 253] on button "Historial Casos" at bounding box center [143, 242] width 172 height 35
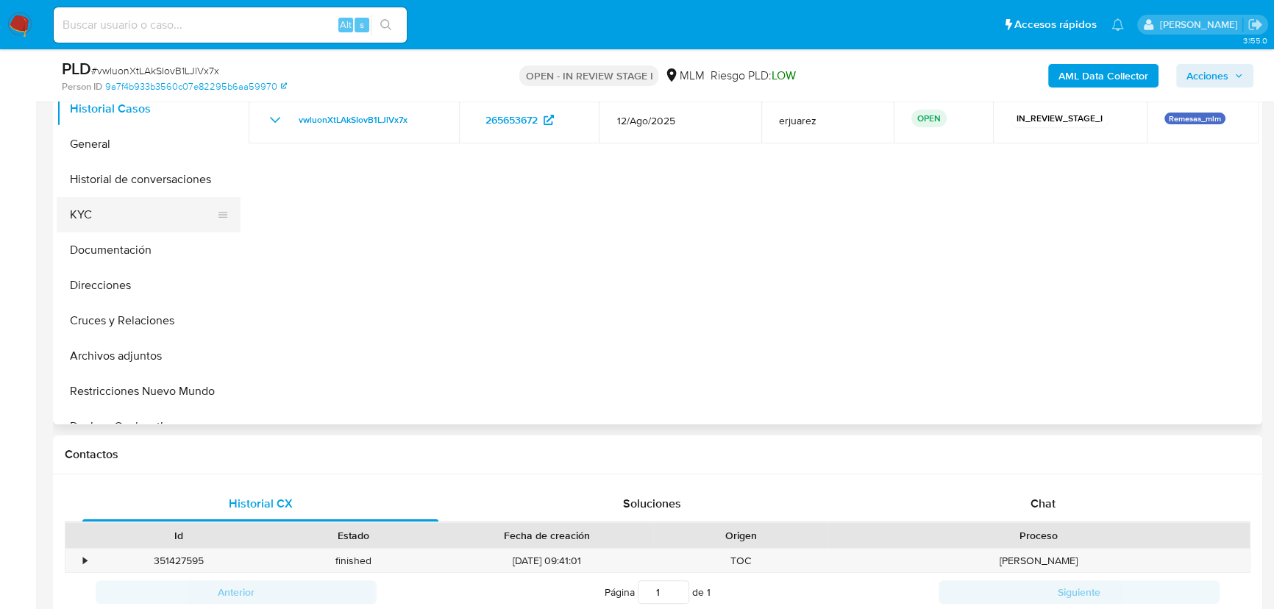
click at [88, 216] on button "KYC" at bounding box center [143, 214] width 172 height 35
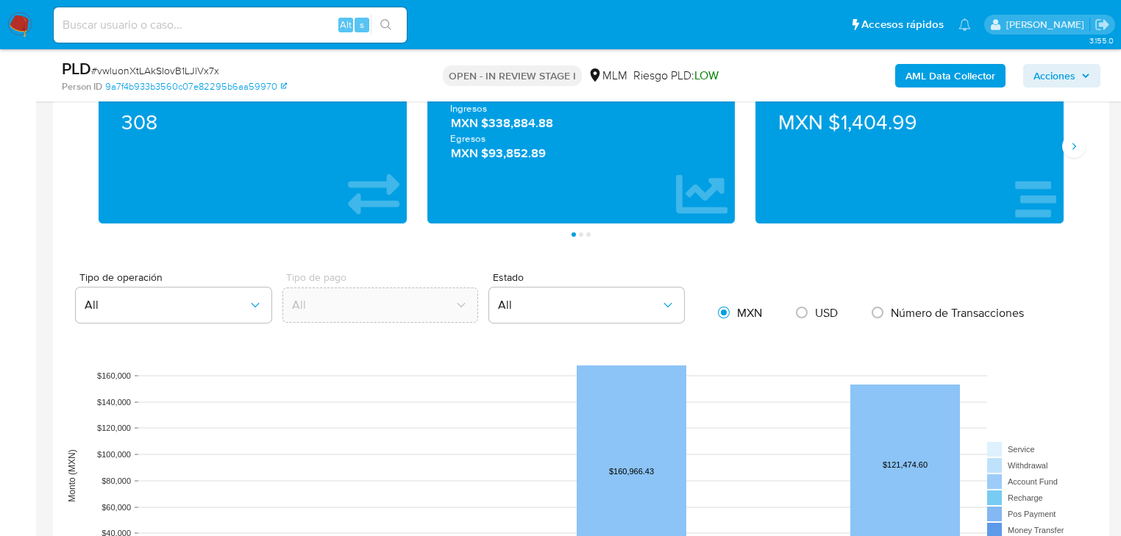
scroll to position [906, 0]
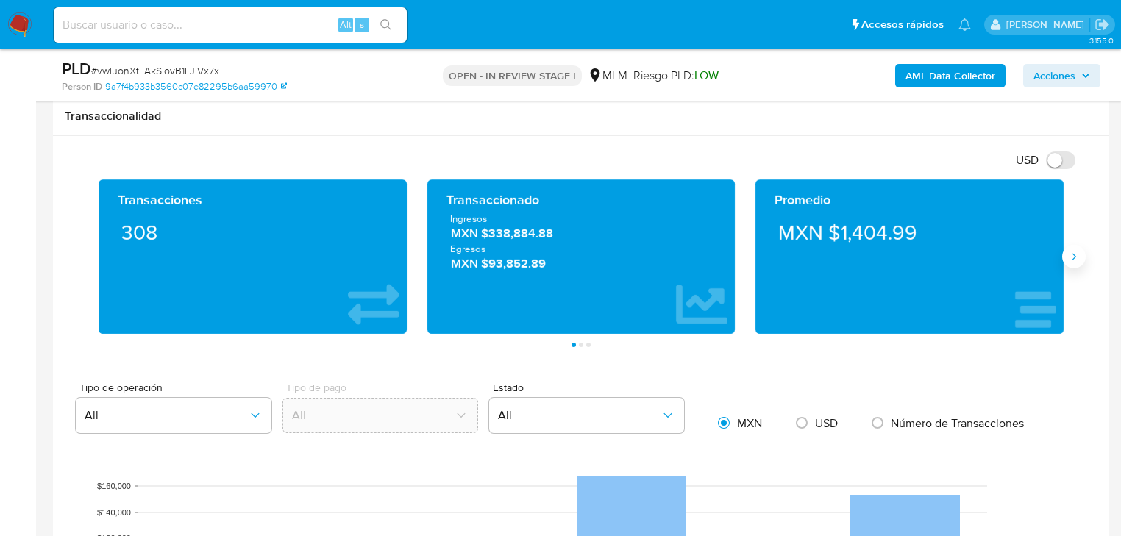
click at [1074, 256] on icon "Siguiente" at bounding box center [1074, 257] width 12 height 12
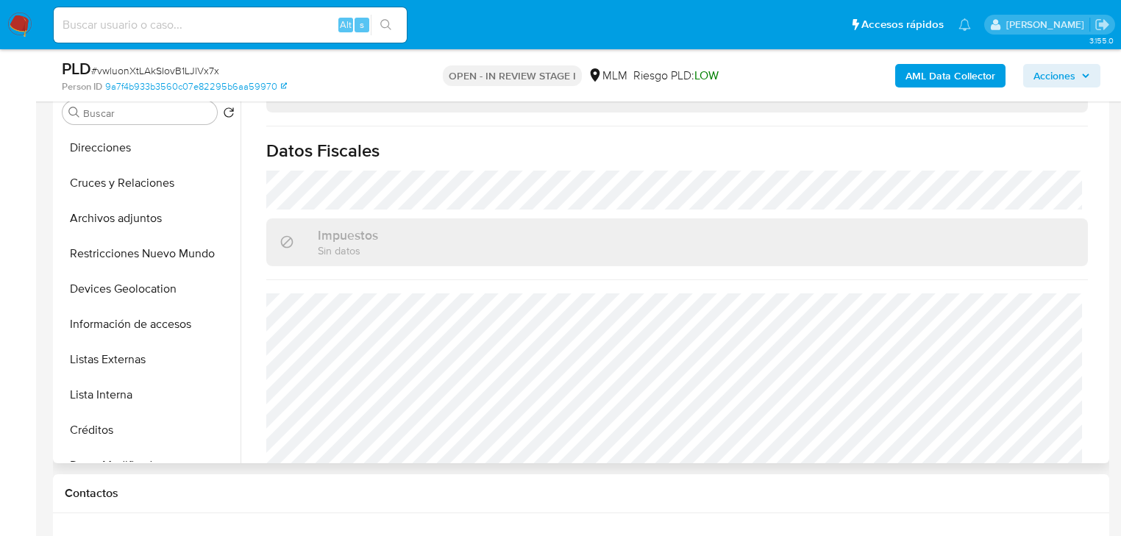
scroll to position [634, 0]
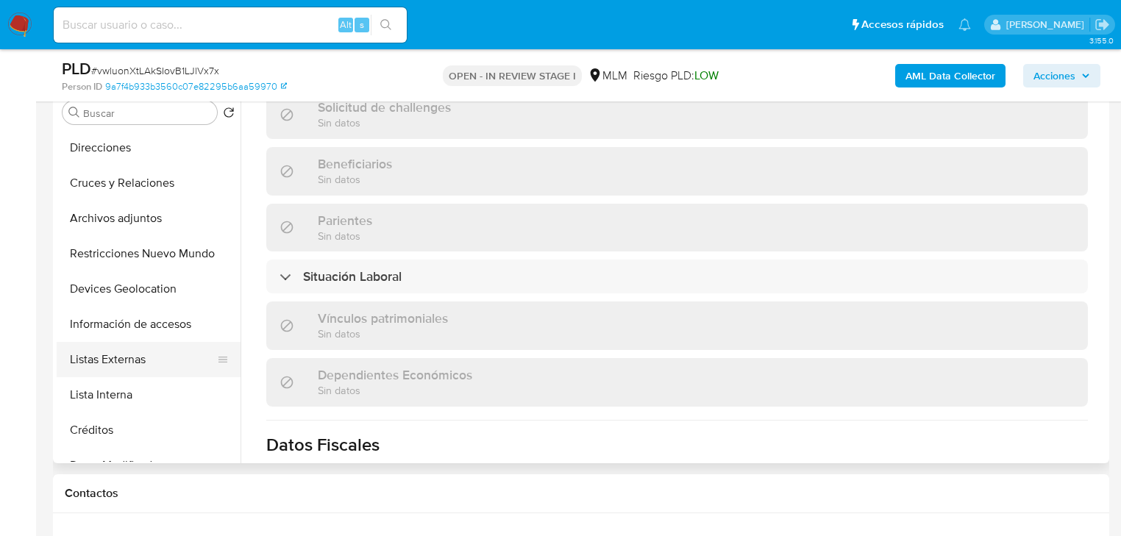
drag, startPoint x: 121, startPoint y: 355, endPoint x: 129, endPoint y: 356, distance: 7.4
click at [122, 356] on button "Listas Externas" at bounding box center [143, 359] width 172 height 35
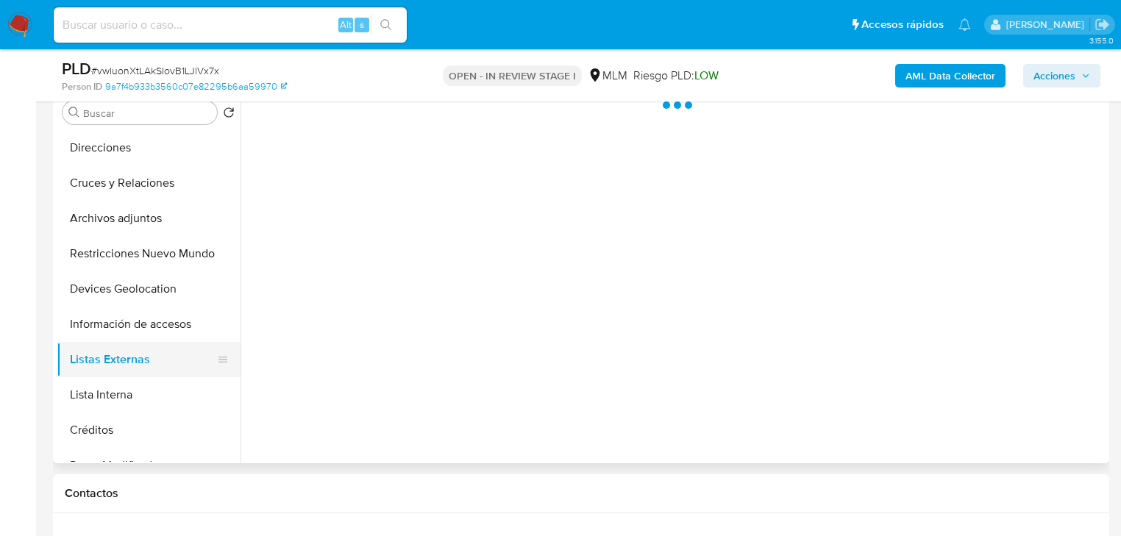
scroll to position [0, 0]
drag, startPoint x: 124, startPoint y: 393, endPoint x: 31, endPoint y: 363, distance: 98.0
click at [124, 393] on button "Lista Interna" at bounding box center [143, 394] width 172 height 35
click at [129, 353] on button "Listas Externas" at bounding box center [143, 359] width 172 height 35
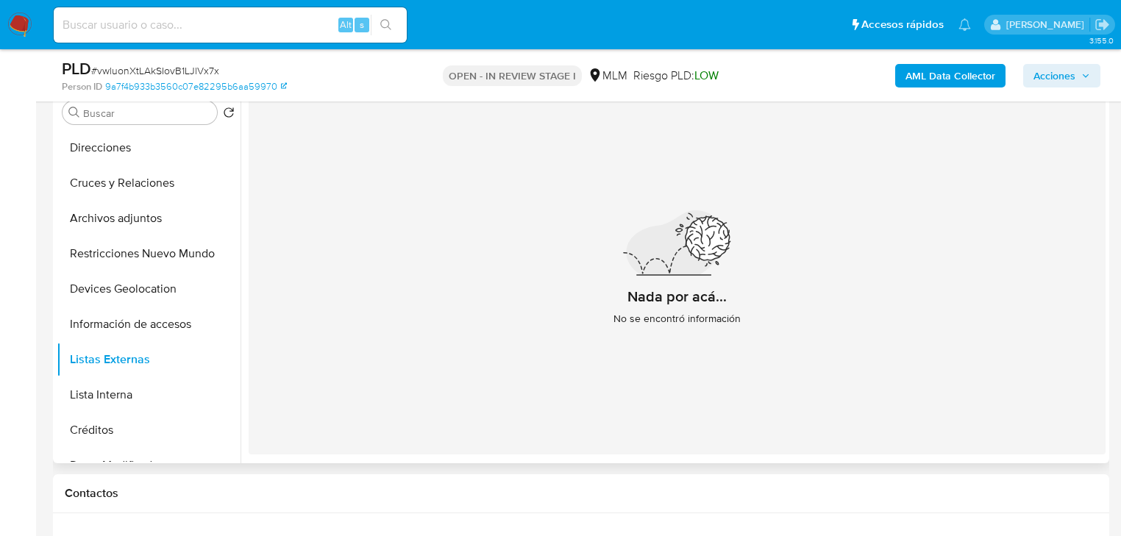
scroll to position [236, 0]
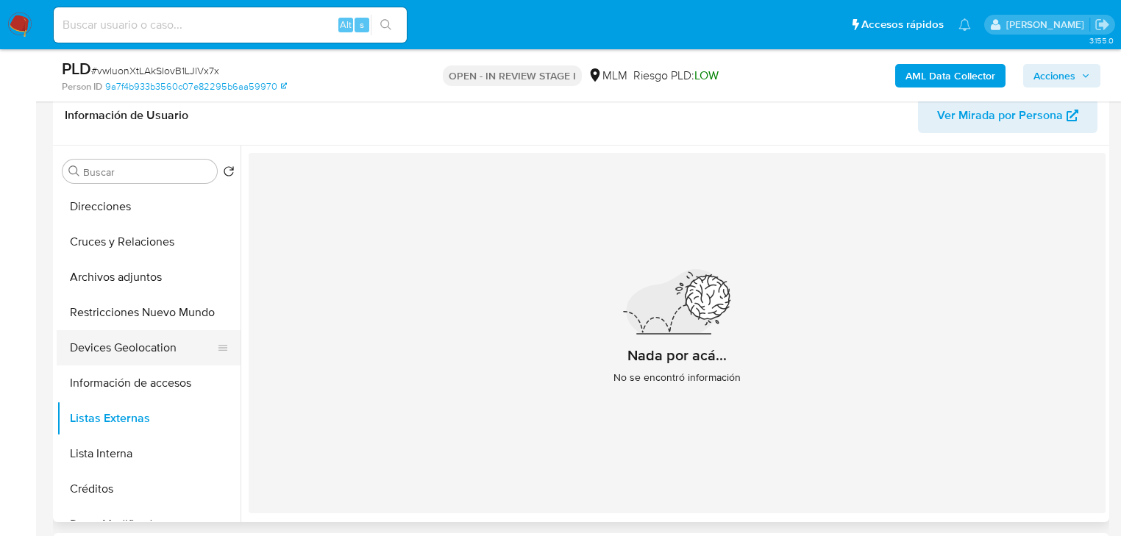
drag, startPoint x: 127, startPoint y: 358, endPoint x: 117, endPoint y: 353, distance: 11.2
click at [124, 358] on button "Devices Geolocation" at bounding box center [143, 347] width 172 height 35
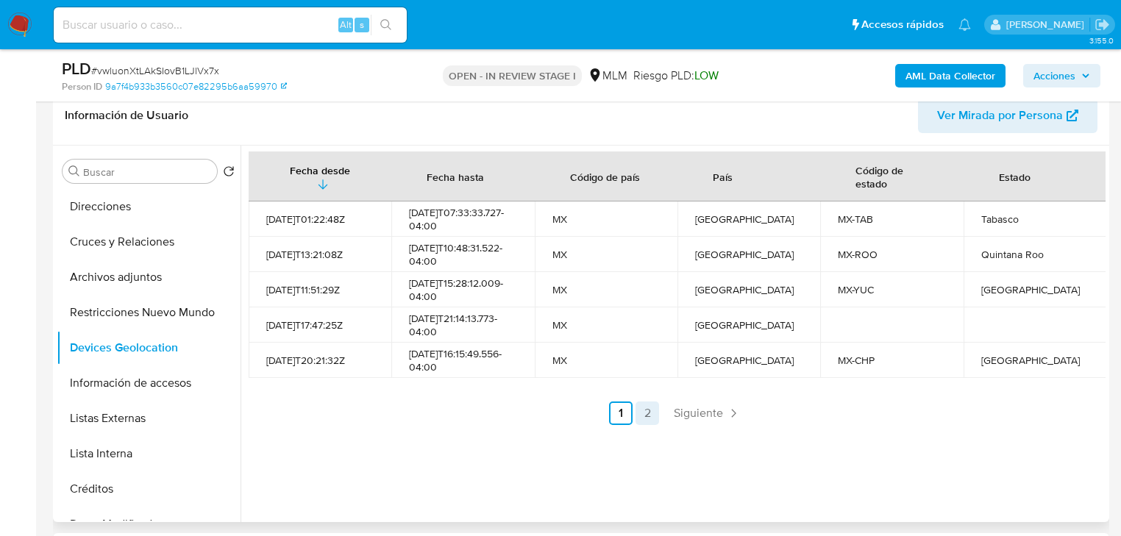
click at [644, 412] on link "2" at bounding box center [648, 414] width 24 height 24
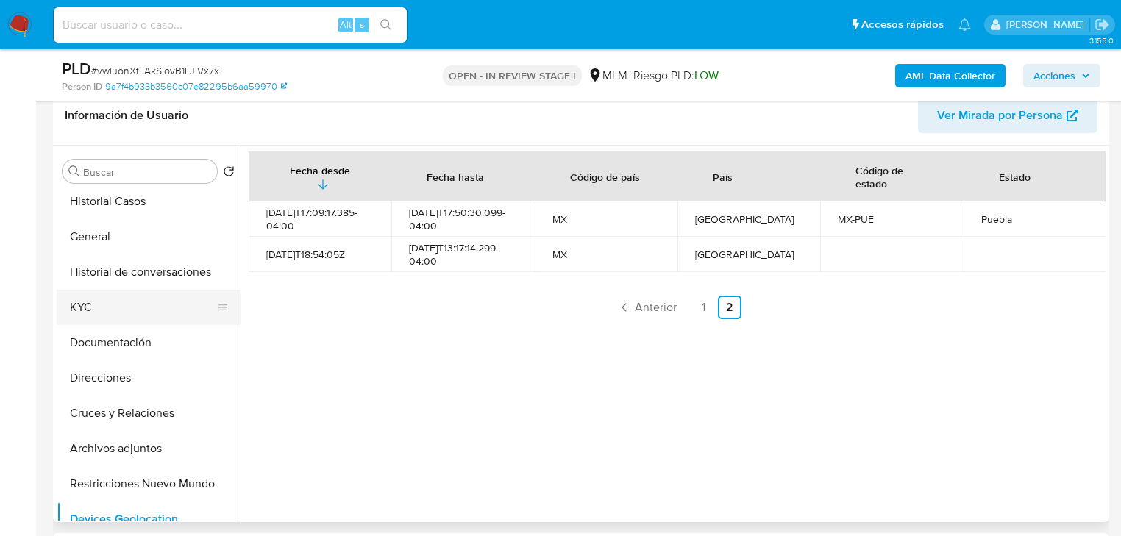
scroll to position [0, 0]
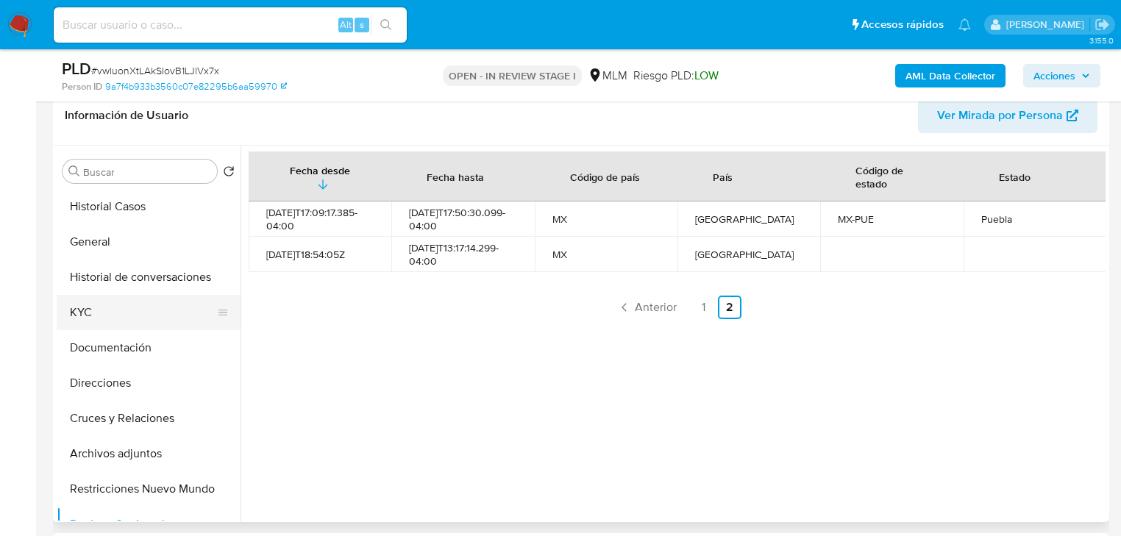
click at [76, 319] on button "KYC" at bounding box center [143, 312] width 172 height 35
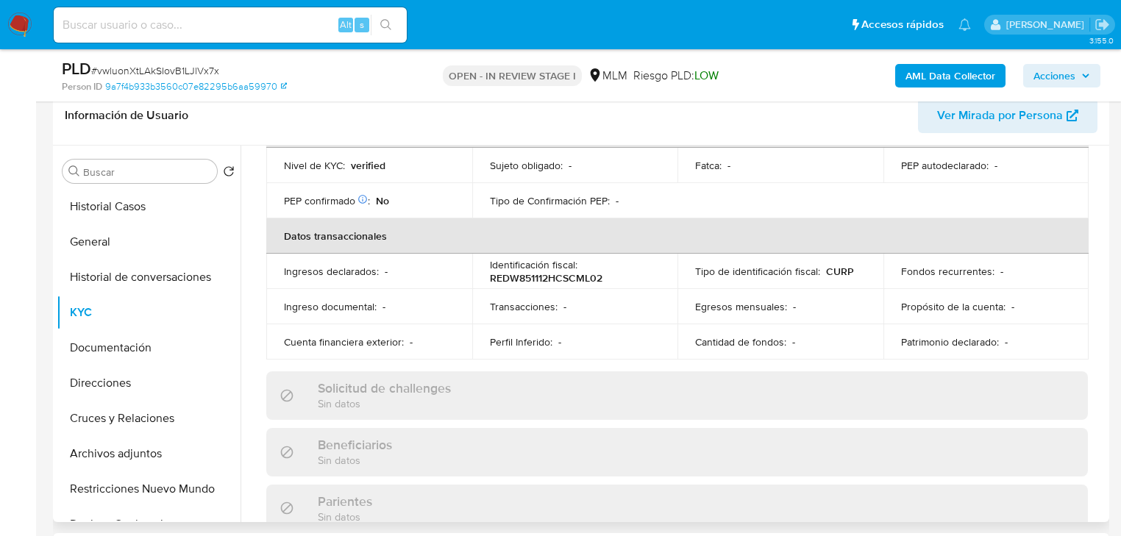
scroll to position [883, 0]
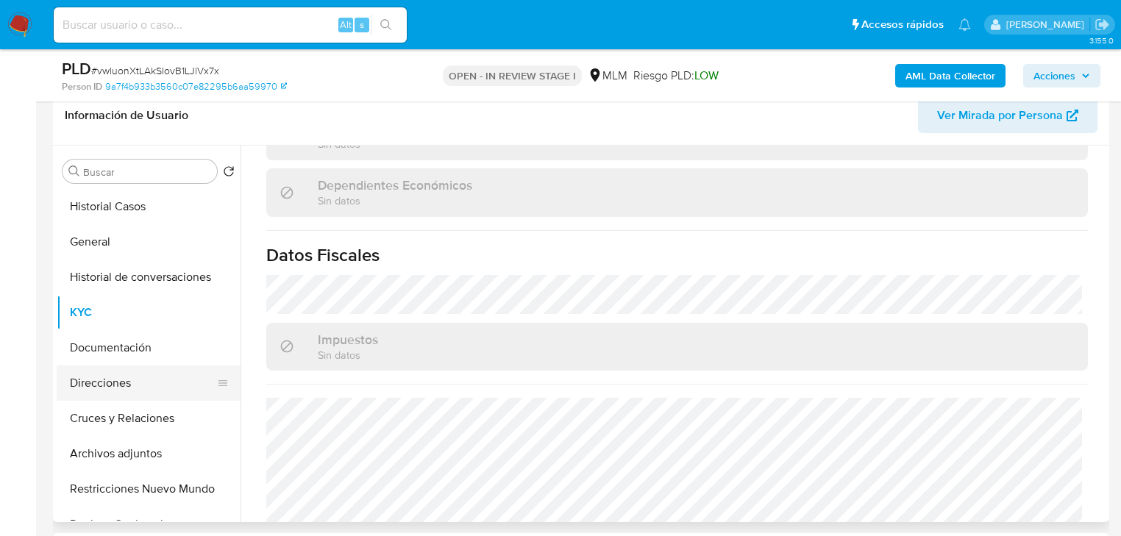
click at [141, 379] on button "Direcciones" at bounding box center [143, 383] width 172 height 35
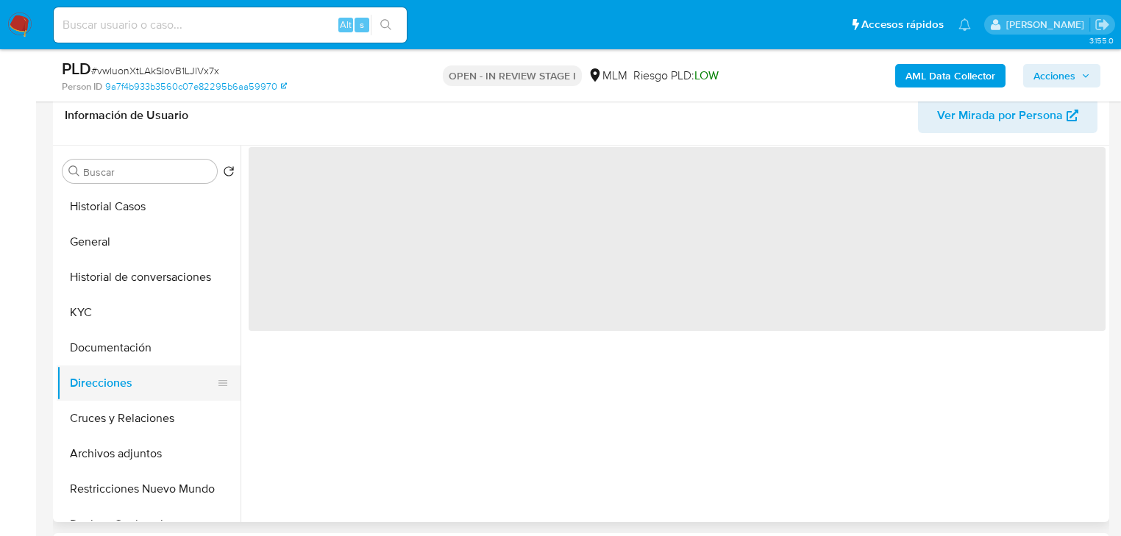
scroll to position [0, 0]
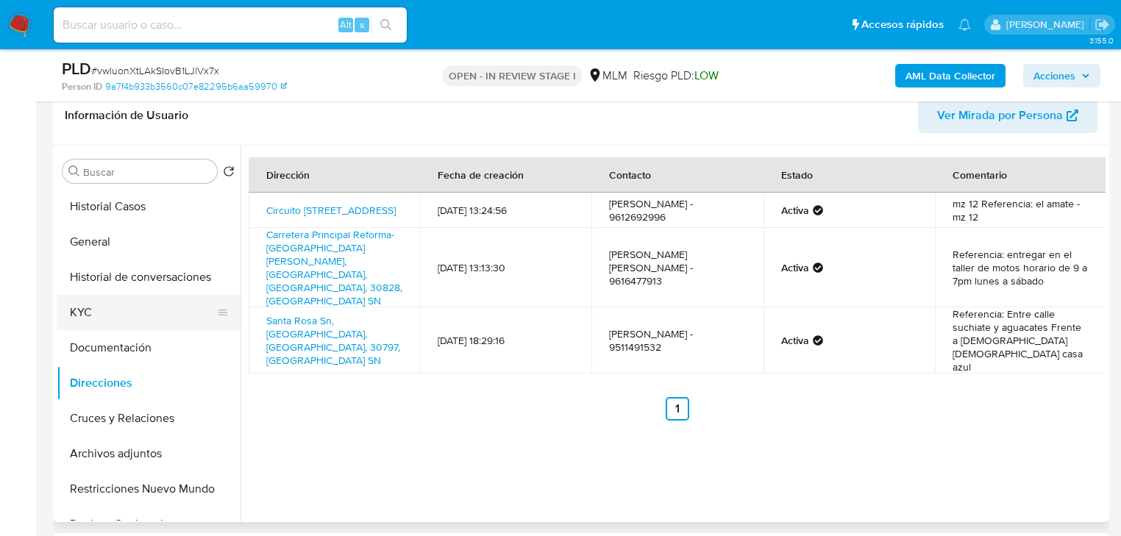
click at [124, 310] on button "KYC" at bounding box center [143, 312] width 172 height 35
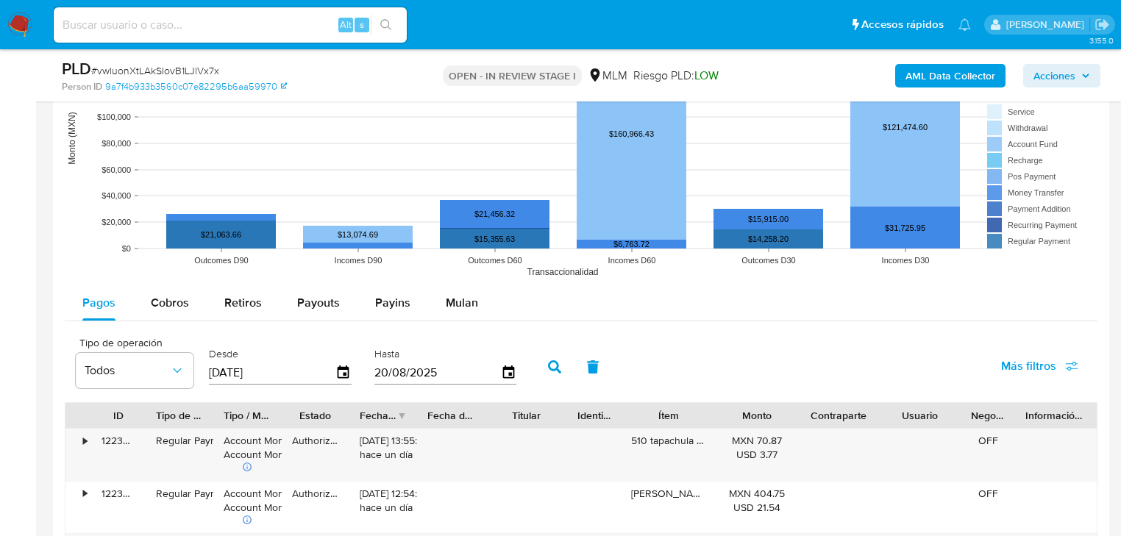
scroll to position [1413, 0]
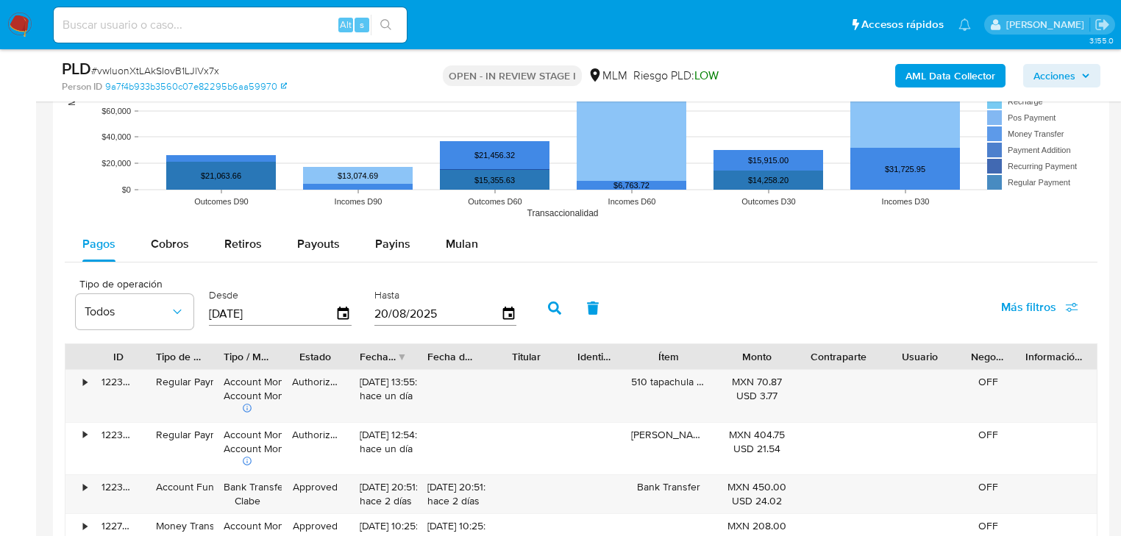
drag, startPoint x: 167, startPoint y: 238, endPoint x: 193, endPoint y: 265, distance: 37.5
click at [167, 238] on span "Cobros" at bounding box center [170, 243] width 38 height 17
select select "10"
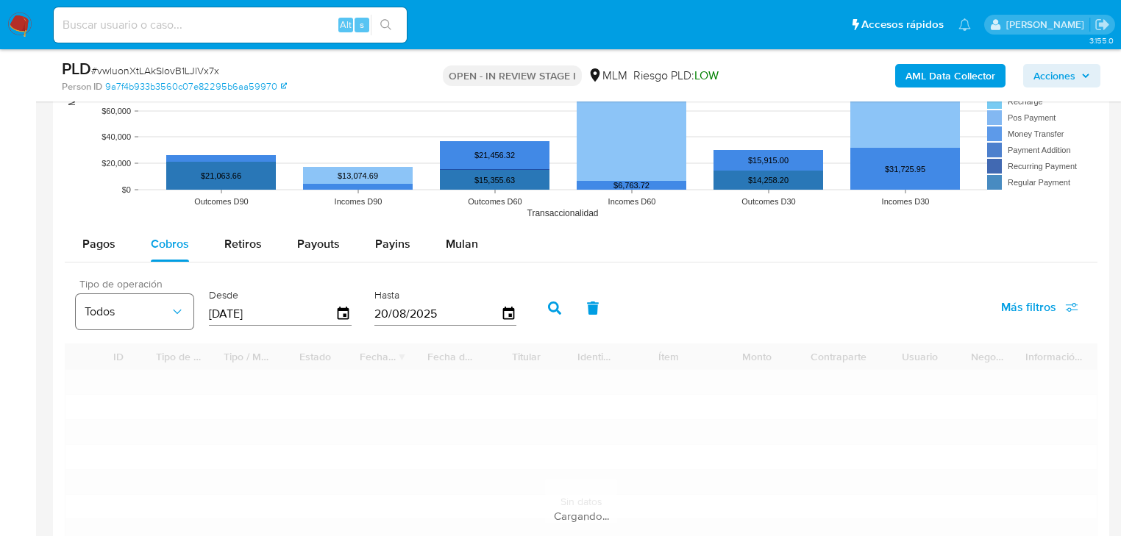
drag, startPoint x: 270, startPoint y: 315, endPoint x: 143, endPoint y: 293, distance: 129.2
click at [143, 293] on div "Tipo de operación Todos Desde 23/05/2025 Hasta 20/08/2025" at bounding box center [299, 306] width 463 height 59
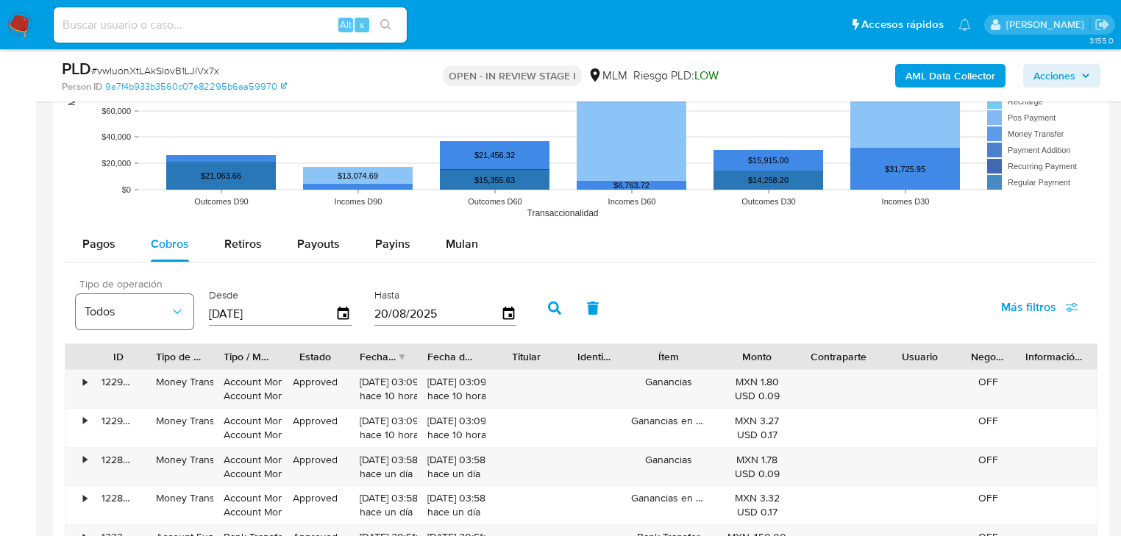
type input "0_/__/____"
drag, startPoint x: 307, startPoint y: 310, endPoint x: 180, endPoint y: 299, distance: 127.0
click at [180, 299] on div "Tipo de operación Todos Desde 01/05/2025 Hasta 20/08/2025" at bounding box center [299, 306] width 463 height 59
type input "0_/__/____"
click at [548, 303] on button "button" at bounding box center [555, 308] width 38 height 35
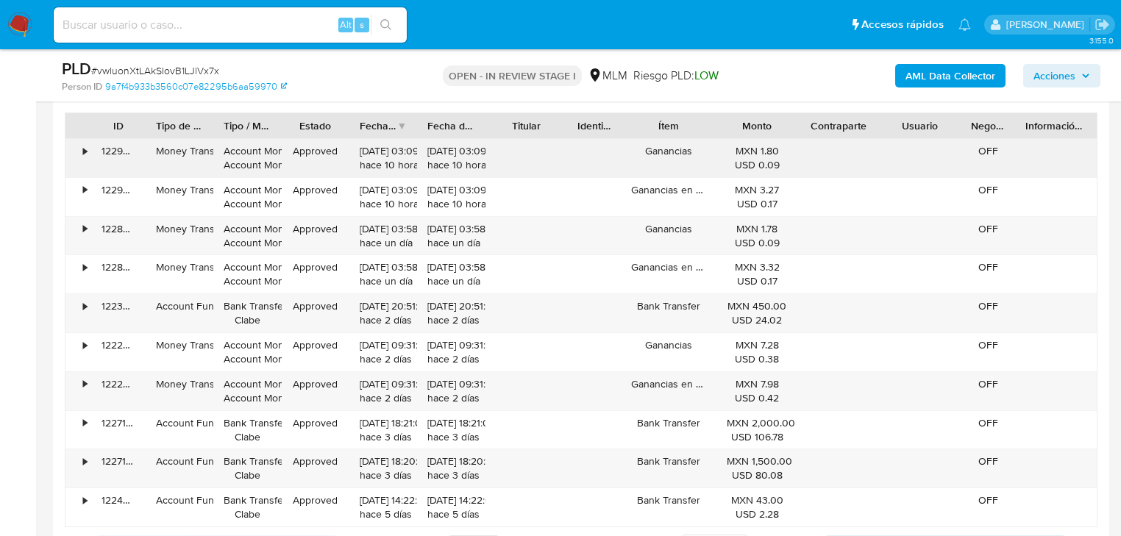
scroll to position [1531, 0]
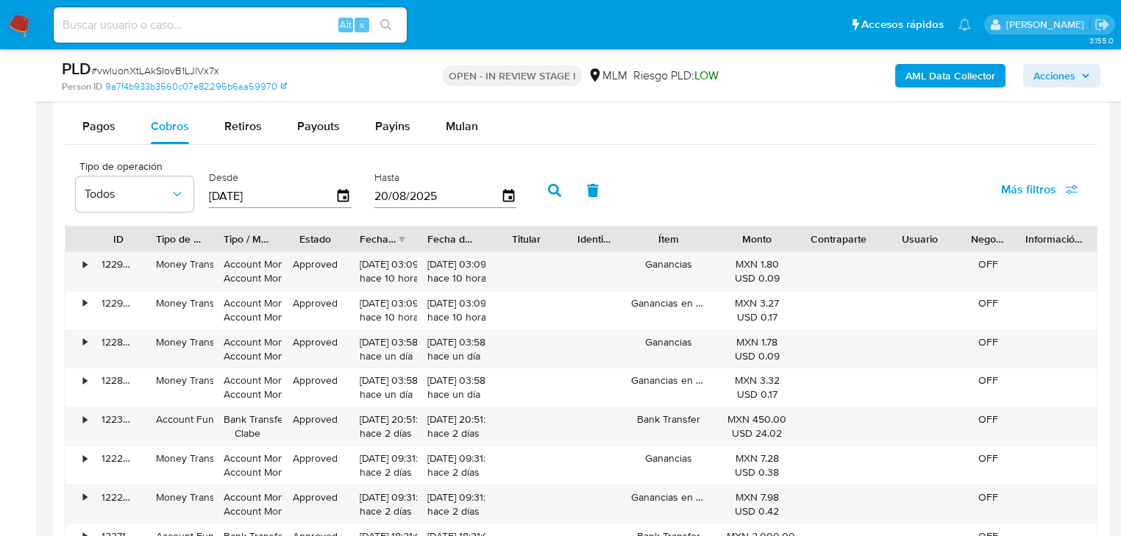
click at [386, 236] on div "Fecha de creación" at bounding box center [378, 239] width 37 height 15
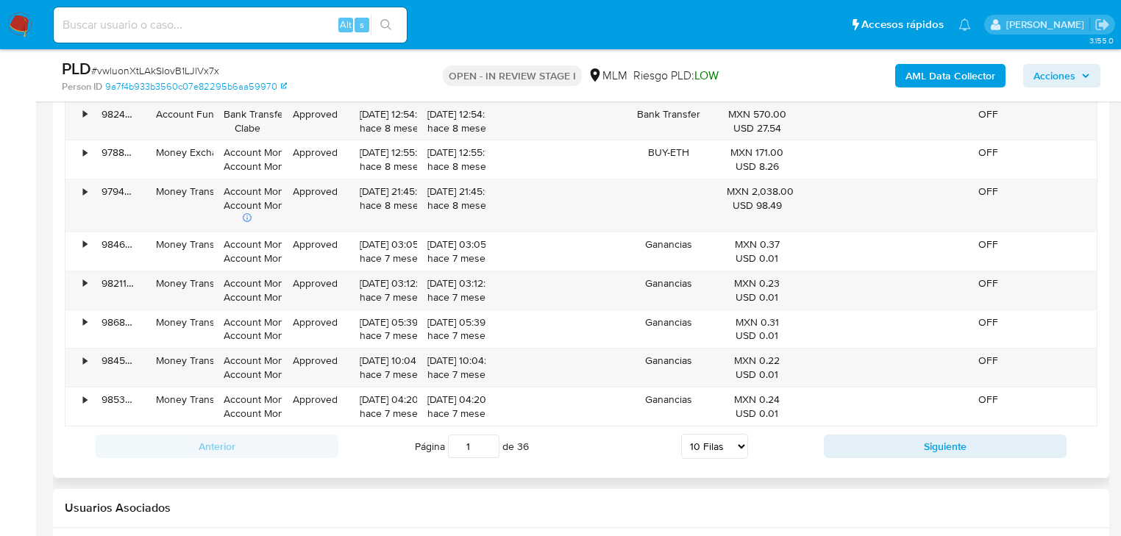
scroll to position [1825, 0]
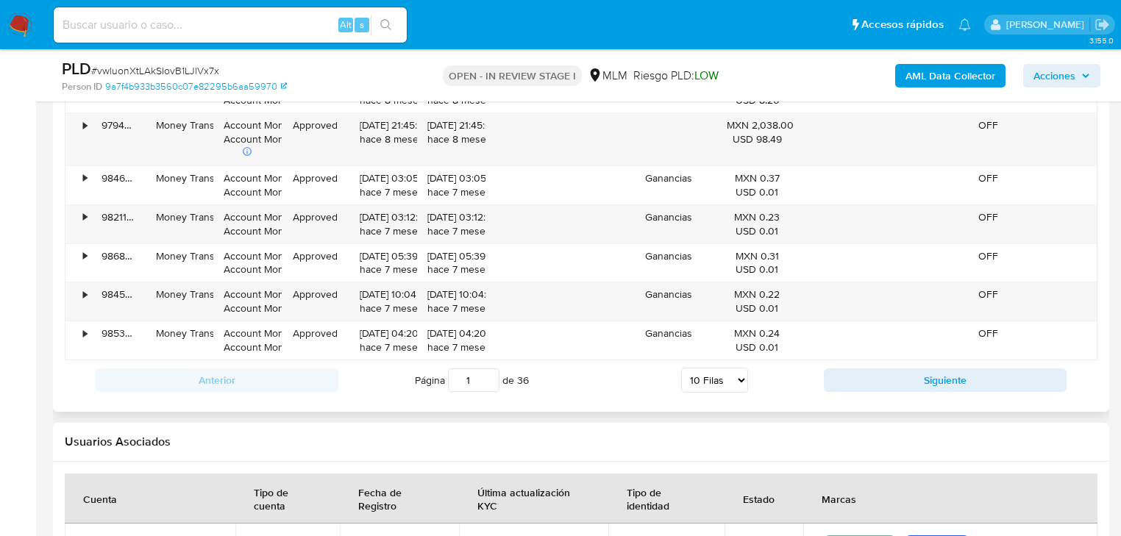
drag, startPoint x: 853, startPoint y: 377, endPoint x: 550, endPoint y: 361, distance: 304.3
click at [564, 372] on div "Anterior Página 1 de 36 5 Filas 10 Filas 20 Filas 25 Filas 50 Filas 100 Filas S…" at bounding box center [581, 381] width 1033 height 40
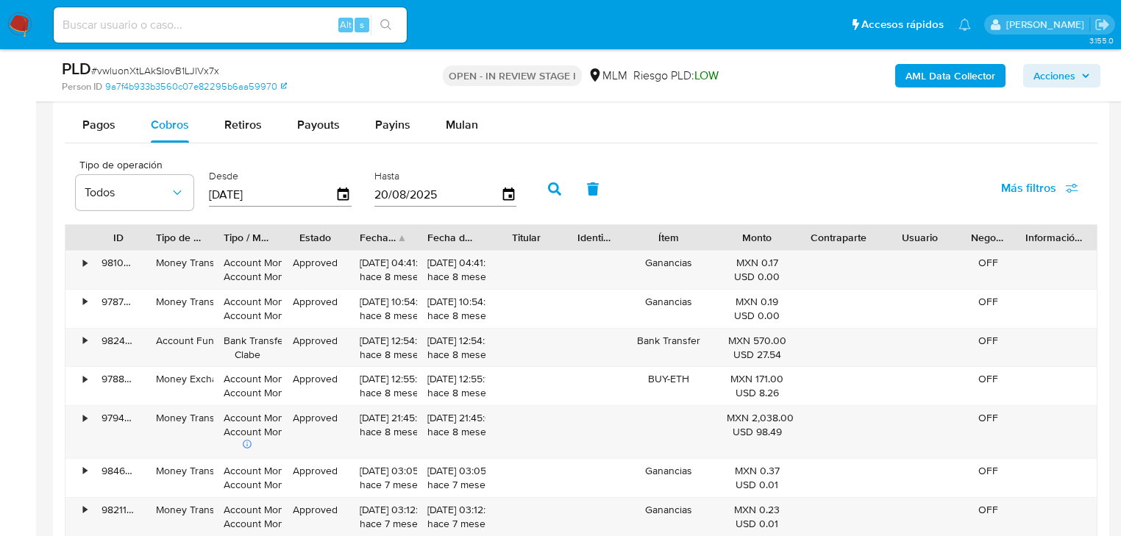
scroll to position [1531, 0]
drag, startPoint x: 291, startPoint y: 205, endPoint x: 191, endPoint y: 197, distance: 100.4
click at [191, 197] on div "Tipo de operación Todos Desde 01/01/2025 Hasta 20/08/2025" at bounding box center [299, 189] width 463 height 59
type input "0_/__/____"
click at [542, 191] on button "button" at bounding box center [555, 190] width 38 height 35
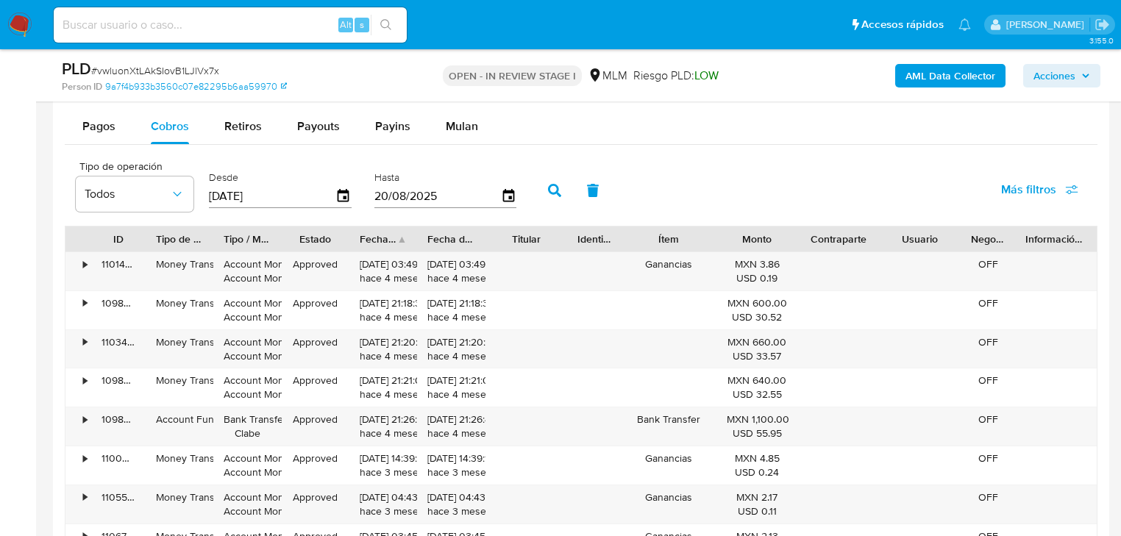
click at [406, 243] on div at bounding box center [417, 239] width 26 height 25
click at [398, 241] on div "Fecha de creación" at bounding box center [383, 239] width 68 height 25
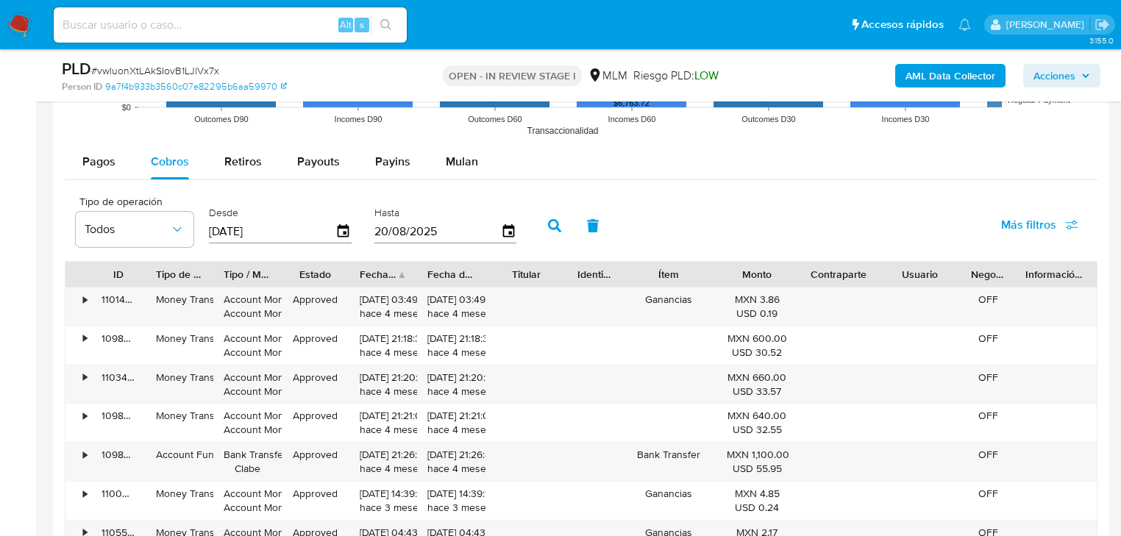
scroll to position [1472, 0]
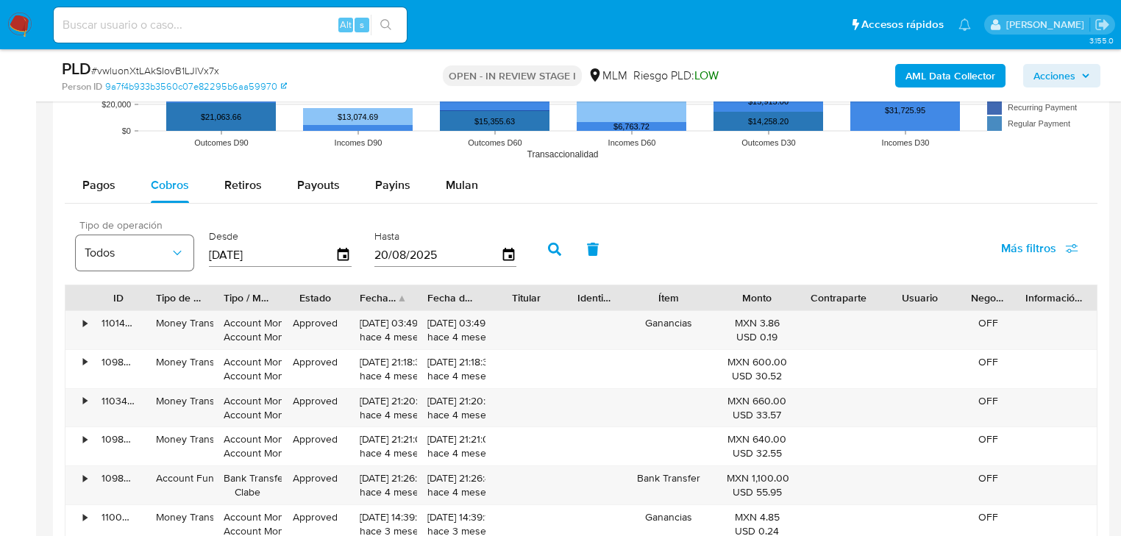
drag, startPoint x: 244, startPoint y: 258, endPoint x: 161, endPoint y: 256, distance: 83.2
click at [161, 256] on div "Tipo de operación Todos Desde 01/05/2025 Hasta 20/08/2025" at bounding box center [299, 248] width 463 height 59
type input "2_/__/____"
type input "9_/__/____"
type input "29/05/2025"
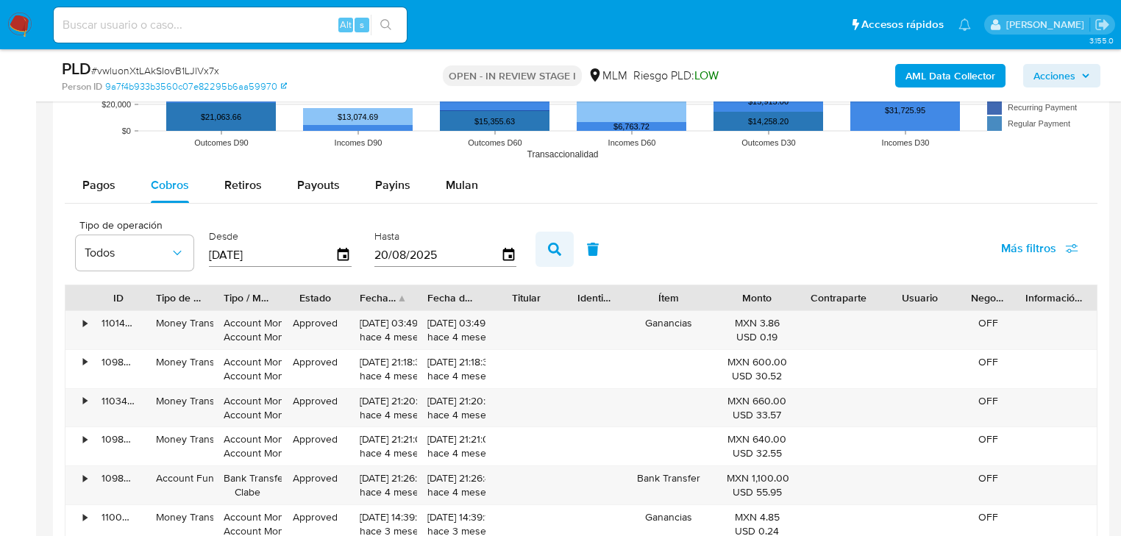
click at [550, 246] on icon "button" at bounding box center [554, 249] width 13 height 13
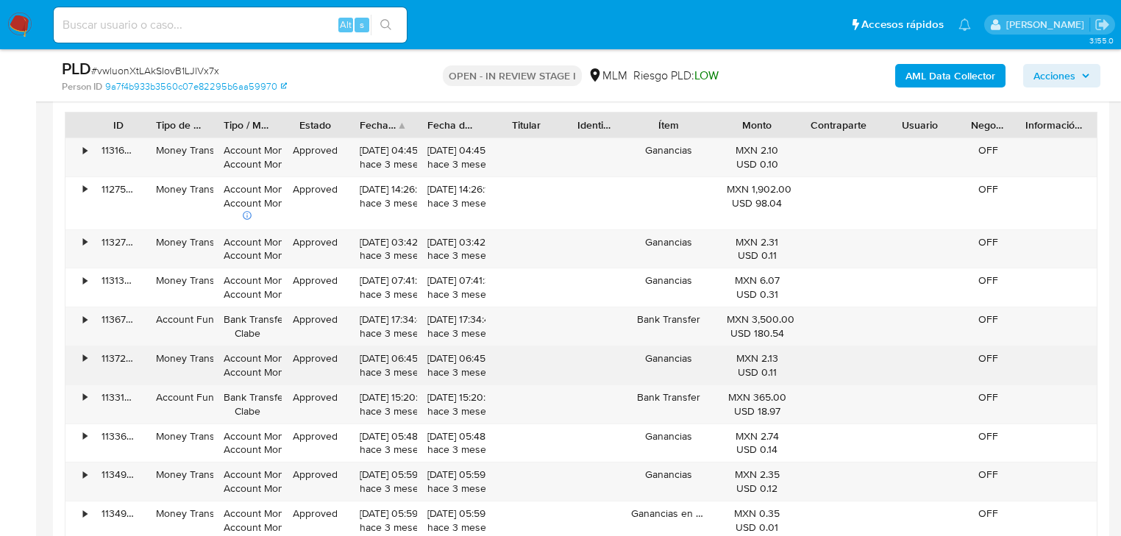
scroll to position [1649, 0]
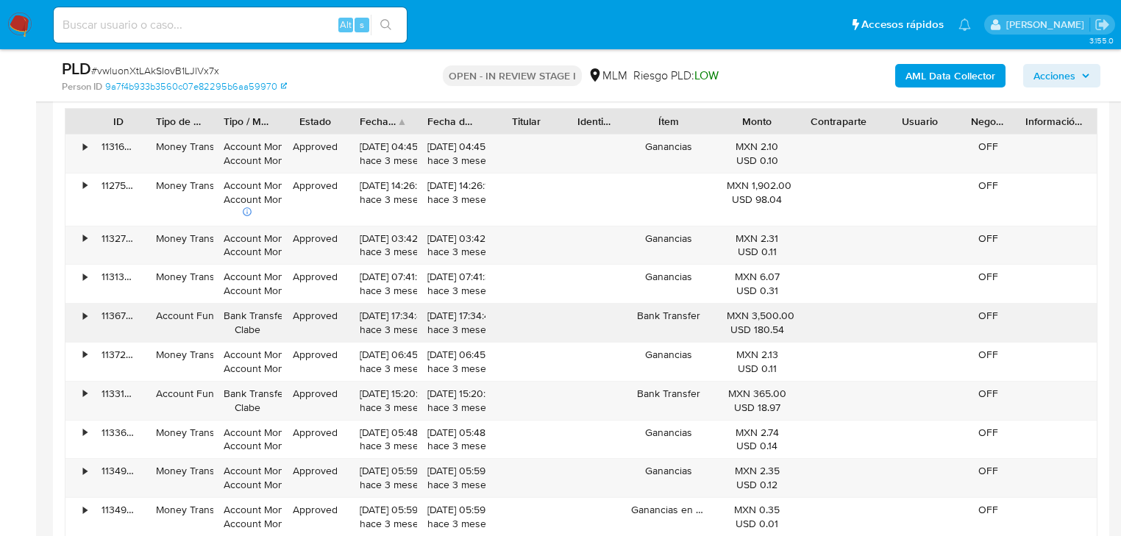
click at [75, 335] on div "•" at bounding box center [78, 323] width 26 height 38
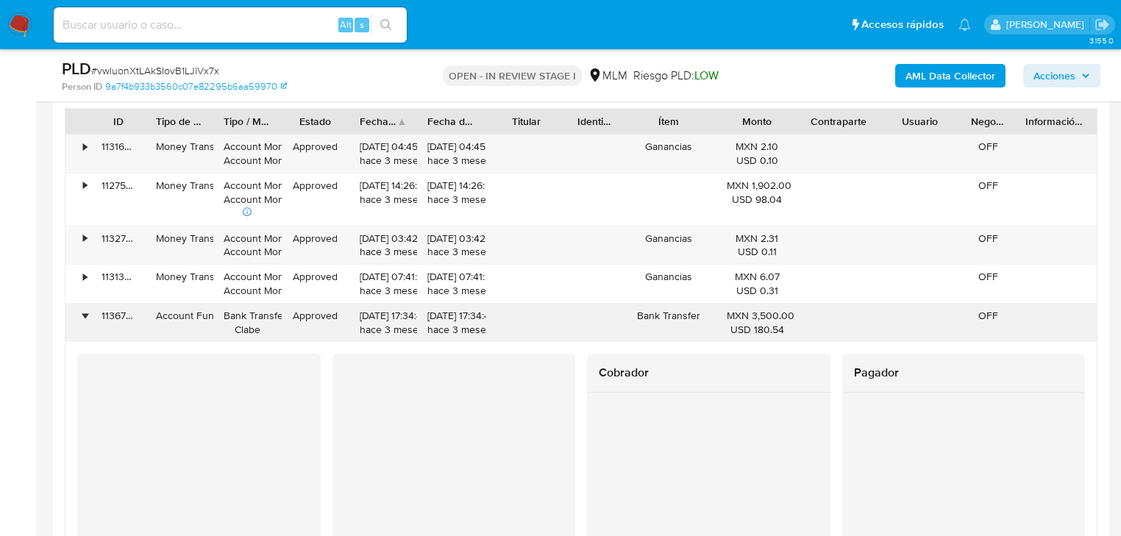
click at [87, 312] on div "•" at bounding box center [85, 316] width 4 height 14
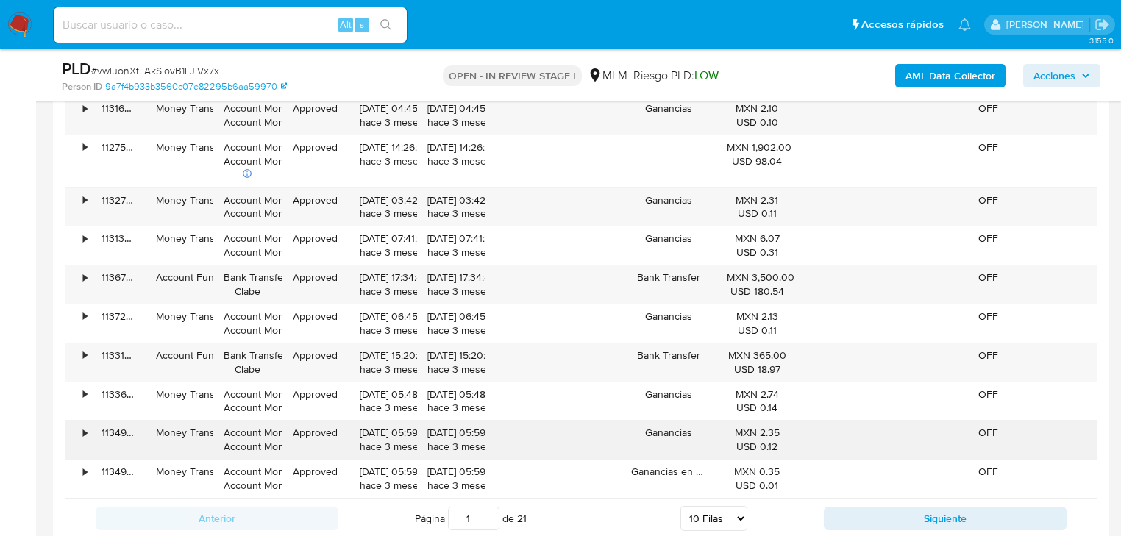
scroll to position [1766, 0]
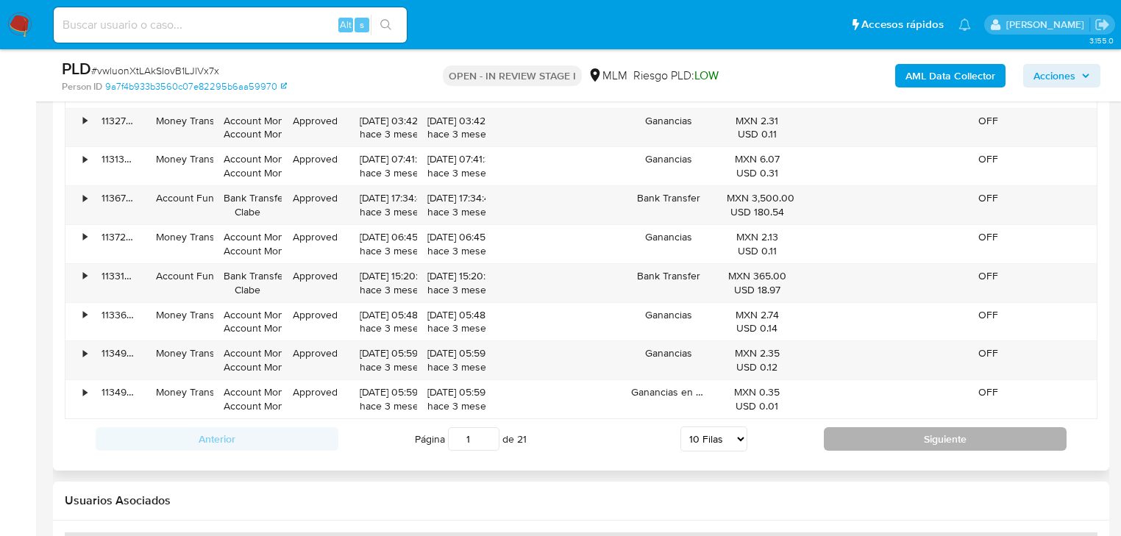
click at [873, 433] on button "Siguiente" at bounding box center [945, 439] width 243 height 24
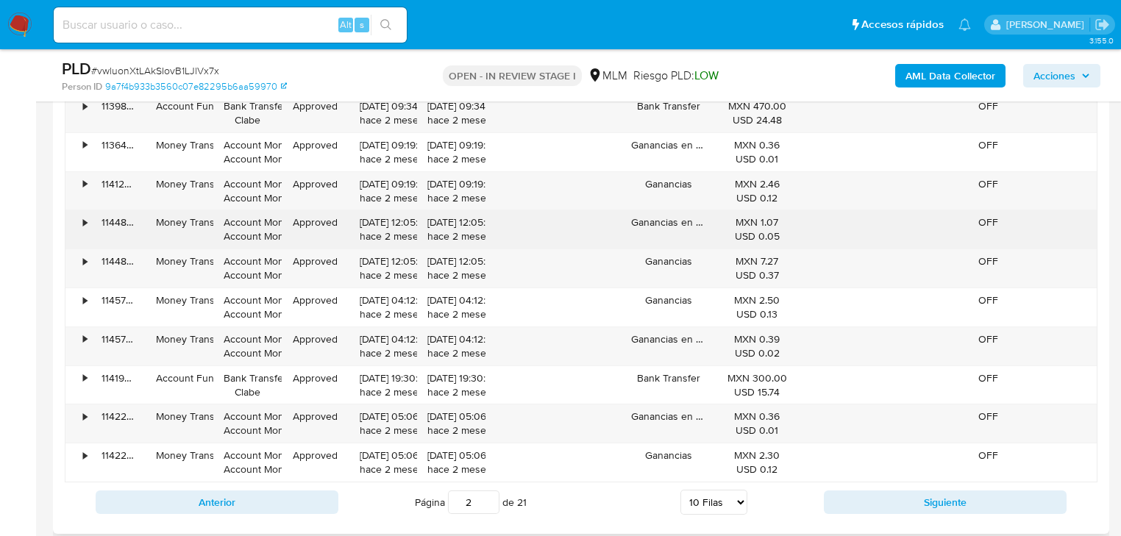
scroll to position [1708, 0]
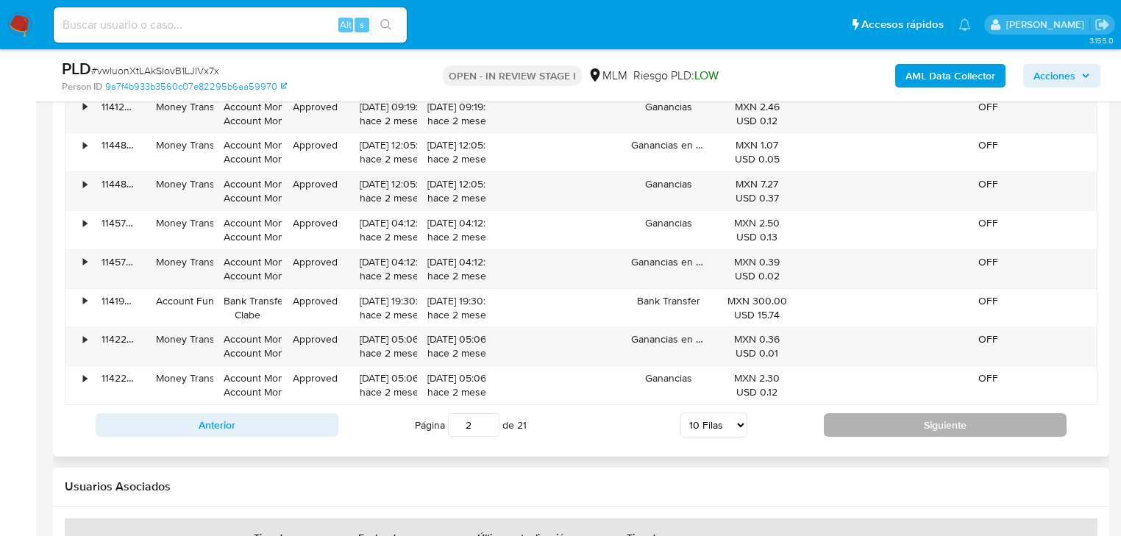
click at [862, 413] on button "Siguiente" at bounding box center [945, 425] width 243 height 24
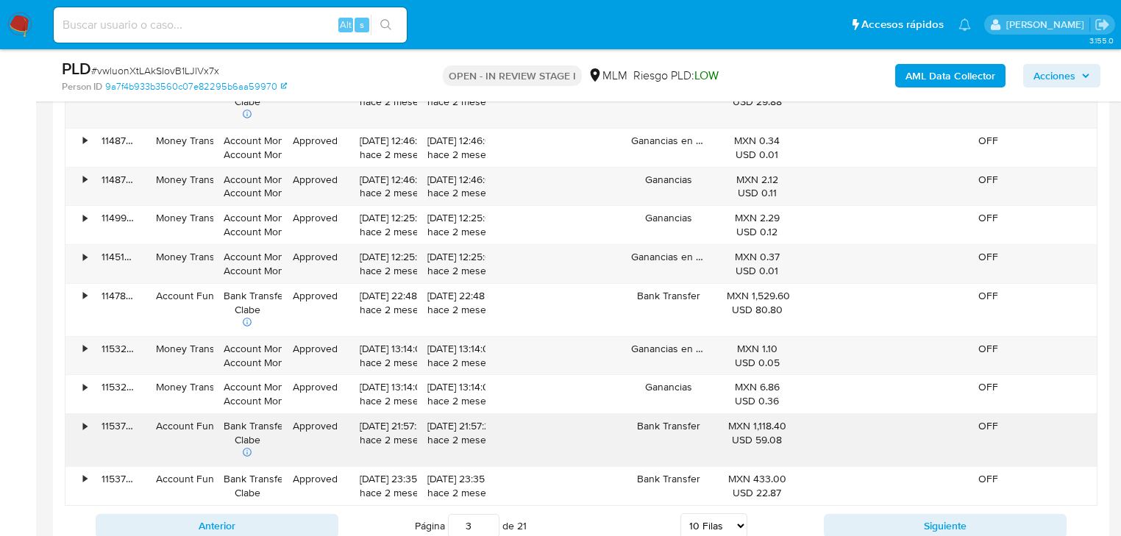
scroll to position [1766, 0]
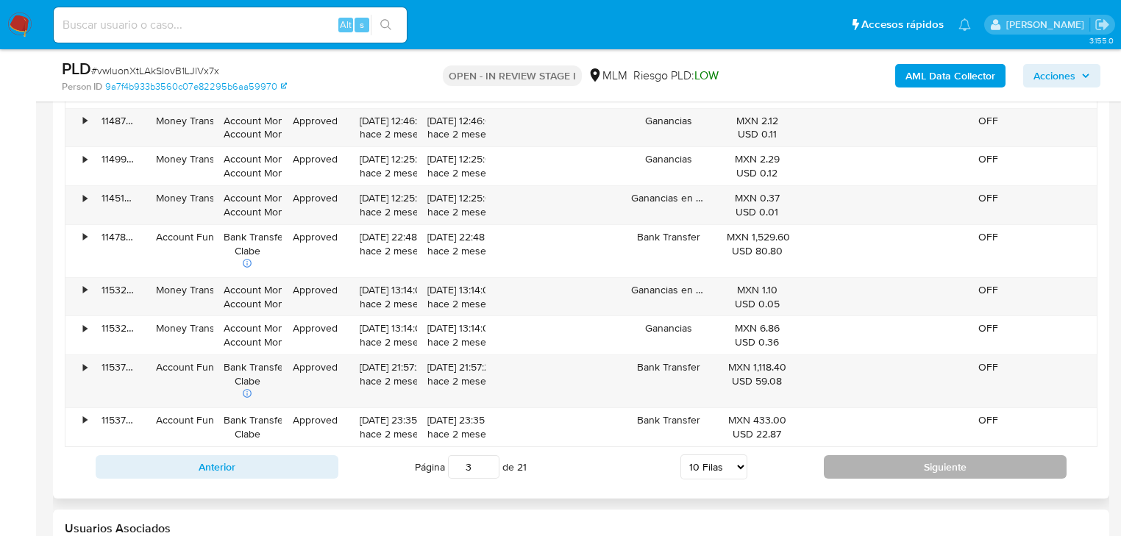
click at [845, 465] on button "Siguiente" at bounding box center [945, 467] width 243 height 24
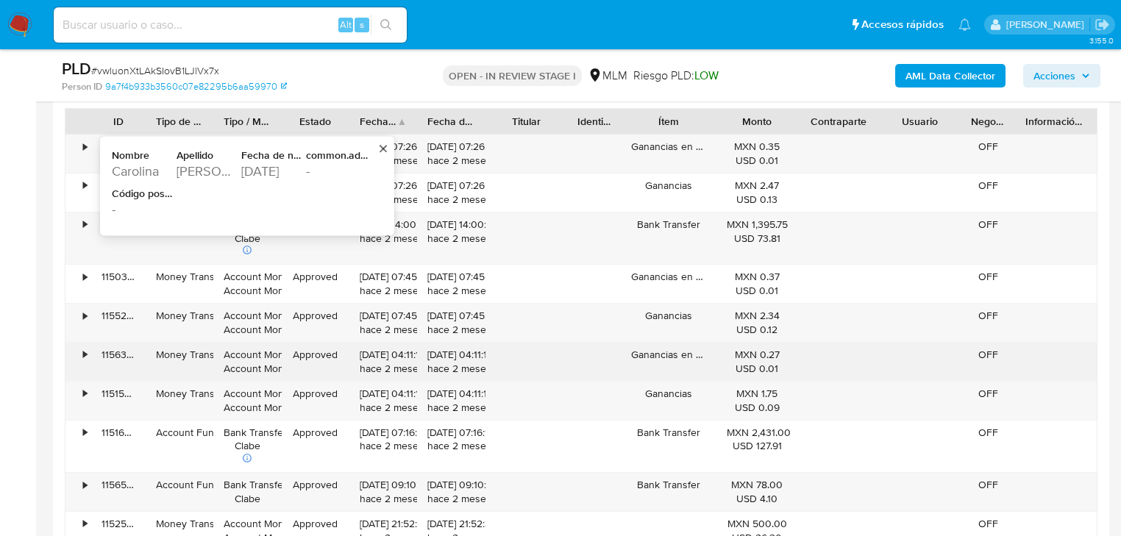
scroll to position [1708, 0]
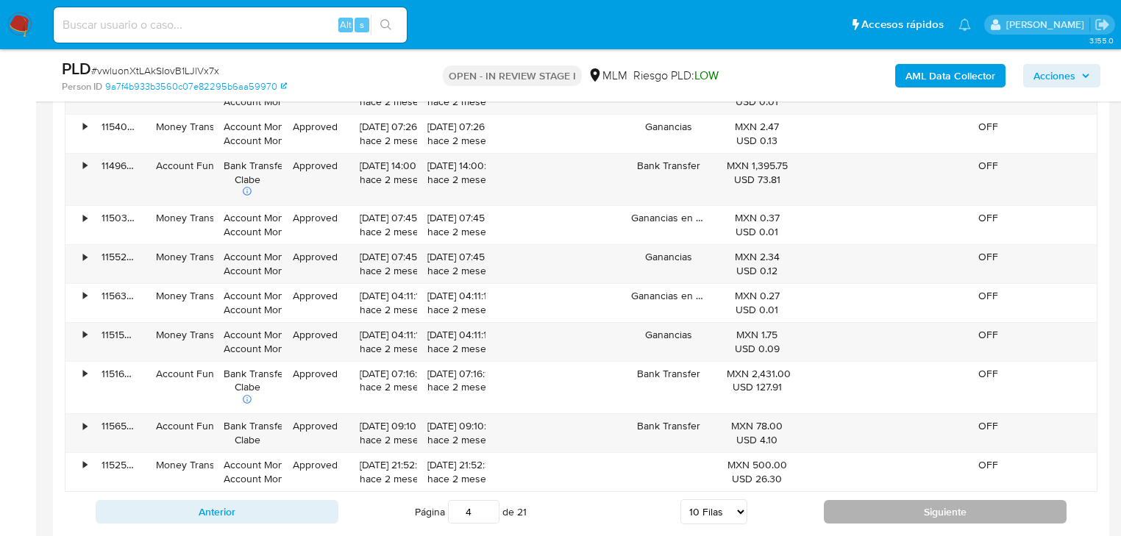
click at [862, 505] on button "Siguiente" at bounding box center [945, 512] width 243 height 24
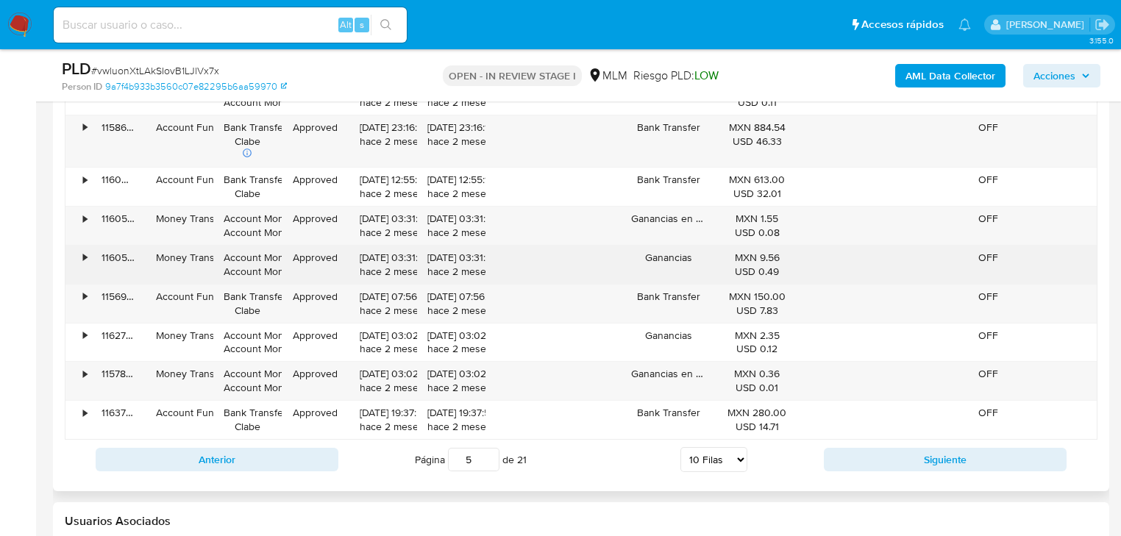
scroll to position [1766, 0]
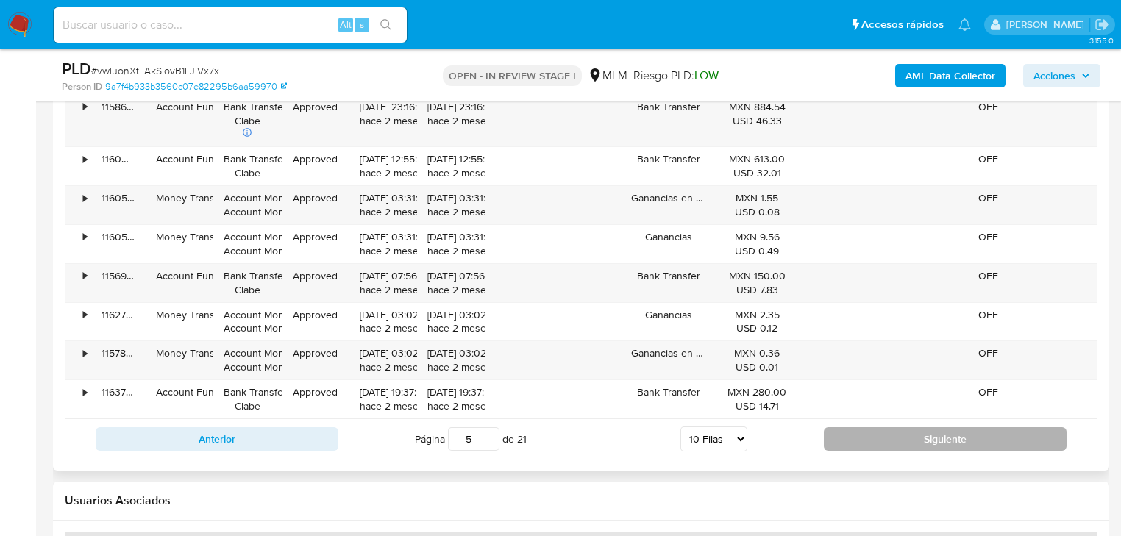
click at [871, 444] on button "Siguiente" at bounding box center [945, 439] width 243 height 24
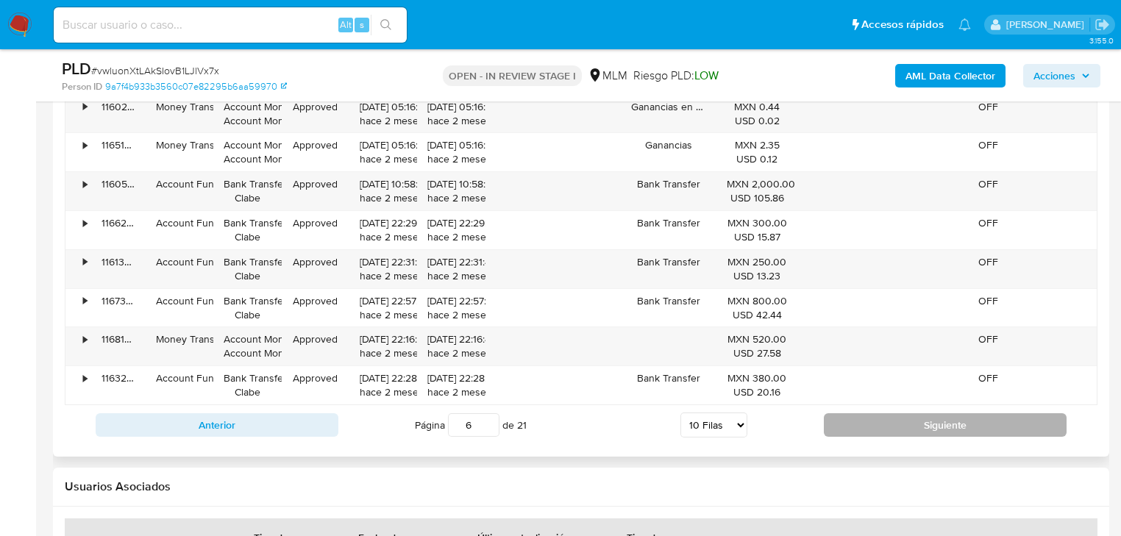
click at [873, 419] on button "Siguiente" at bounding box center [945, 425] width 243 height 24
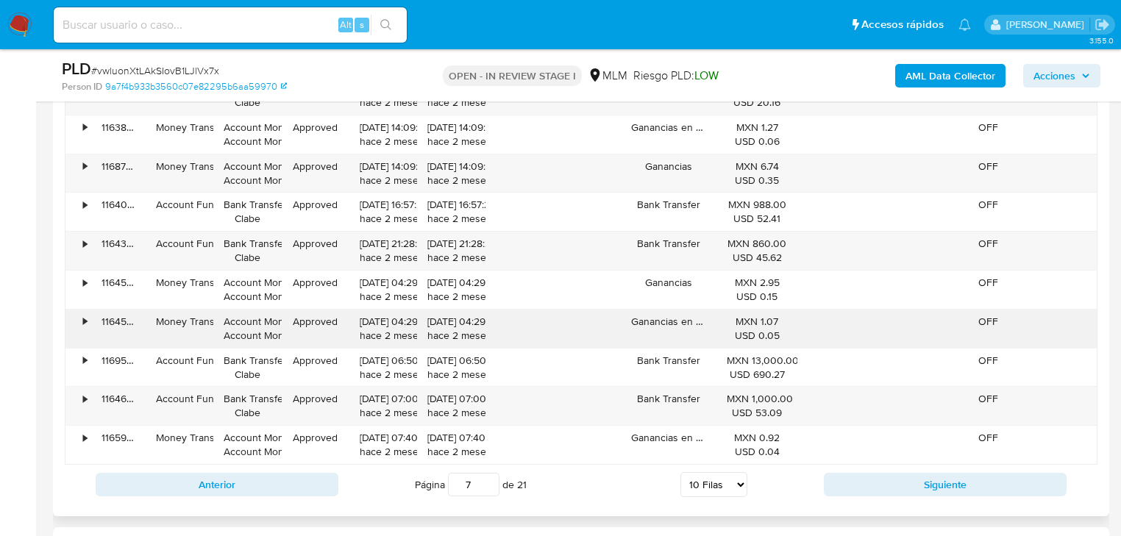
scroll to position [1708, 0]
click at [884, 478] on button "Siguiente" at bounding box center [945, 484] width 243 height 24
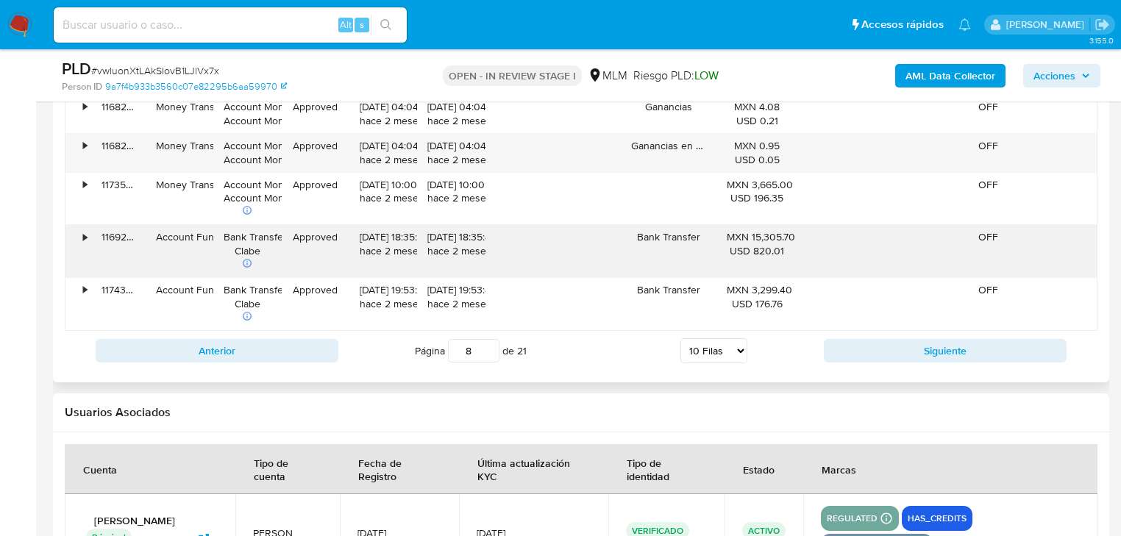
scroll to position [1884, 0]
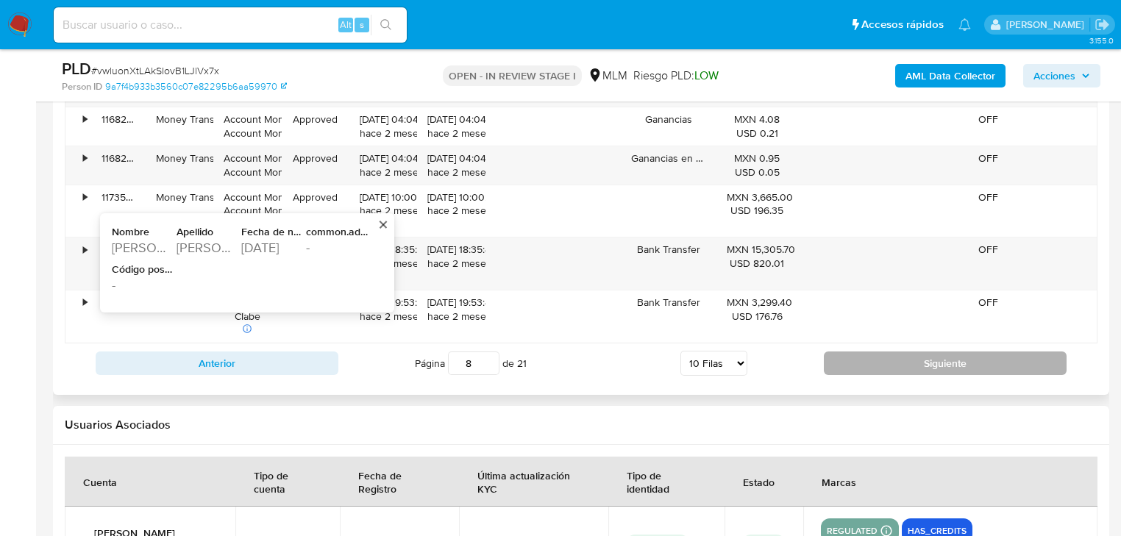
click at [890, 359] on button "Siguiente" at bounding box center [945, 364] width 243 height 24
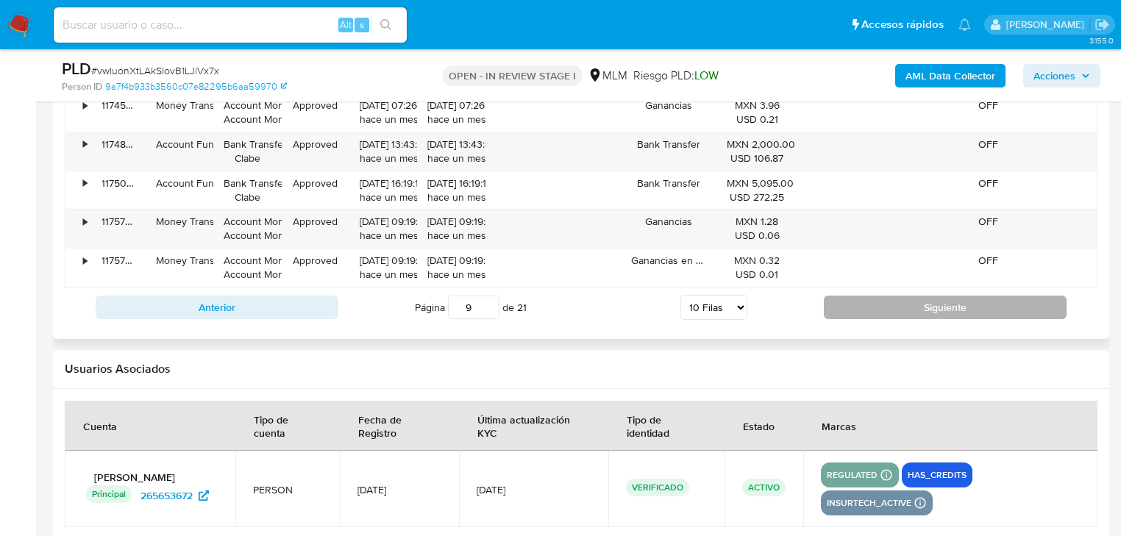
click at [942, 297] on button "Siguiente" at bounding box center [945, 308] width 243 height 24
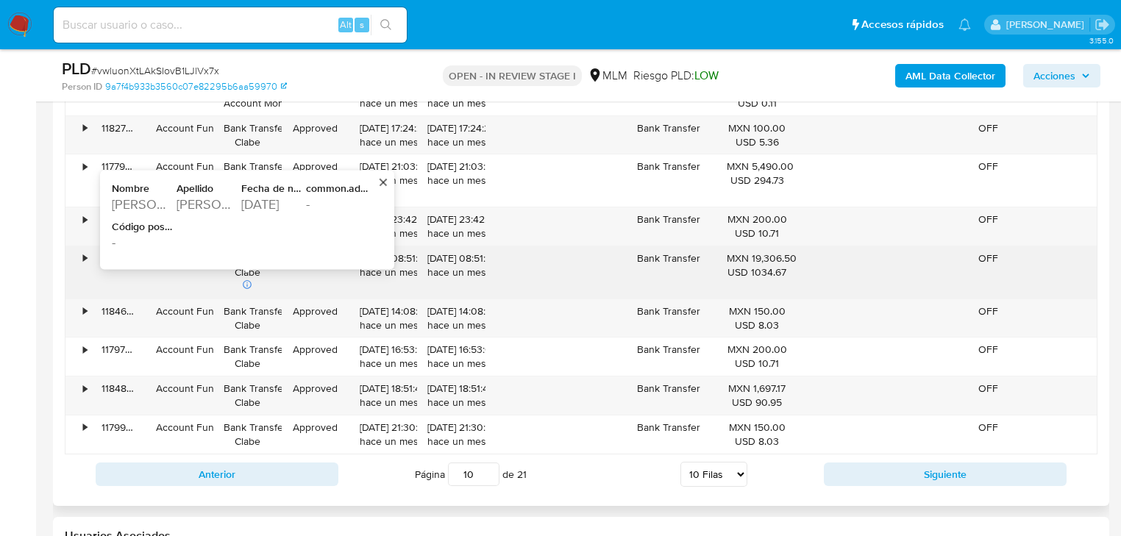
scroll to position [1766, 0]
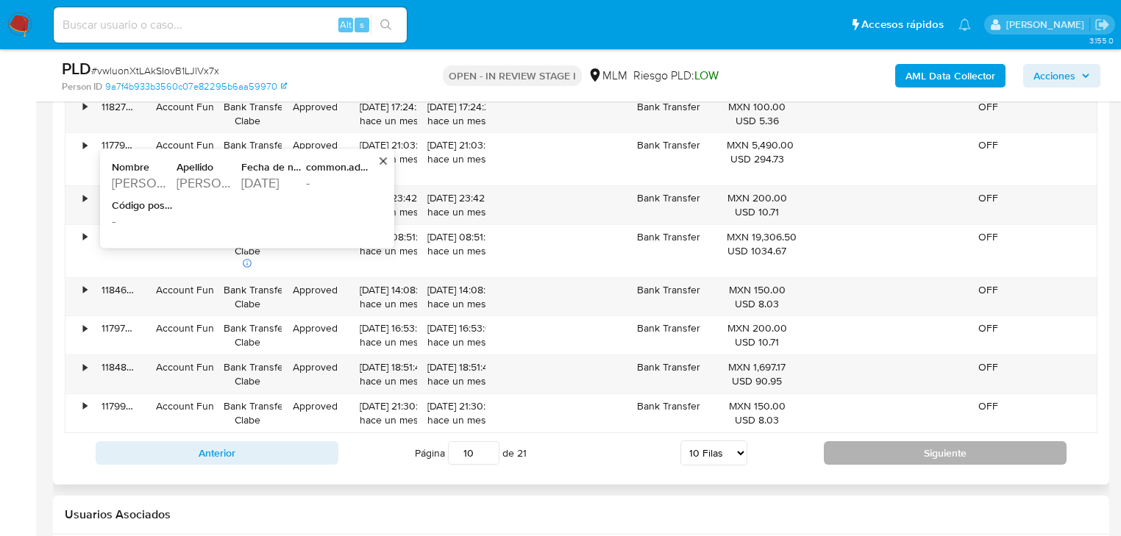
click at [904, 441] on button "Siguiente" at bounding box center [945, 453] width 243 height 24
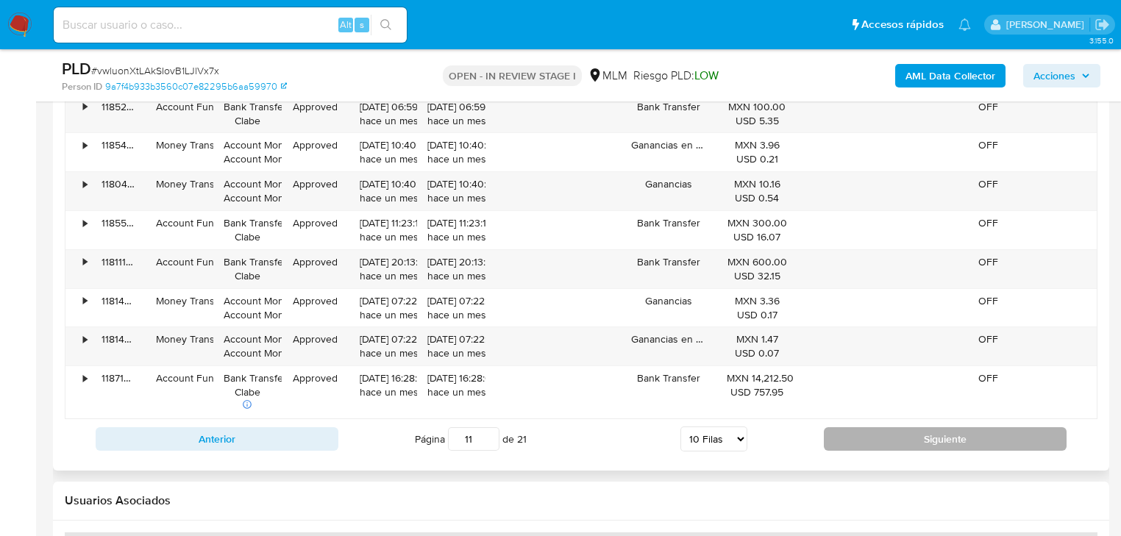
click at [862, 438] on button "Siguiente" at bounding box center [945, 439] width 243 height 24
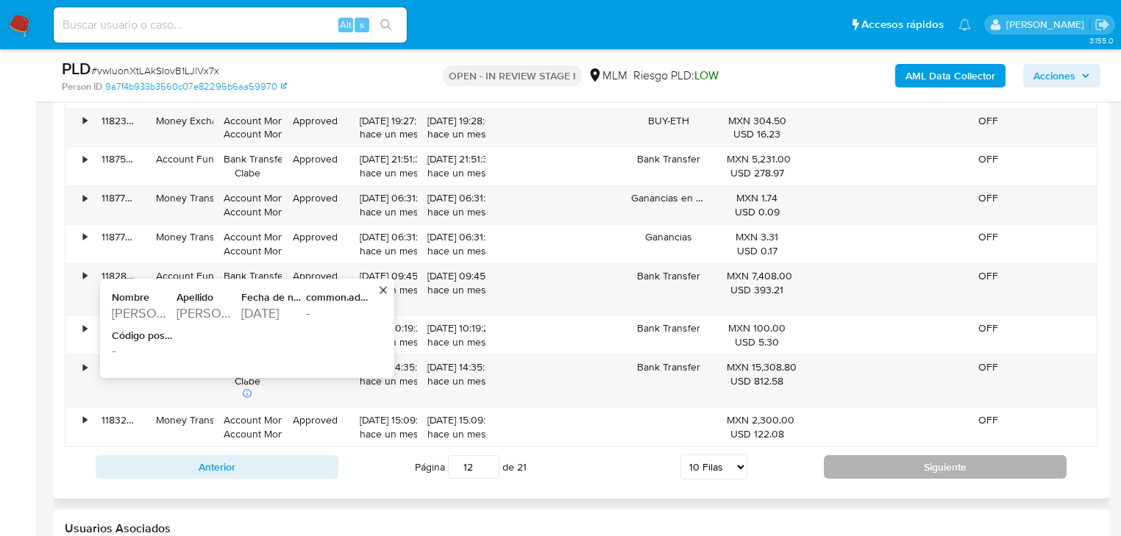
click at [874, 462] on button "Siguiente" at bounding box center [945, 467] width 243 height 24
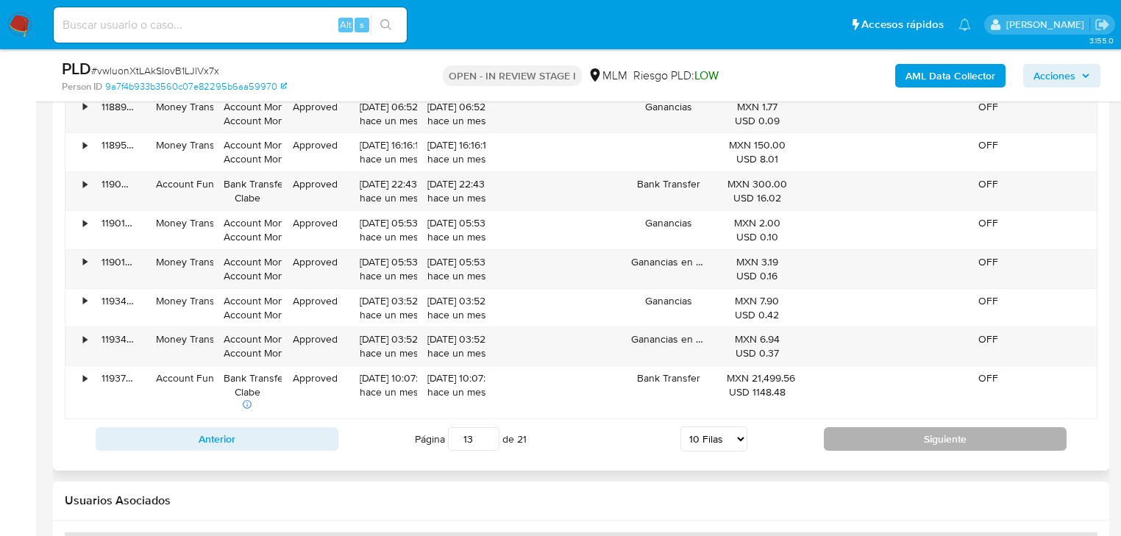
click at [977, 440] on button "Siguiente" at bounding box center [945, 439] width 243 height 24
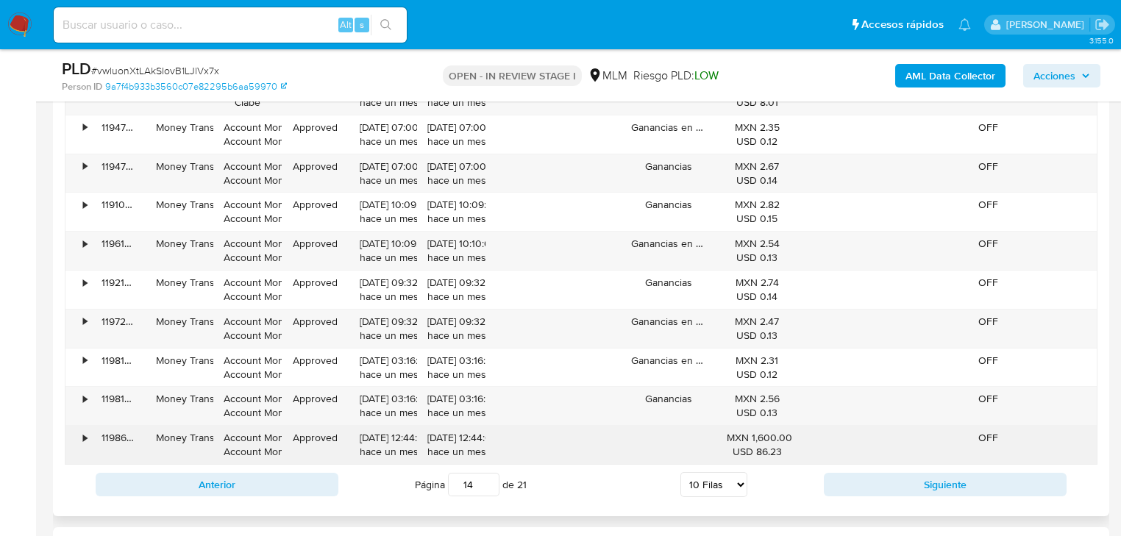
scroll to position [1708, 0]
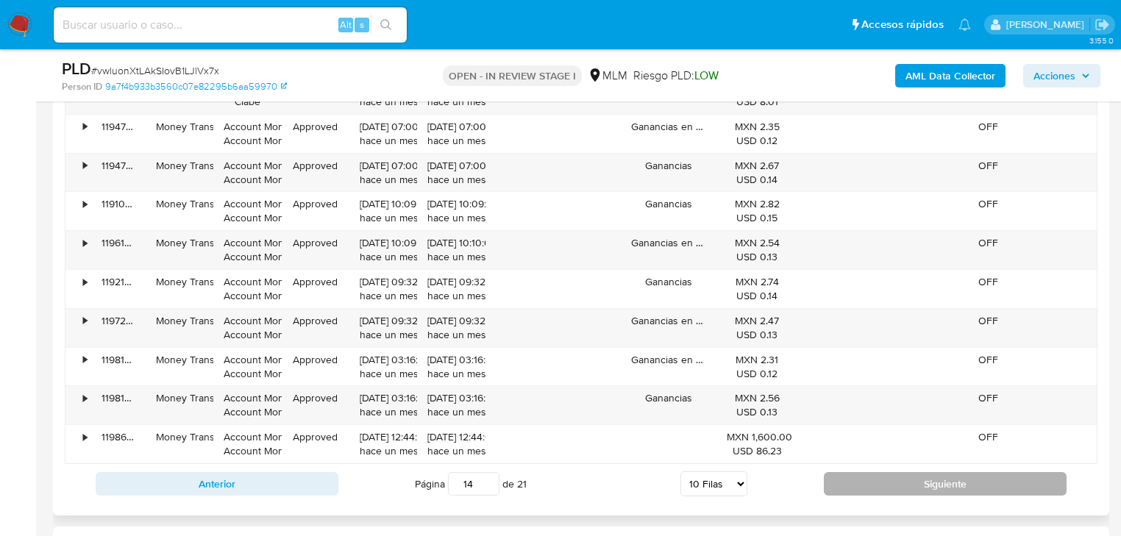
click at [908, 480] on button "Siguiente" at bounding box center [945, 484] width 243 height 24
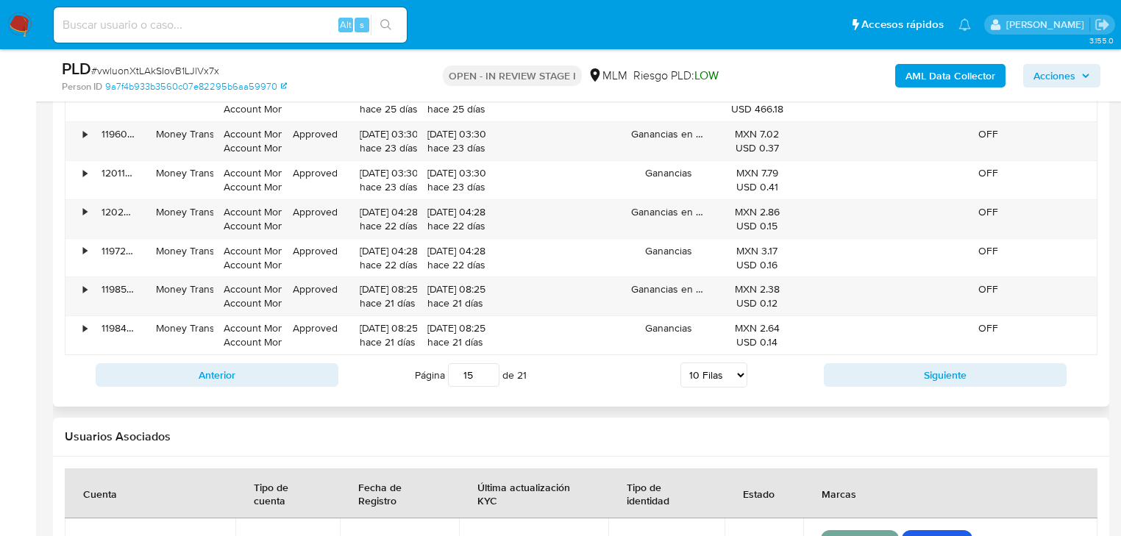
scroll to position [1825, 0]
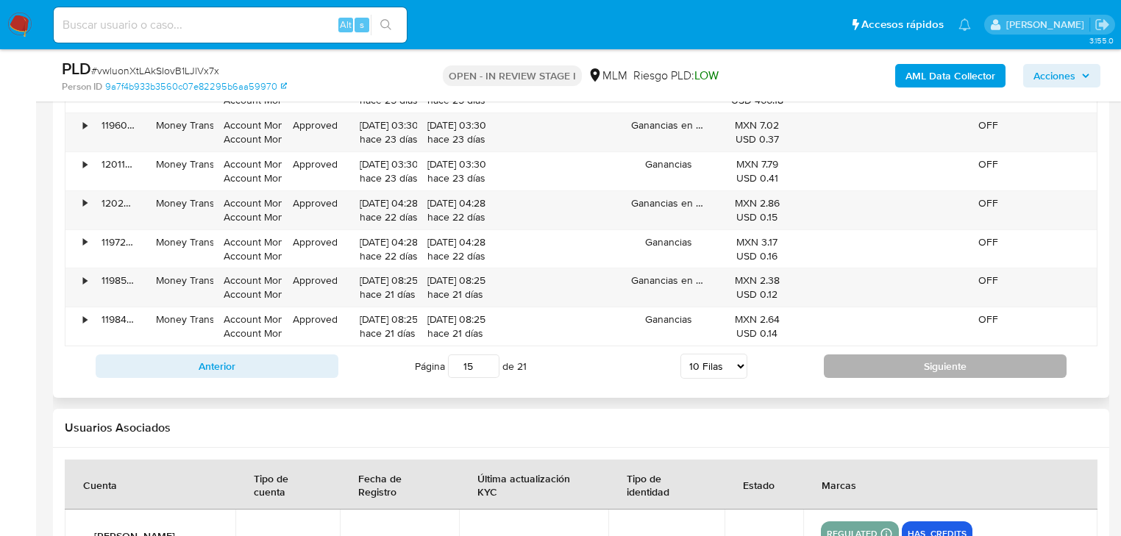
click at [934, 369] on button "Siguiente" at bounding box center [945, 367] width 243 height 24
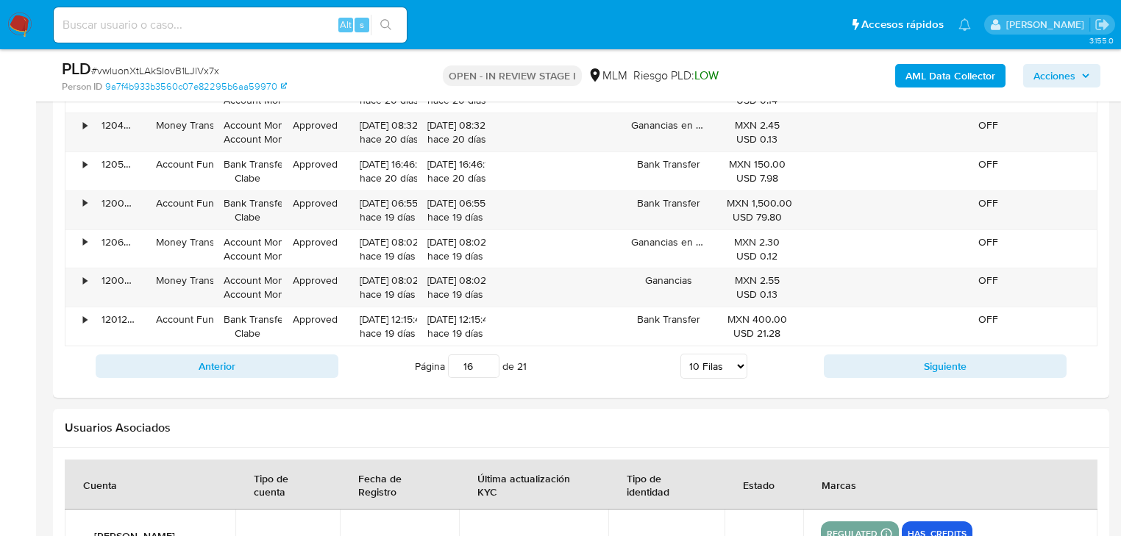
click at [871, 362] on button "Siguiente" at bounding box center [945, 367] width 243 height 24
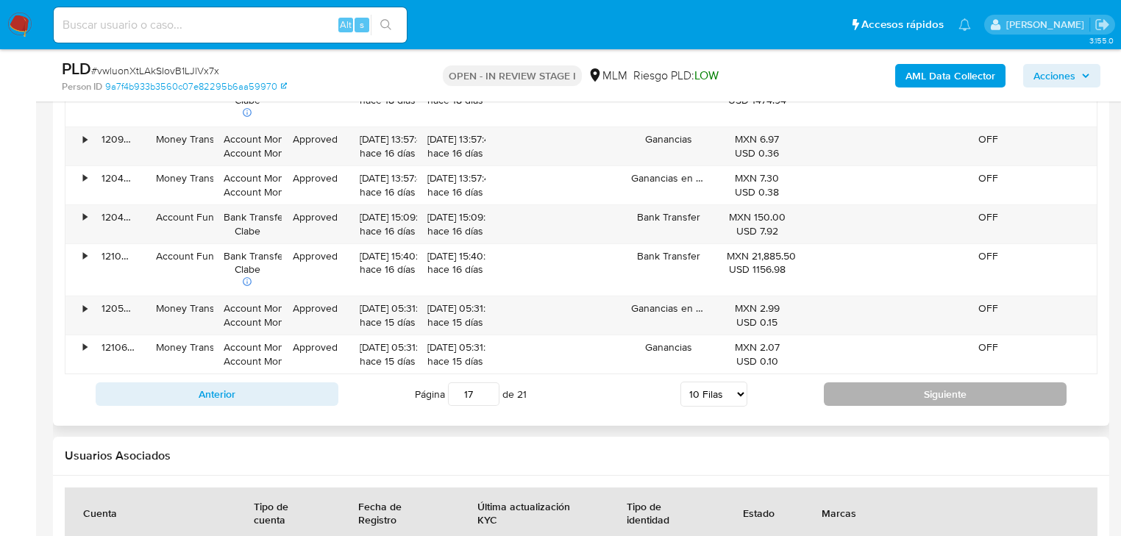
click at [845, 391] on button "Siguiente" at bounding box center [945, 395] width 243 height 24
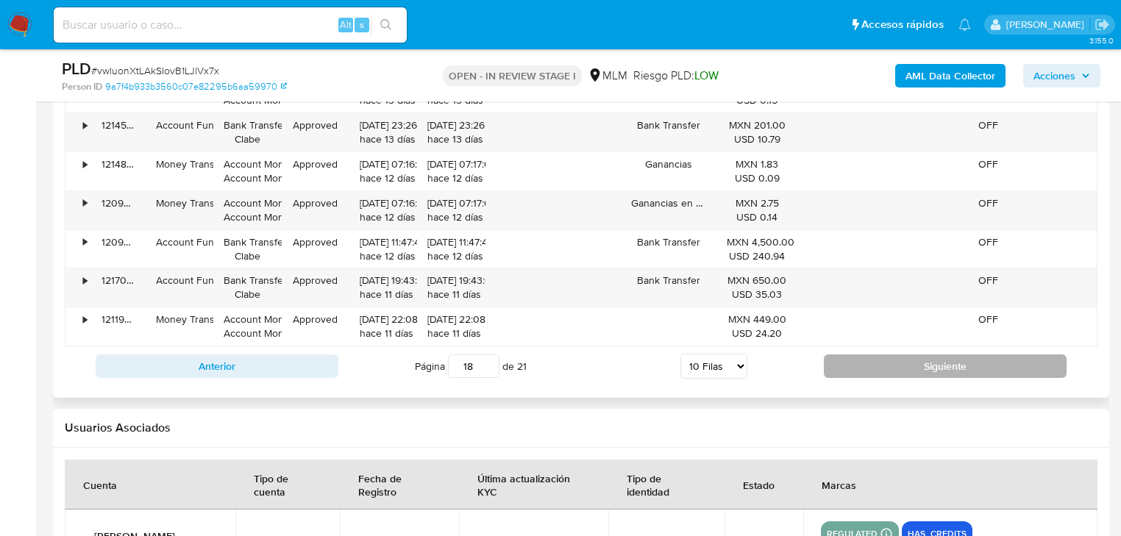
click at [882, 358] on button "Siguiente" at bounding box center [945, 367] width 243 height 24
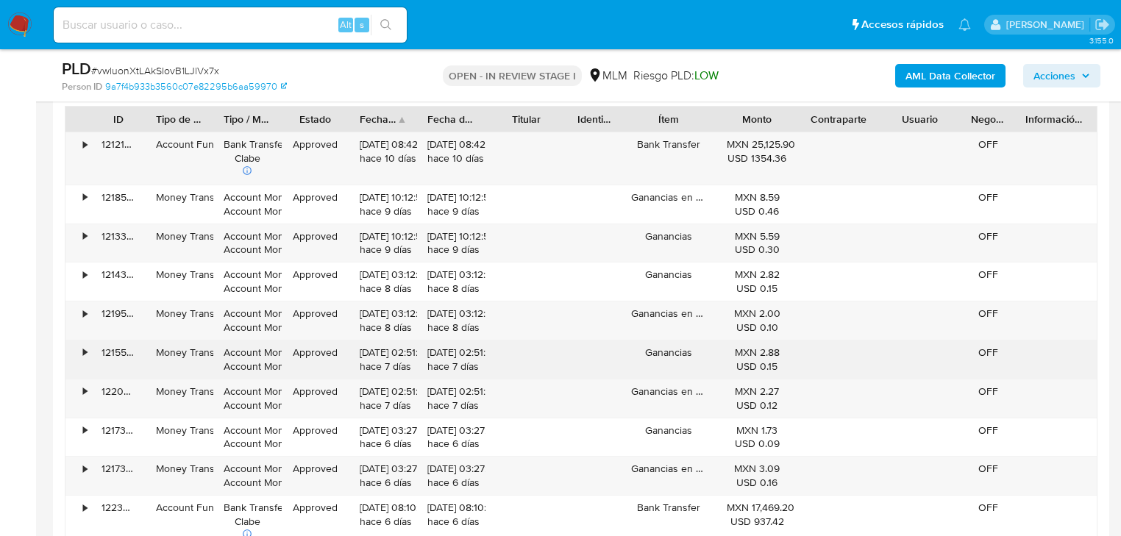
scroll to position [1590, 0]
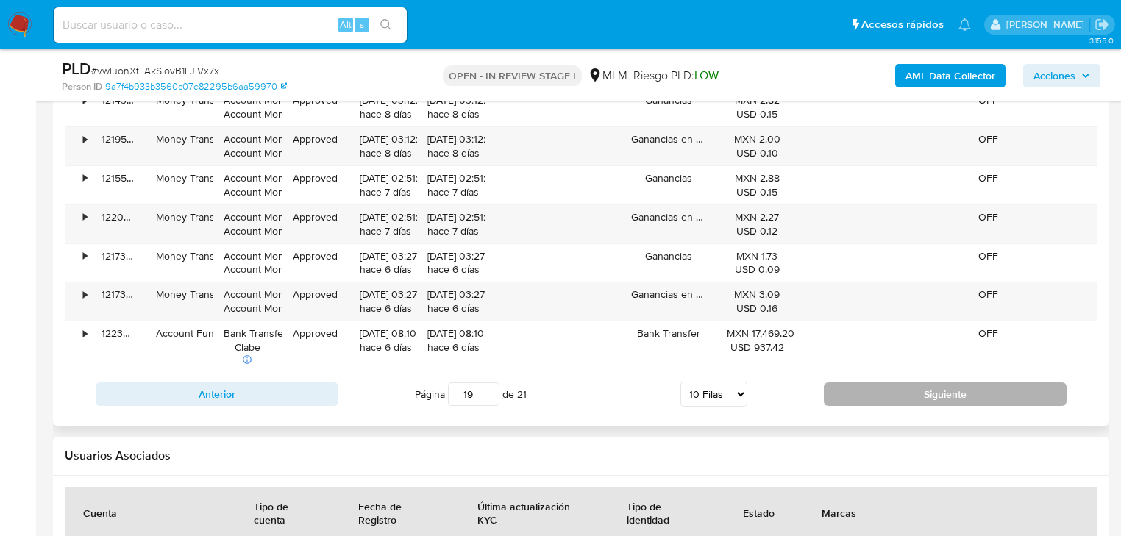
click at [928, 386] on button "Siguiente" at bounding box center [945, 395] width 243 height 24
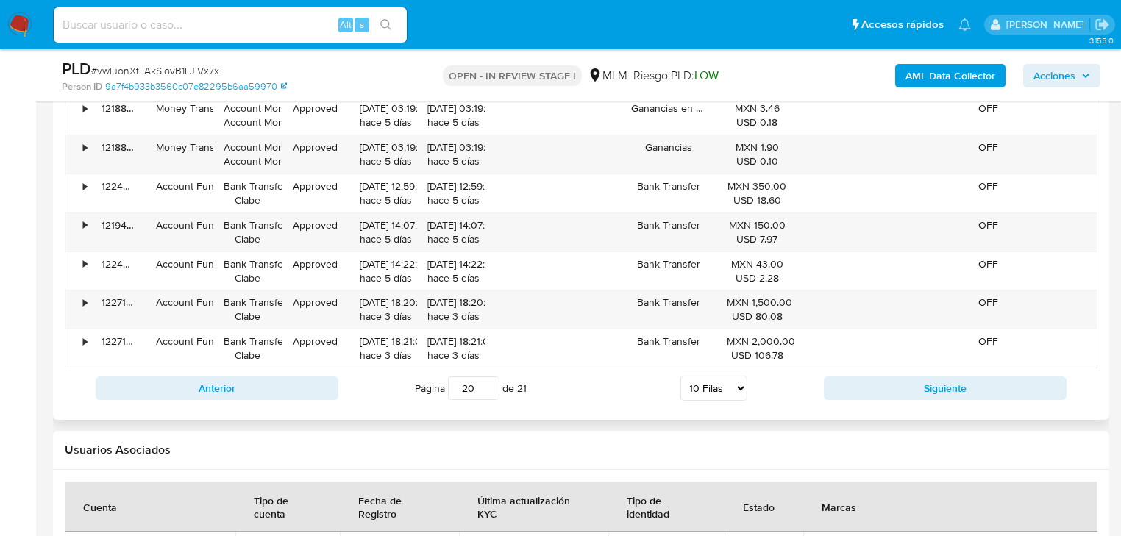
scroll to position [1825, 0]
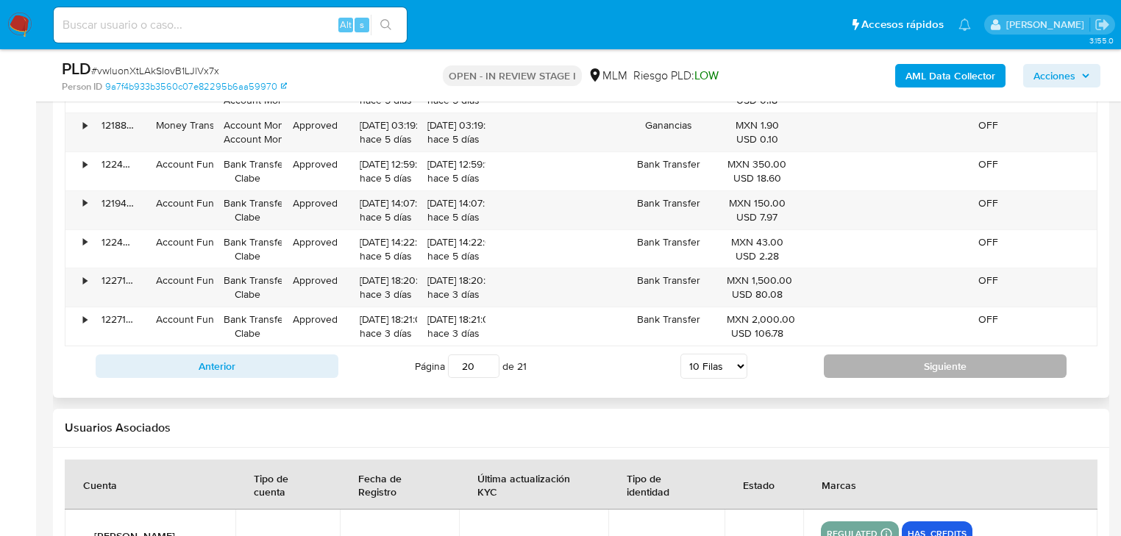
click at [897, 373] on button "Siguiente" at bounding box center [945, 367] width 243 height 24
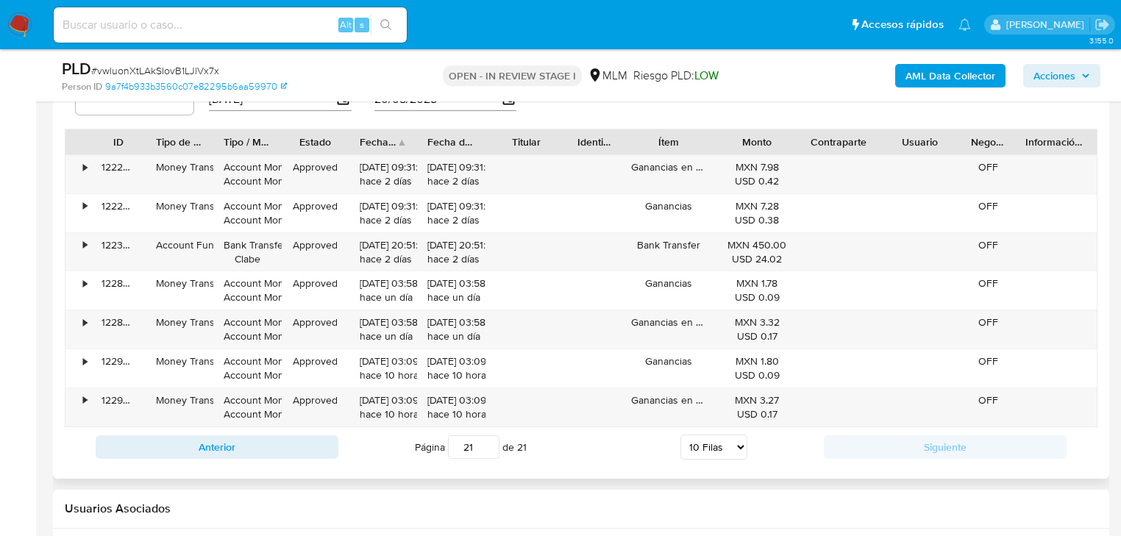
scroll to position [1649, 0]
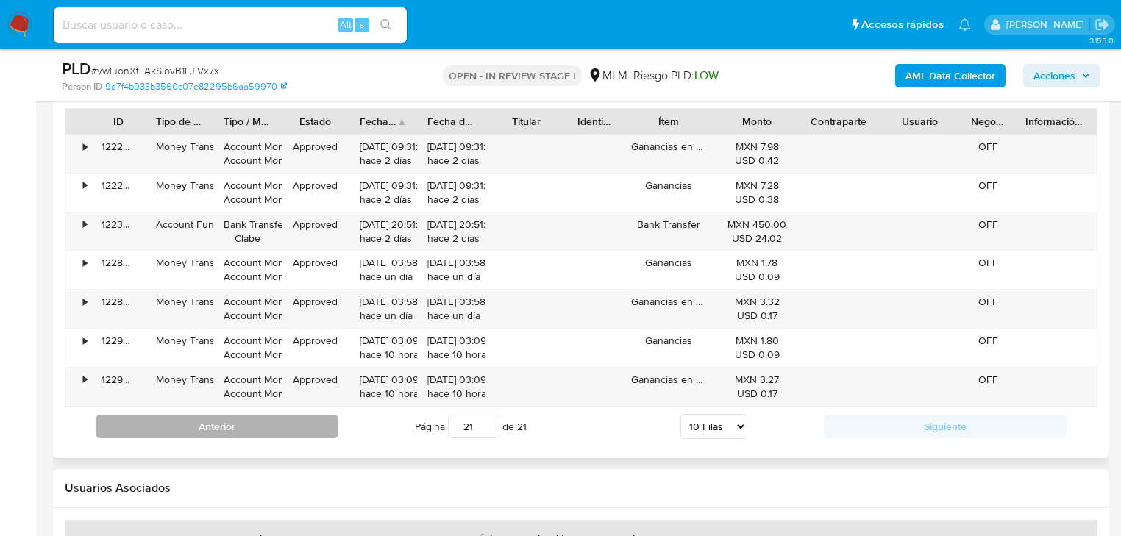
click at [215, 424] on button "Anterior" at bounding box center [217, 427] width 243 height 24
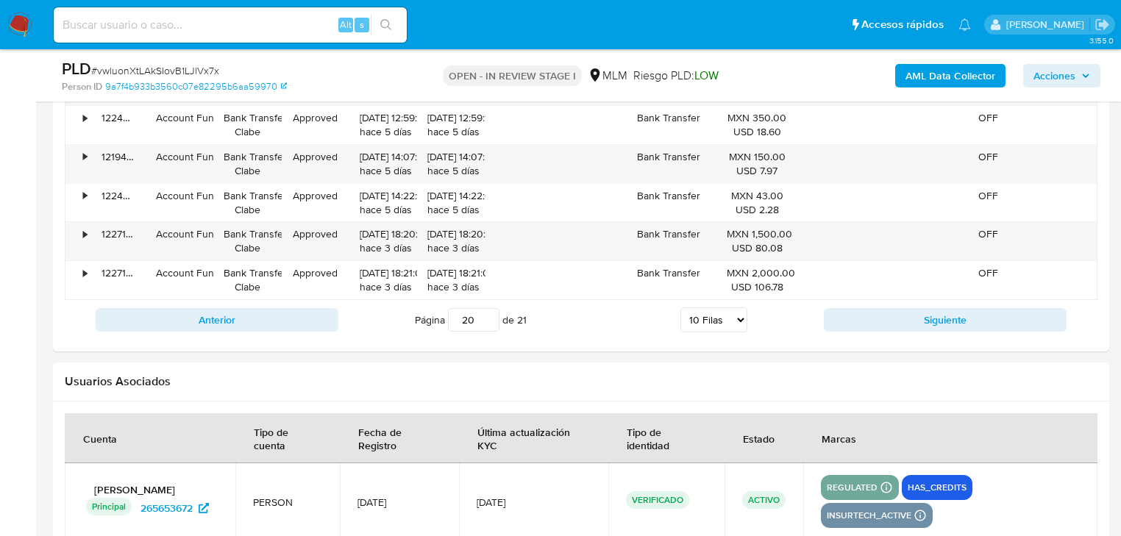
scroll to position [2002, 0]
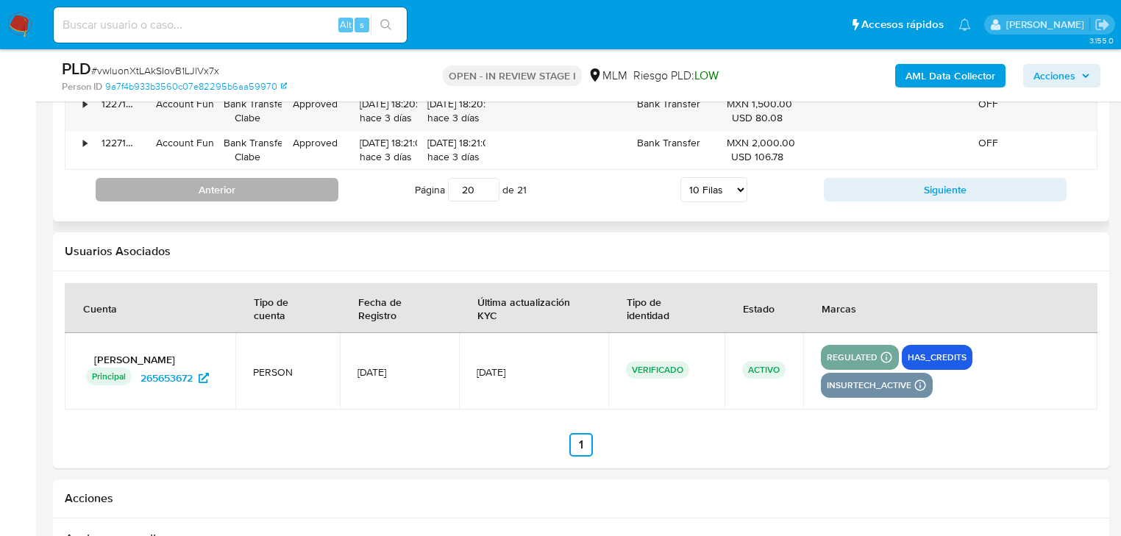
click at [290, 184] on button "Anterior" at bounding box center [217, 190] width 243 height 24
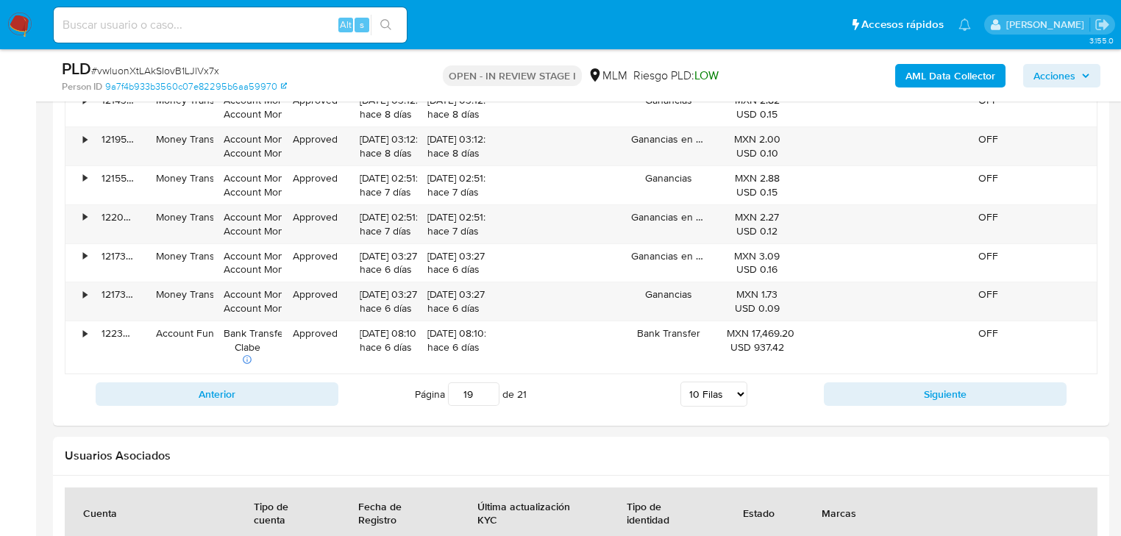
drag, startPoint x: 260, startPoint y: 400, endPoint x: 266, endPoint y: 381, distance: 19.5
click at [260, 398] on button "Anterior" at bounding box center [217, 395] width 243 height 24
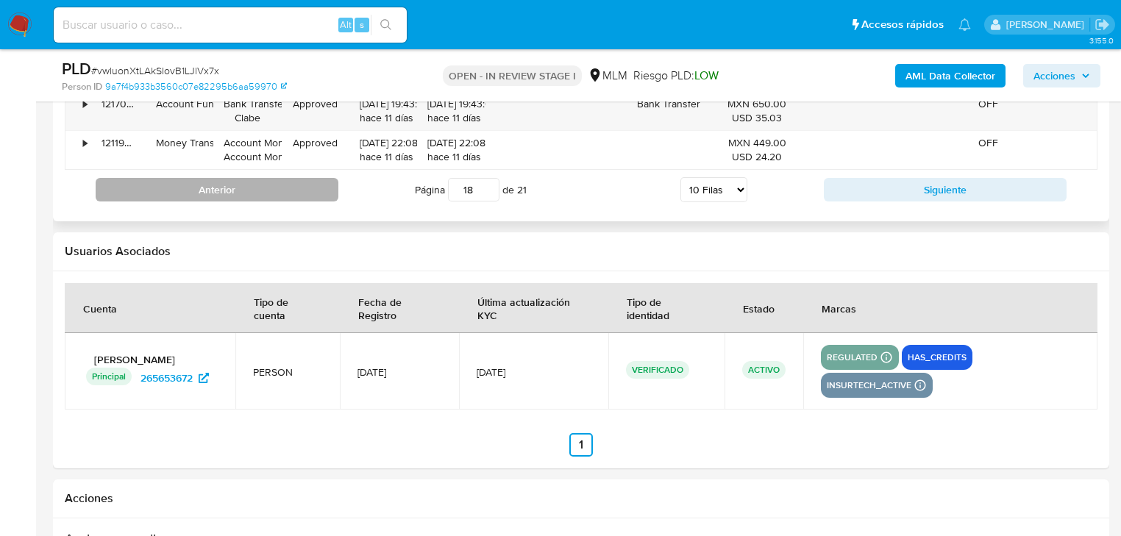
click at [266, 188] on button "Anterior" at bounding box center [217, 190] width 243 height 24
type input "17"
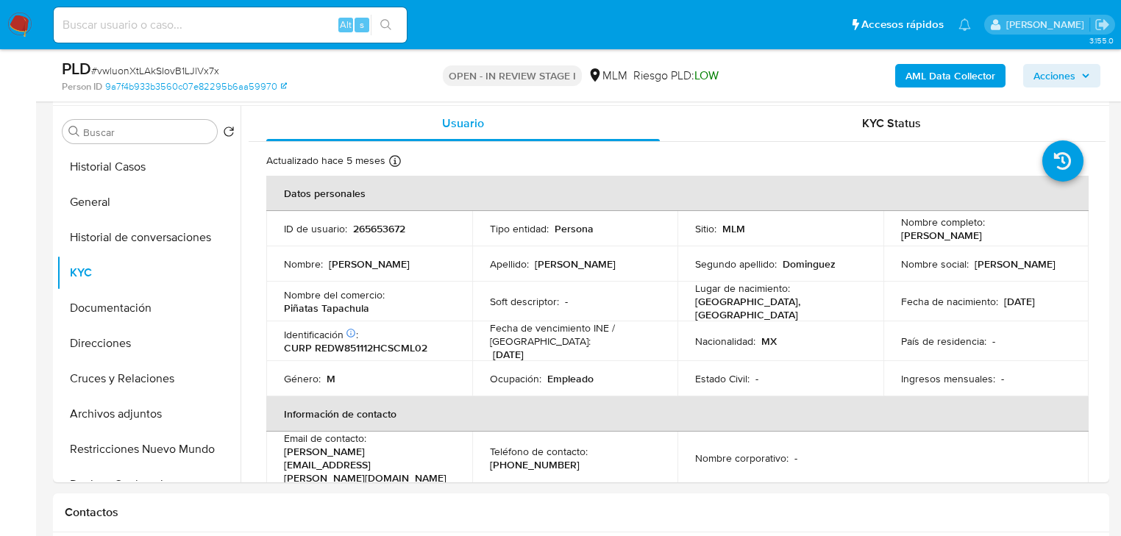
scroll to position [60, 0]
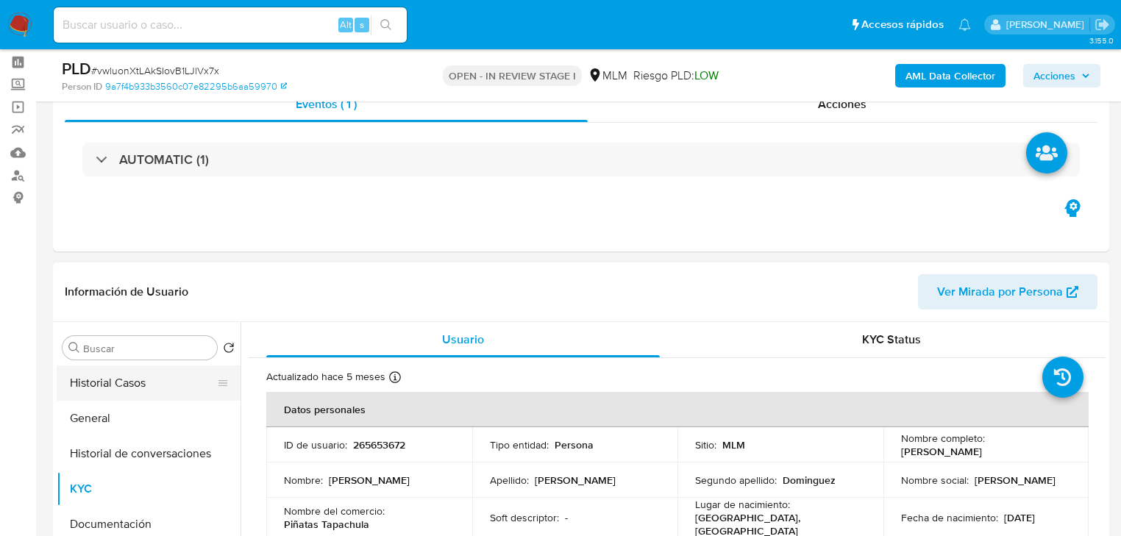
click at [166, 371] on button "Historial Casos" at bounding box center [143, 383] width 172 height 35
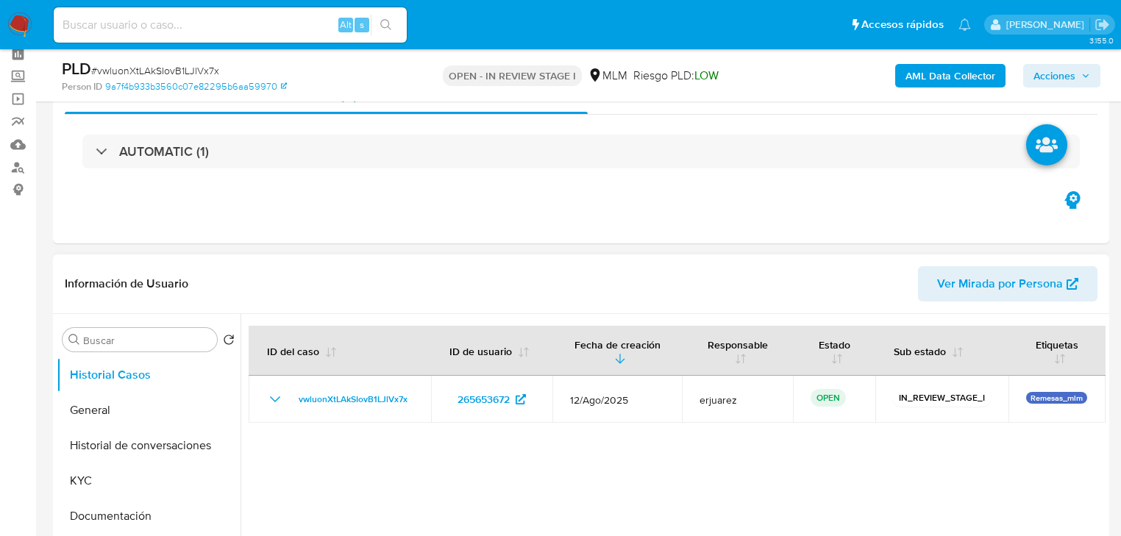
scroll to position [177, 0]
